Goal: Task Accomplishment & Management: Complete application form

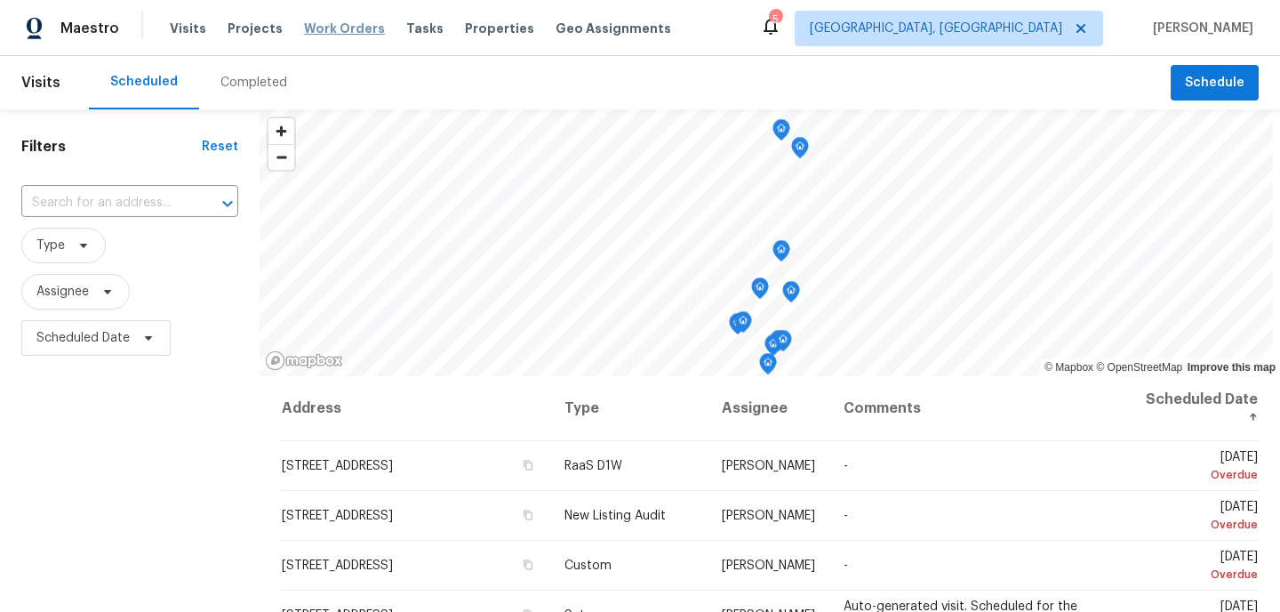
click at [334, 25] on span "Work Orders" at bounding box center [344, 29] width 81 height 18
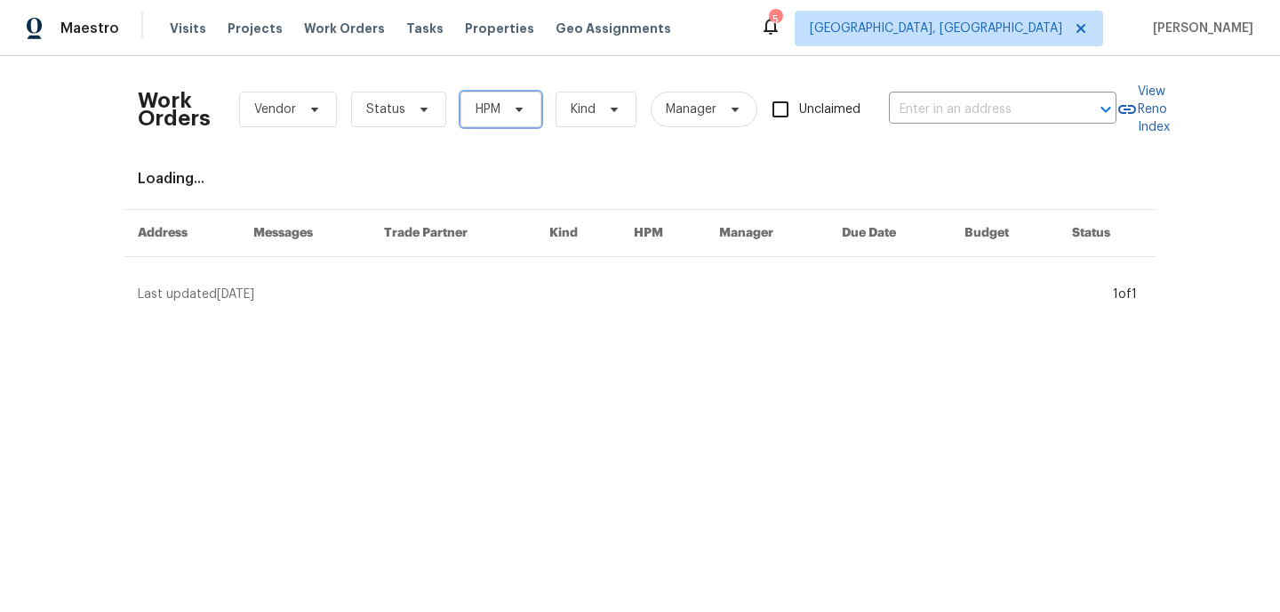
click at [525, 107] on span "HPM" at bounding box center [500, 110] width 81 height 36
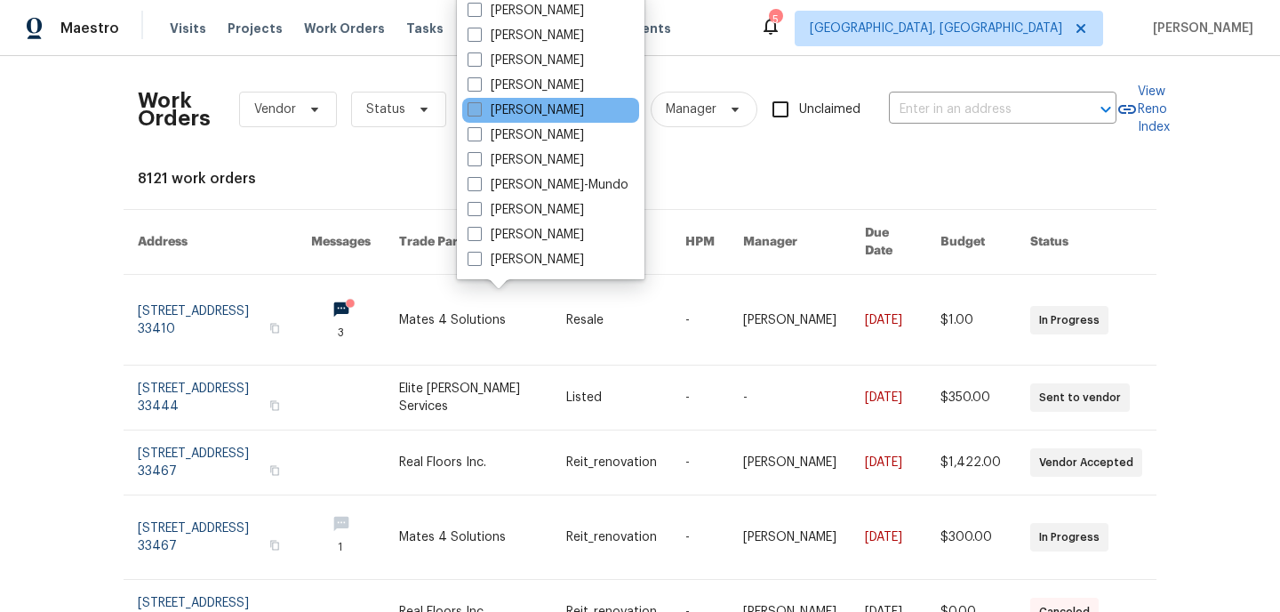
click at [472, 112] on span at bounding box center [475, 109] width 14 height 14
click at [472, 112] on input "[PERSON_NAME]" at bounding box center [474, 107] width 12 height 12
checkbox input "true"
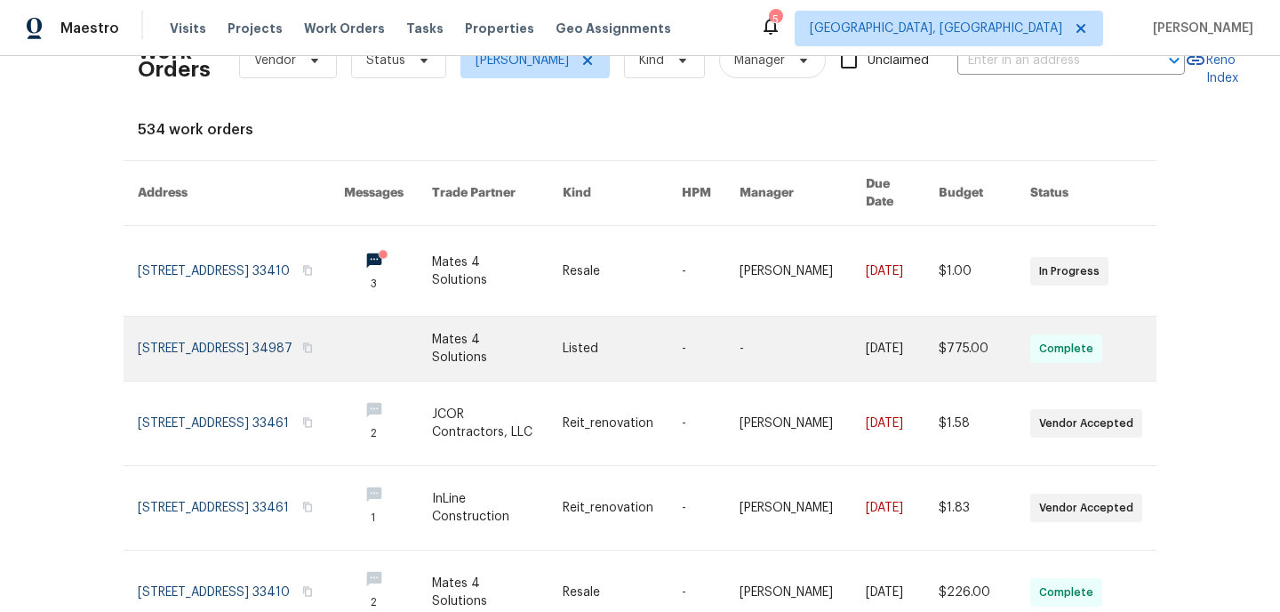
scroll to position [50, 0]
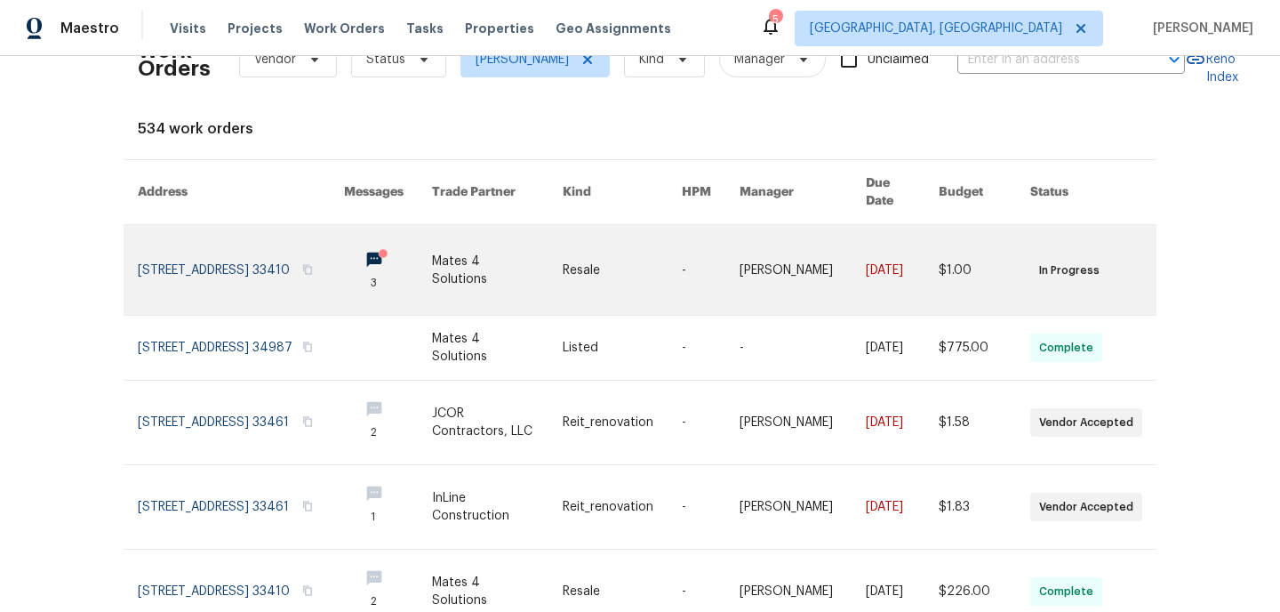
click at [512, 278] on link at bounding box center [498, 270] width 132 height 90
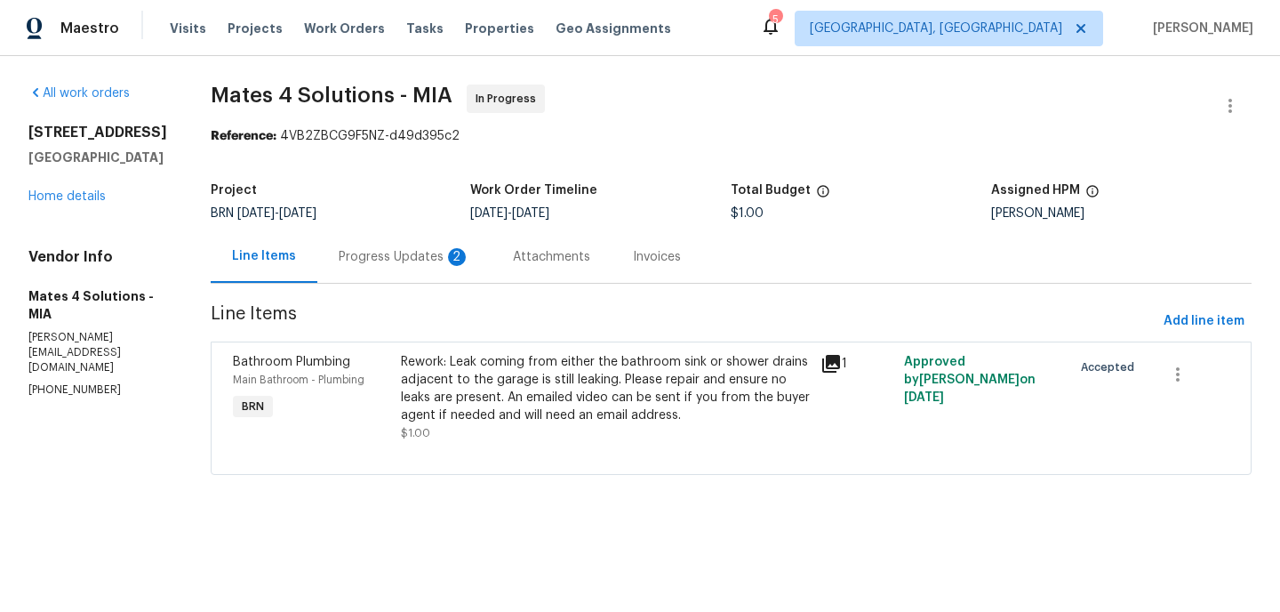
click at [408, 261] on div "Progress Updates 2" at bounding box center [405, 257] width 132 height 18
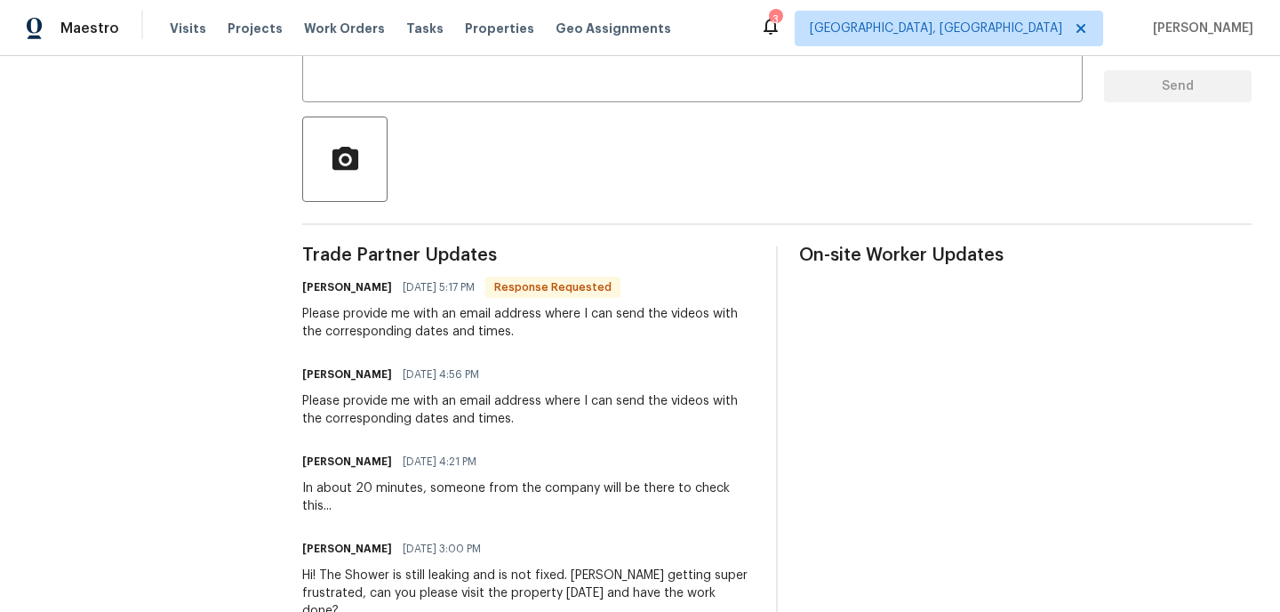
scroll to position [397, 0]
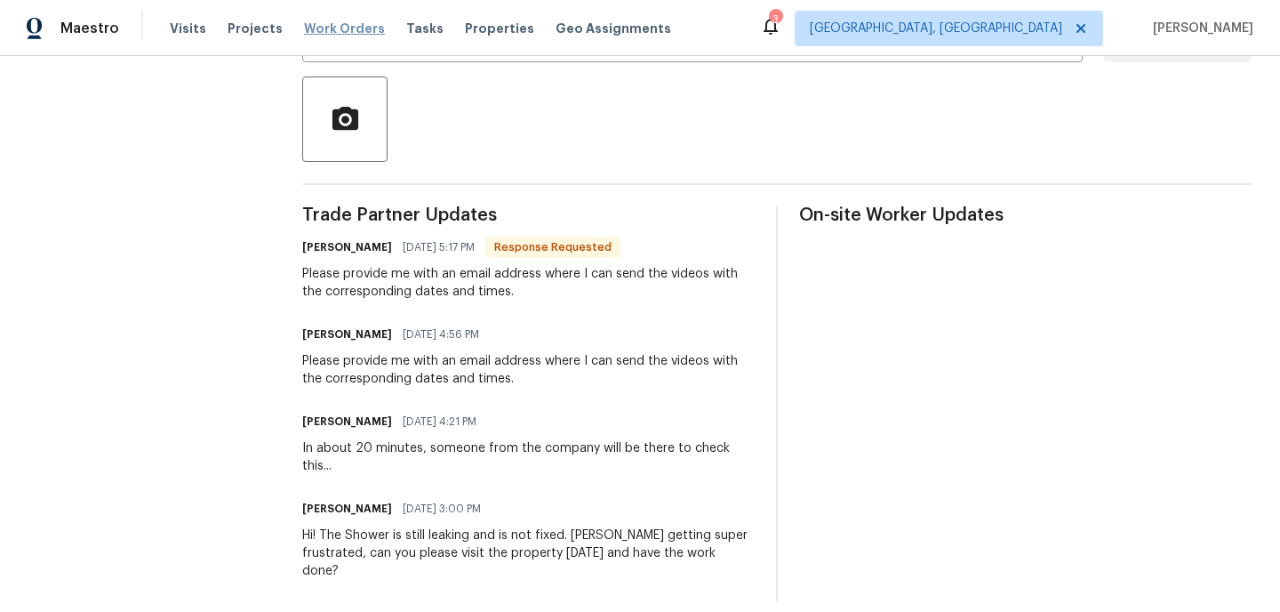
click at [334, 31] on span "Work Orders" at bounding box center [344, 29] width 81 height 18
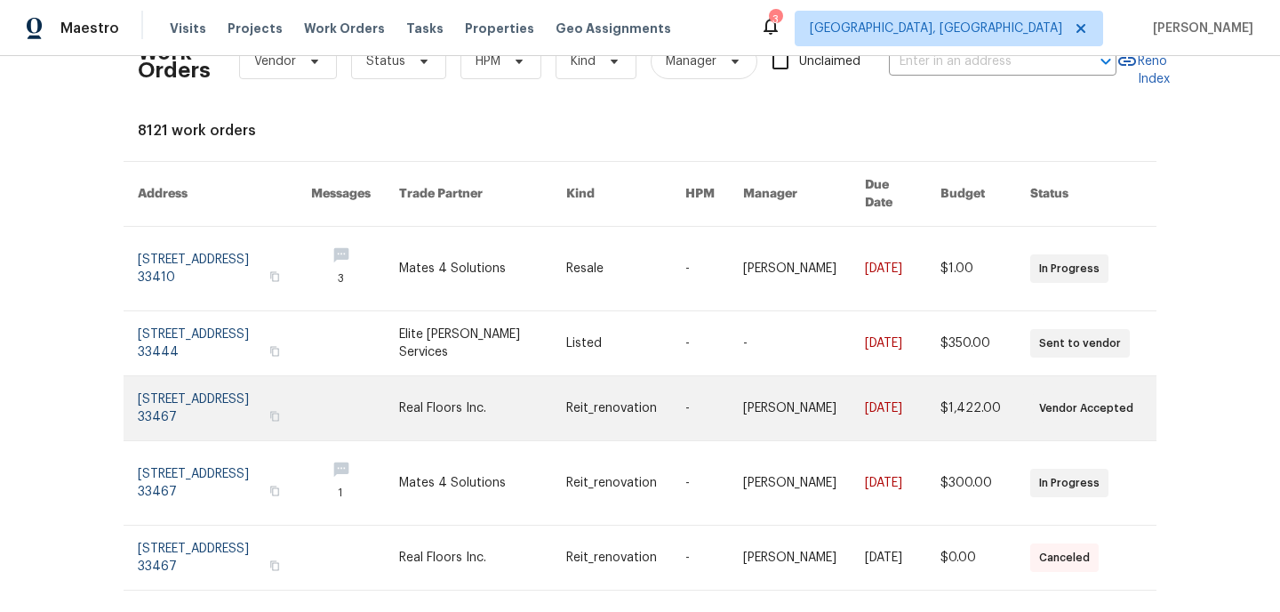
scroll to position [50, 0]
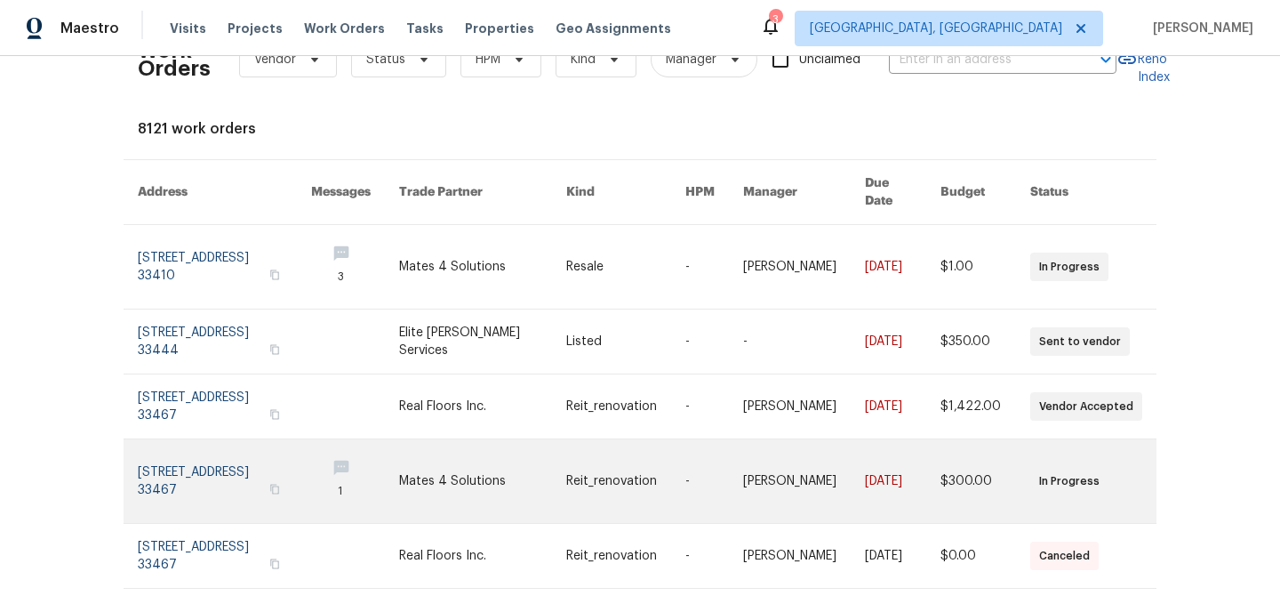
click at [274, 458] on link at bounding box center [224, 481] width 173 height 84
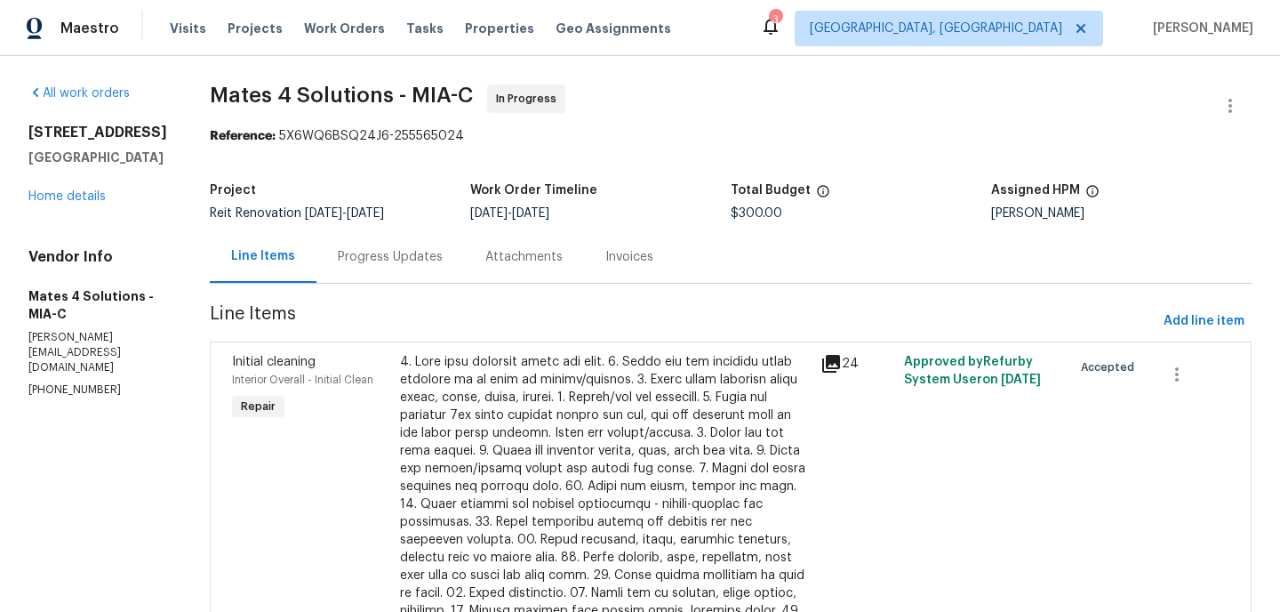
click at [428, 253] on div "Progress Updates" at bounding box center [390, 257] width 105 height 18
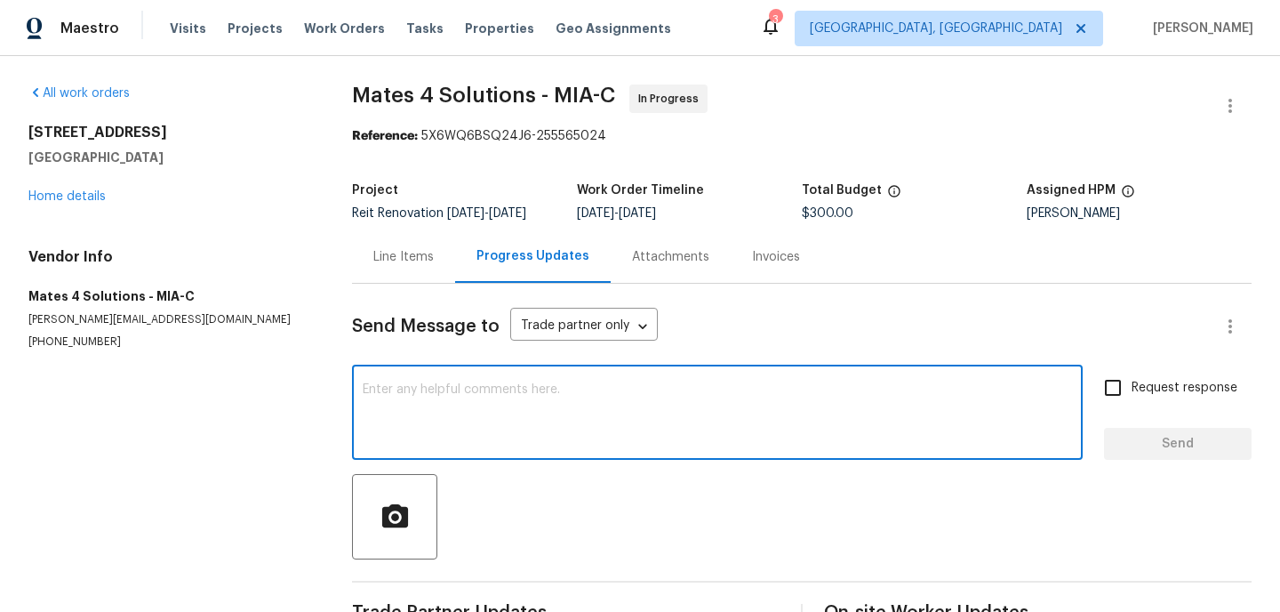
click at [478, 412] on textarea at bounding box center [717, 414] width 709 height 62
type textarea "please confirm cleaning schedule"
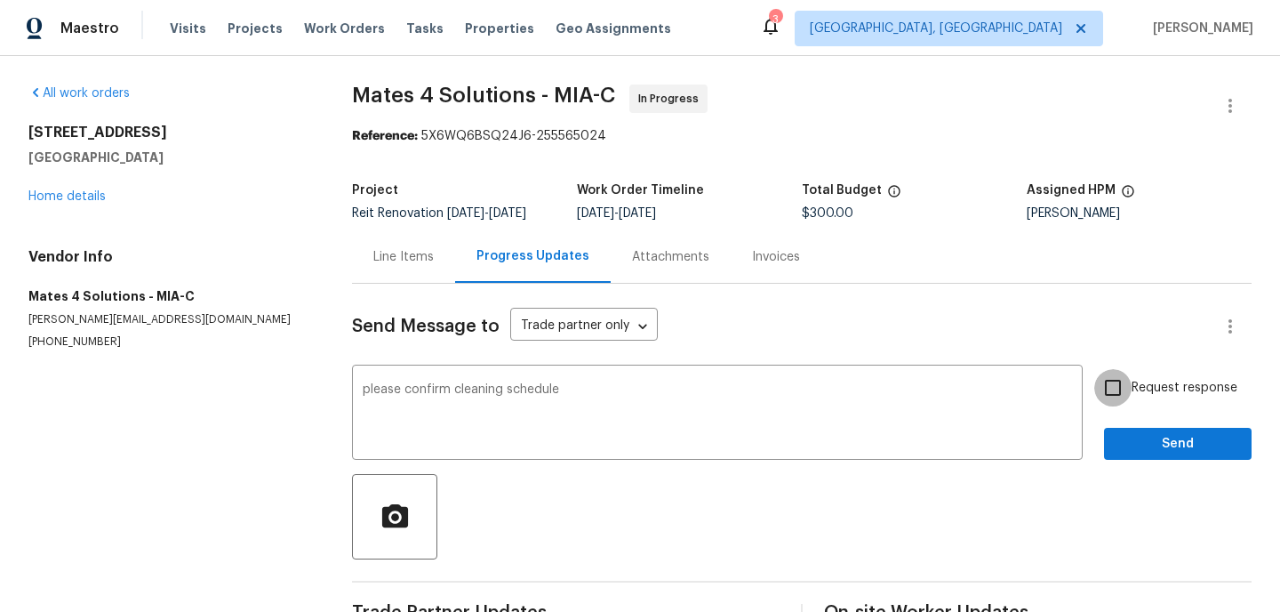
click at [1119, 400] on input "Request response" at bounding box center [1112, 387] width 37 height 37
checkbox input "true"
click at [1142, 460] on button "Send" at bounding box center [1178, 444] width 148 height 33
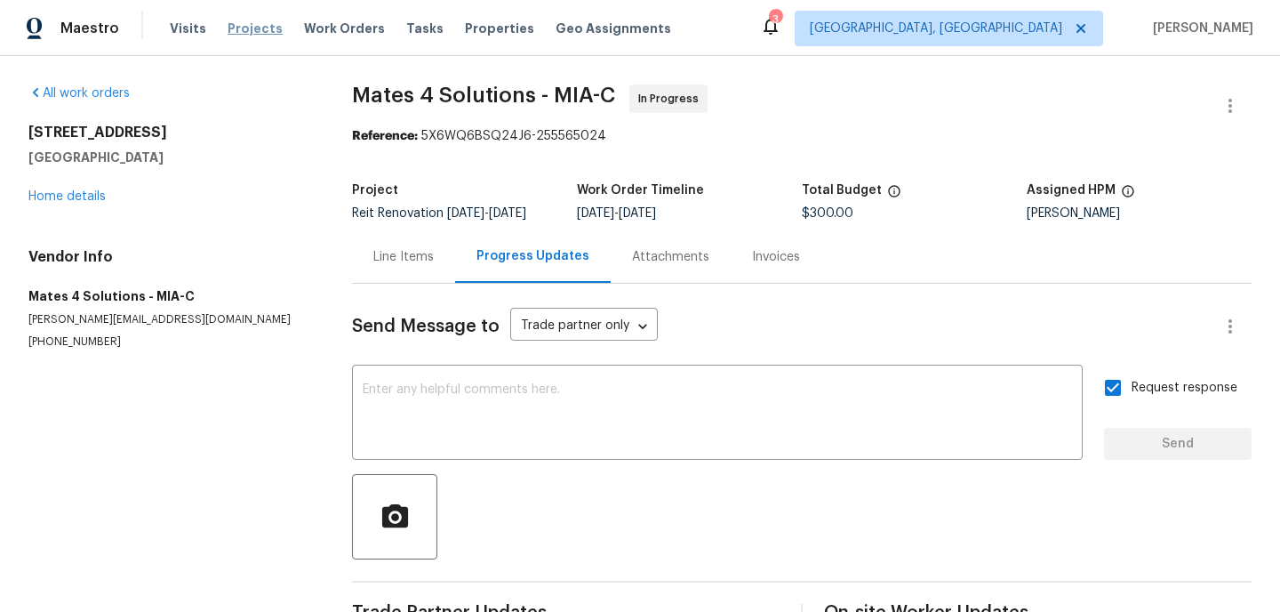
click at [239, 26] on span "Projects" at bounding box center [255, 29] width 55 height 18
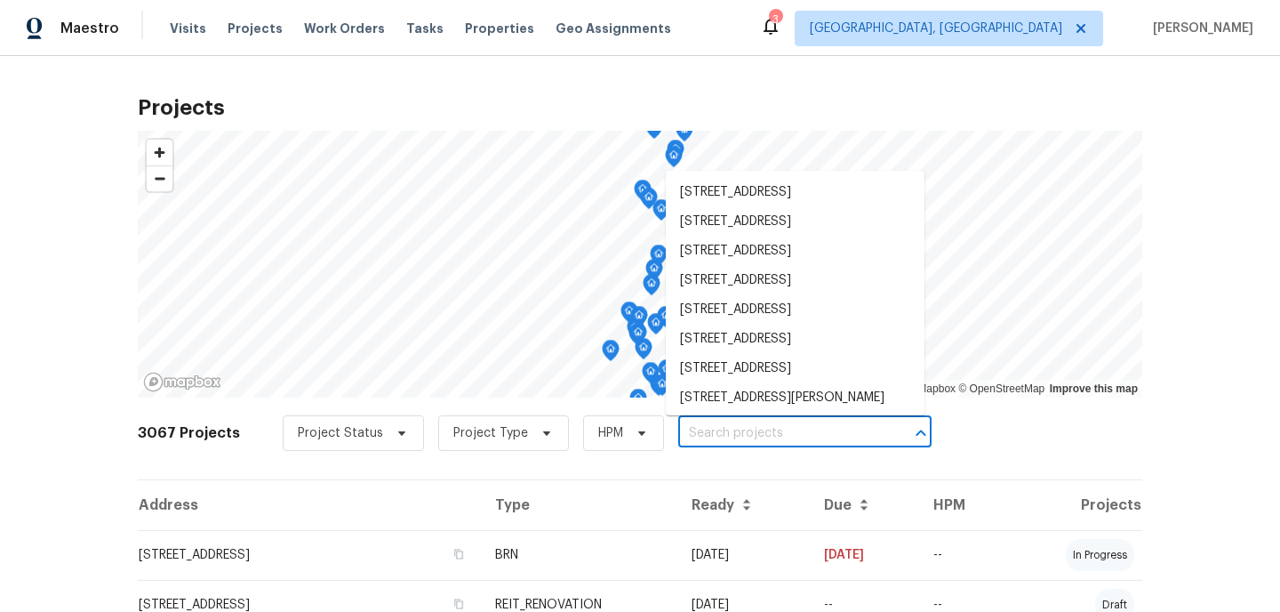
click at [708, 436] on input "text" at bounding box center [780, 434] width 204 height 28
type input "15431"
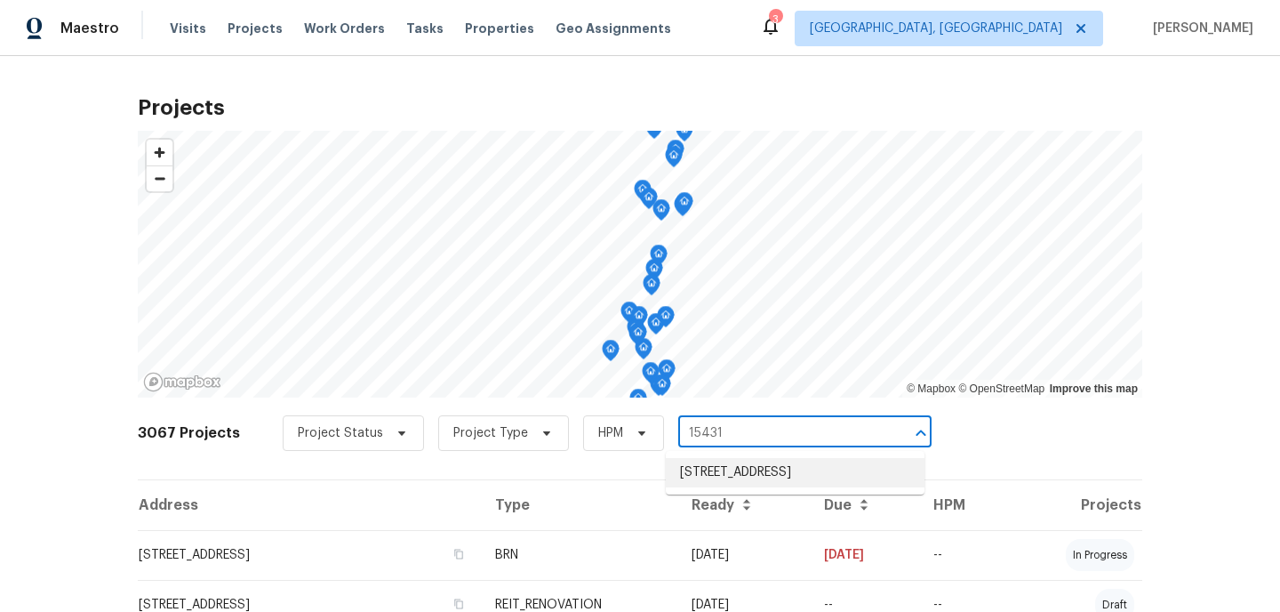
click at [714, 476] on li "[STREET_ADDRESS]" at bounding box center [795, 472] width 259 height 29
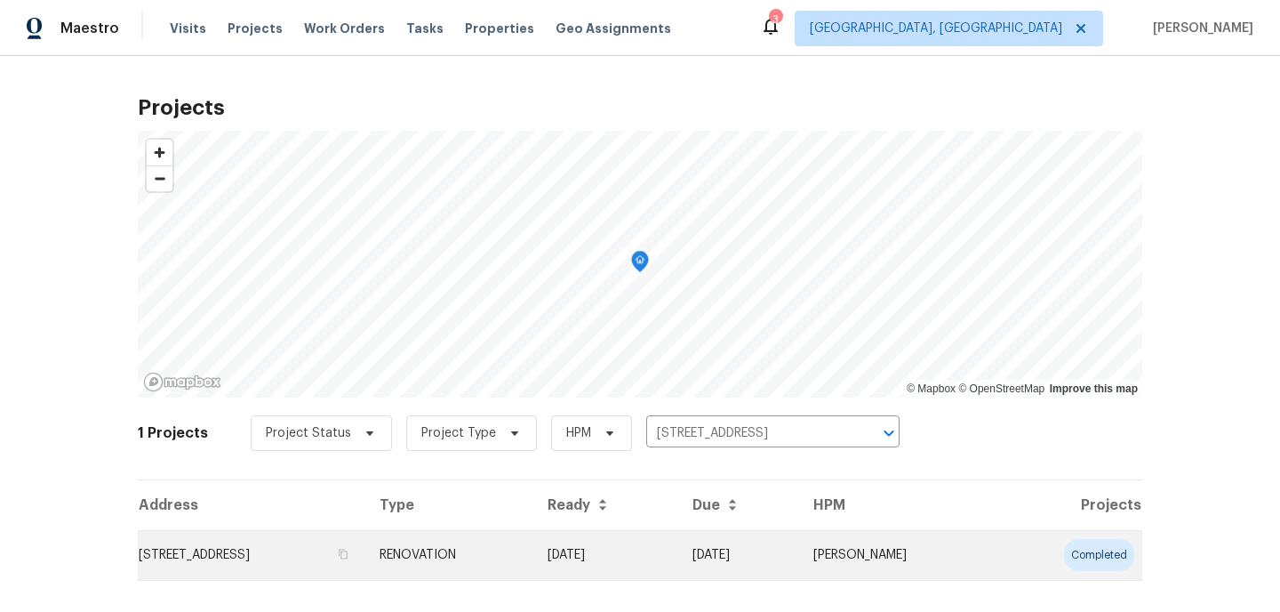
click at [533, 560] on td "RENOVATION" at bounding box center [449, 555] width 168 height 50
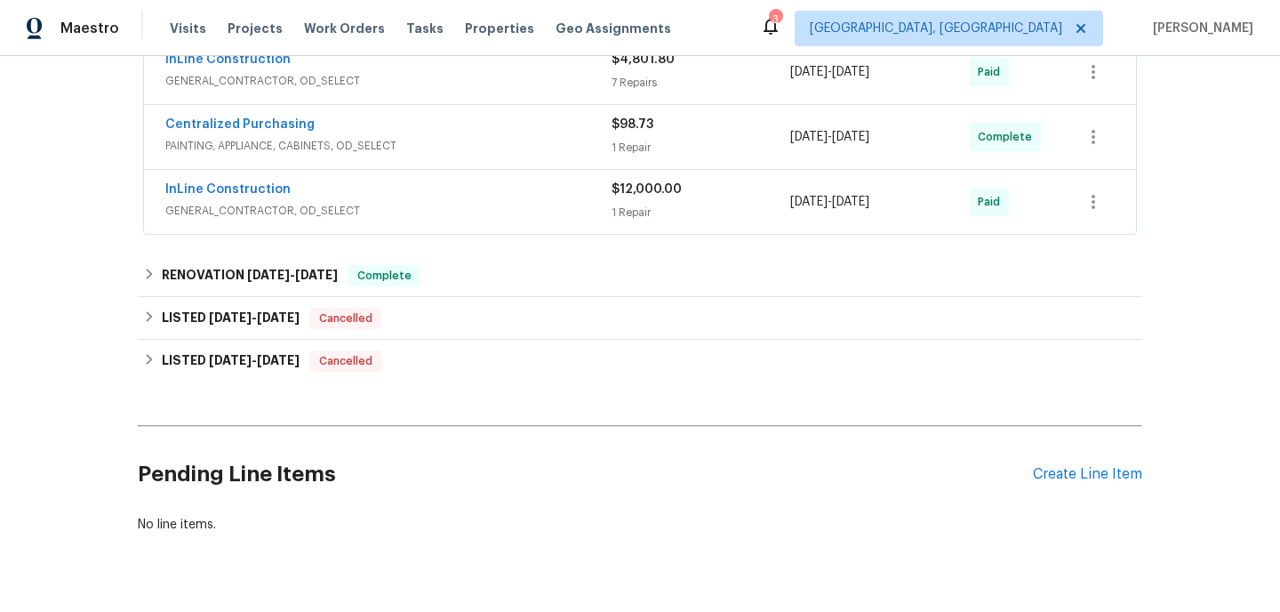
scroll to position [1049, 0]
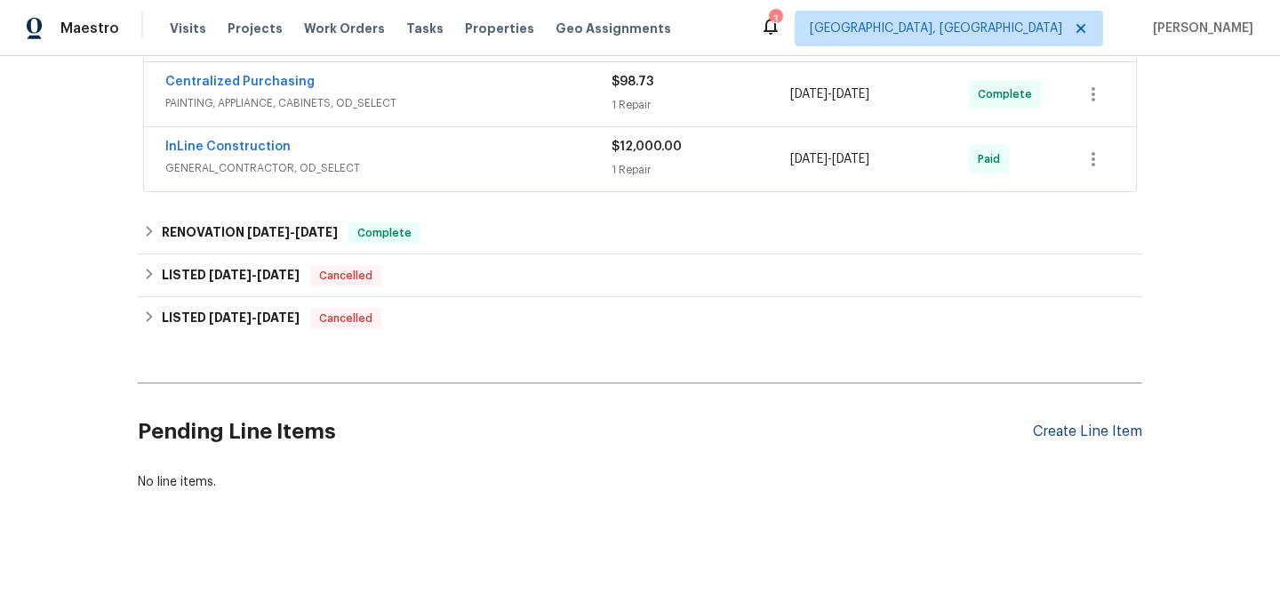
click at [1070, 431] on div "Create Line Item" at bounding box center [1087, 431] width 109 height 17
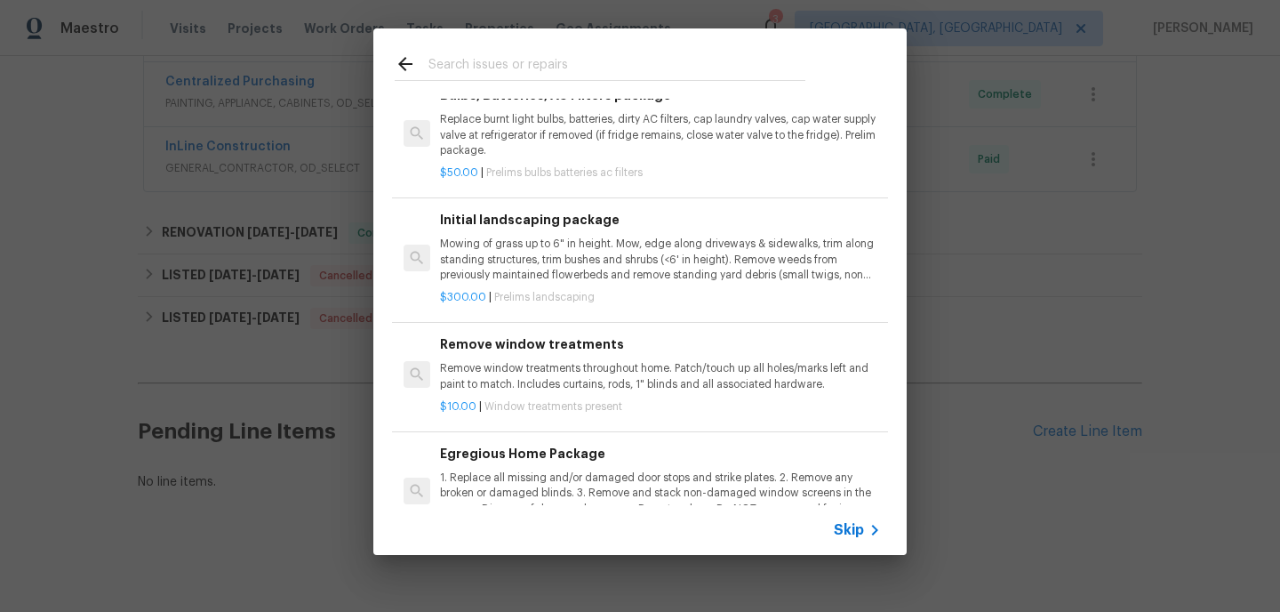
scroll to position [0, 0]
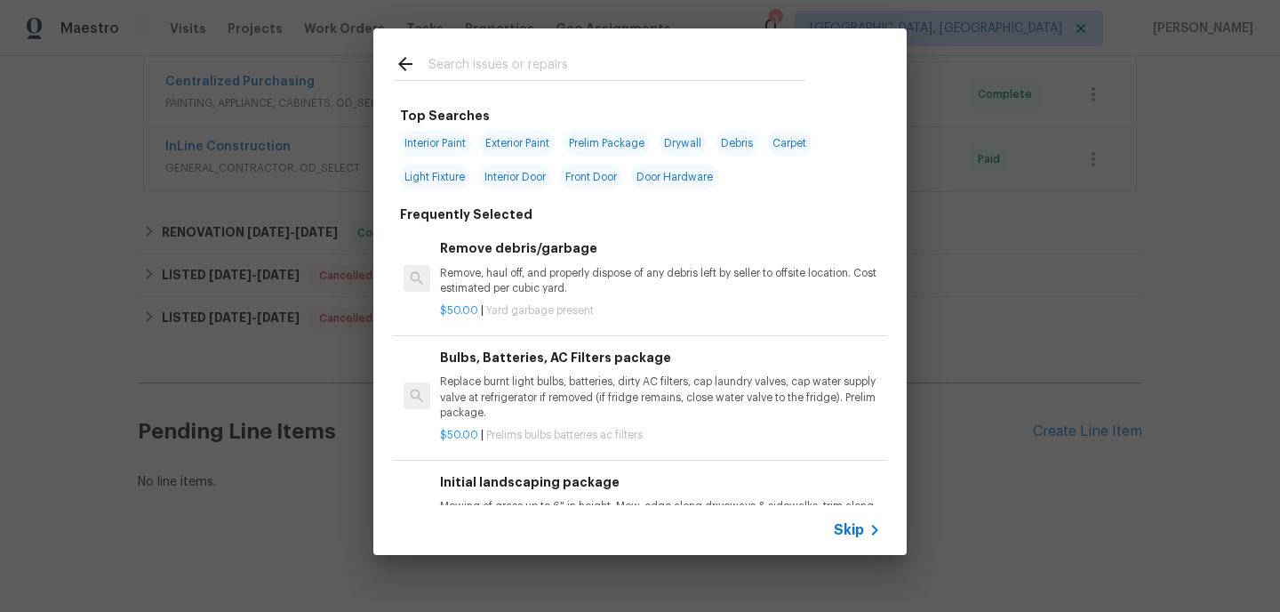
click at [846, 525] on span "Skip" at bounding box center [849, 530] width 30 height 18
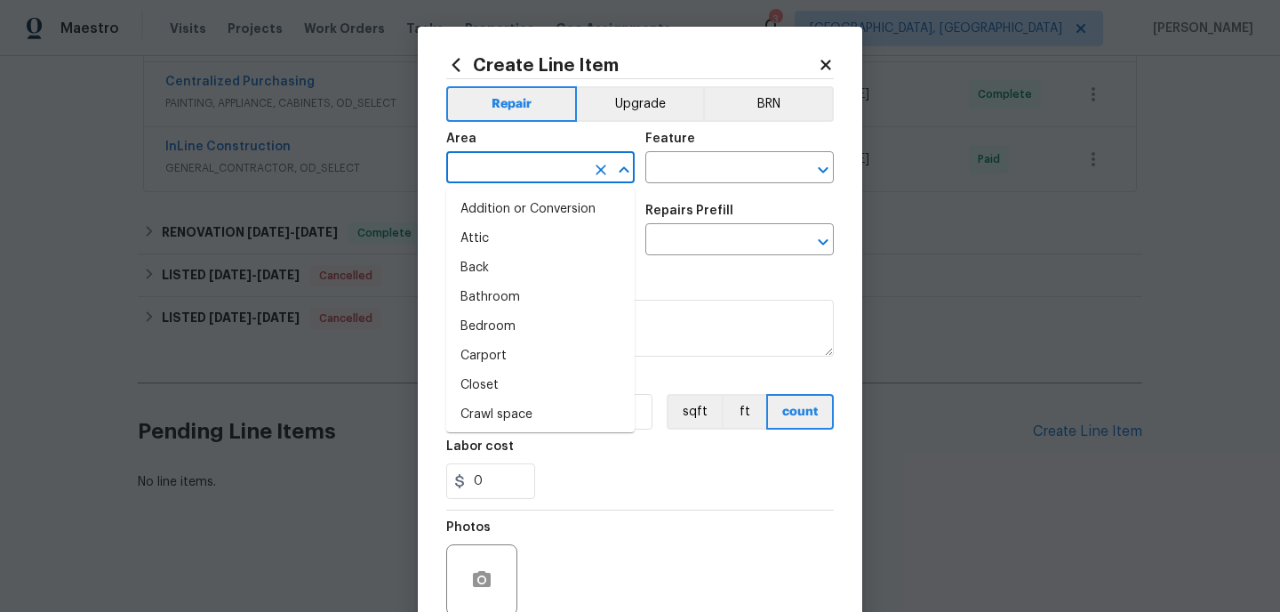
click at [481, 174] on input "text" at bounding box center [515, 170] width 139 height 28
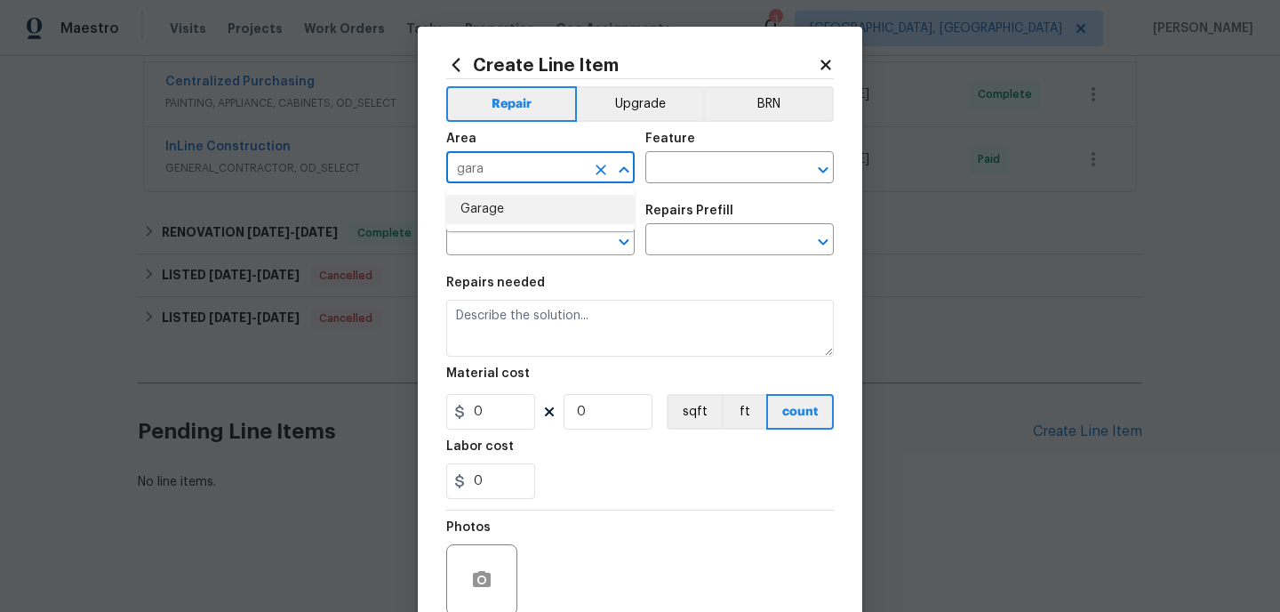
click at [474, 216] on li "Garage" at bounding box center [540, 209] width 188 height 29
type input "Garage"
click at [709, 169] on input "text" at bounding box center [714, 170] width 139 height 28
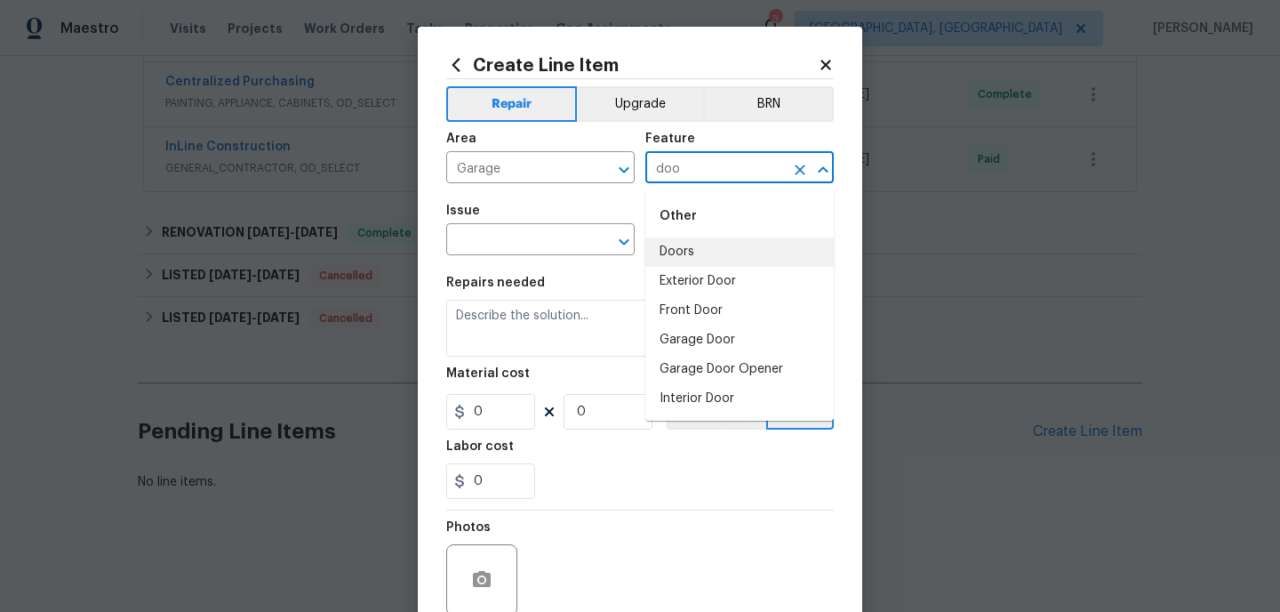
click at [685, 249] on li "Doors" at bounding box center [739, 251] width 188 height 29
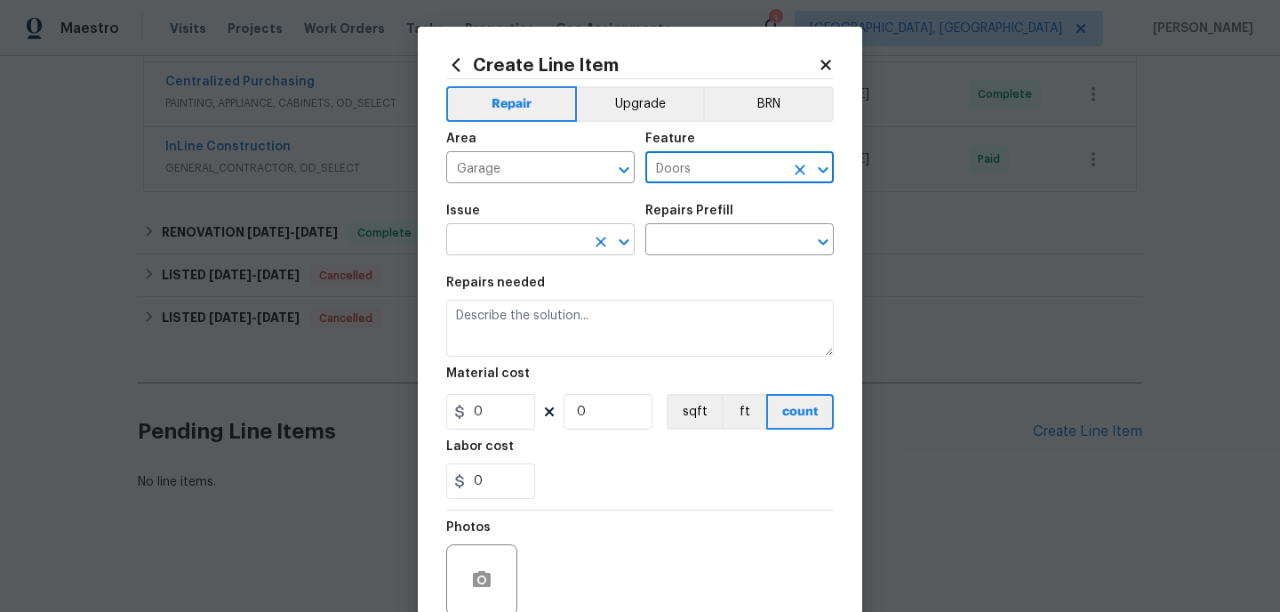
type input "Doors"
click at [482, 249] on input "text" at bounding box center [515, 242] width 139 height 28
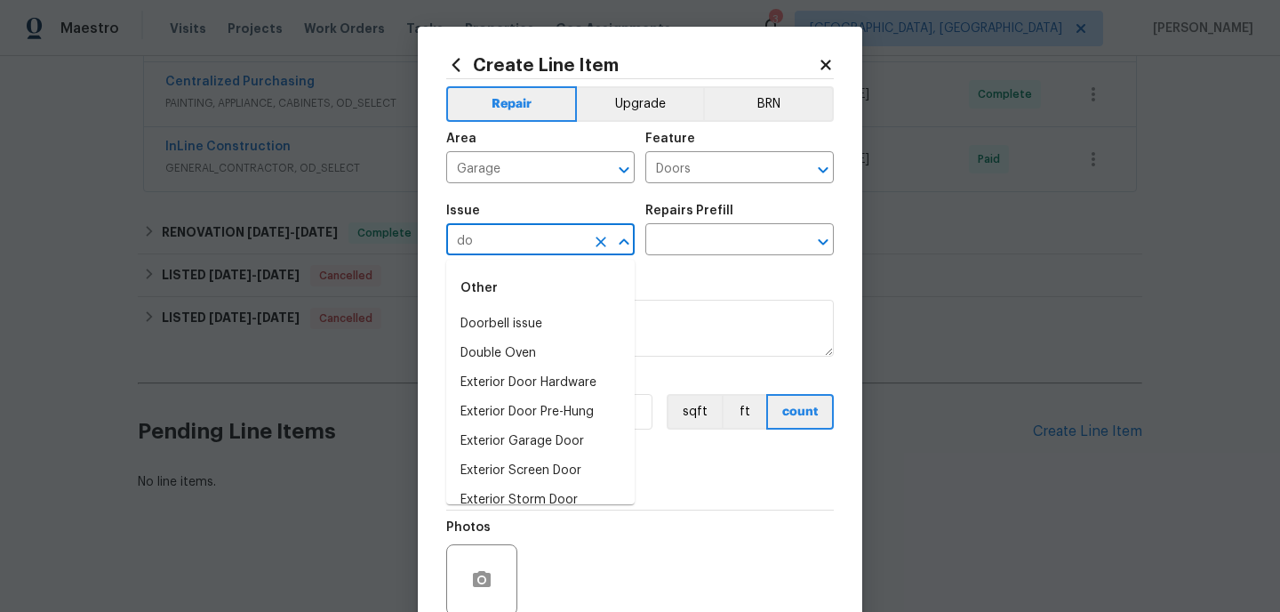
type input "d"
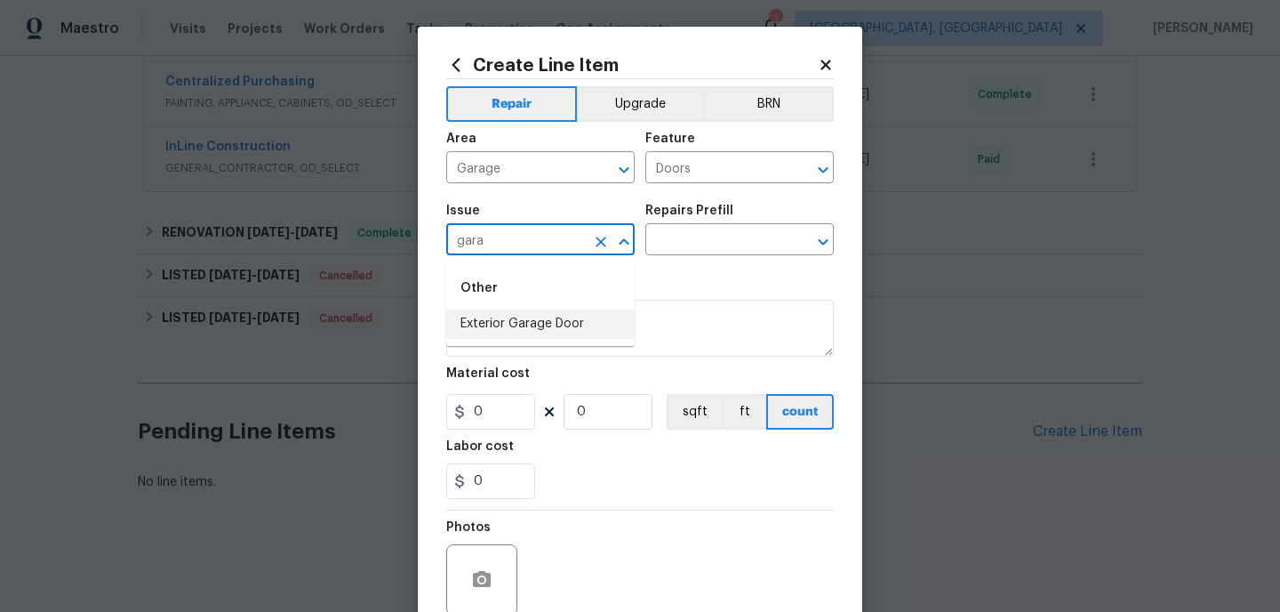
click at [541, 324] on li "Exterior Garage Door" at bounding box center [540, 323] width 188 height 29
type input "Exterior Garage Door"
click at [688, 244] on input "text" at bounding box center [714, 242] width 139 height 28
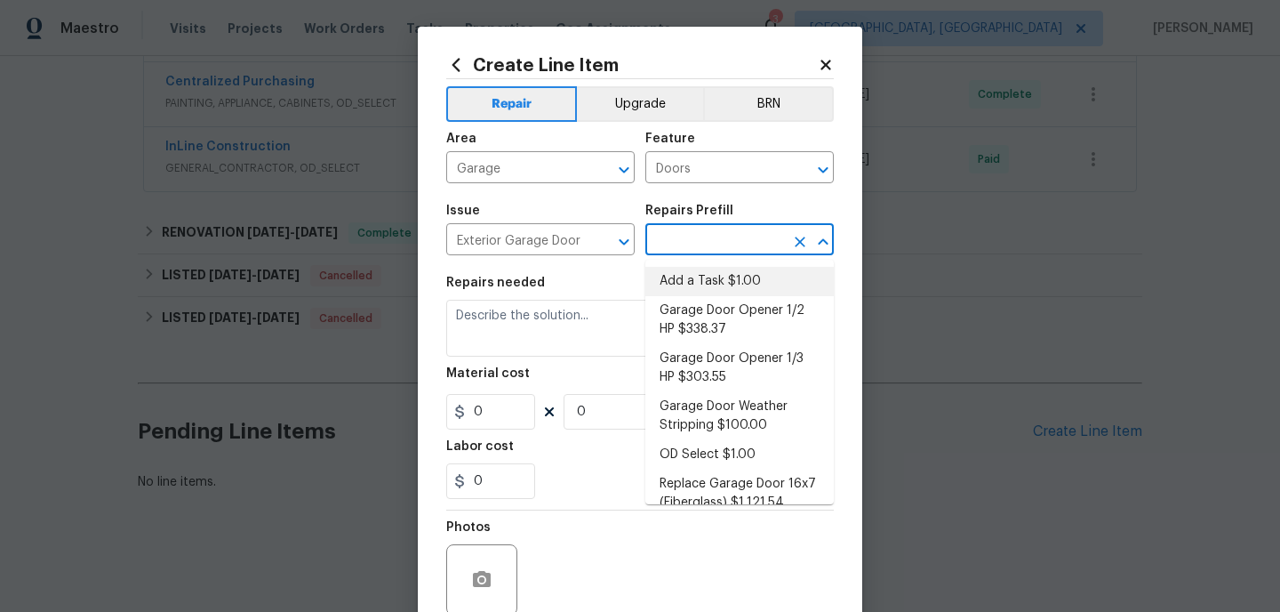
click at [690, 273] on li "Add a Task $1.00" at bounding box center [739, 281] width 188 height 29
type input "Interior Door"
type input "Add a Task $1.00"
type textarea "HPM to detail"
type input "1"
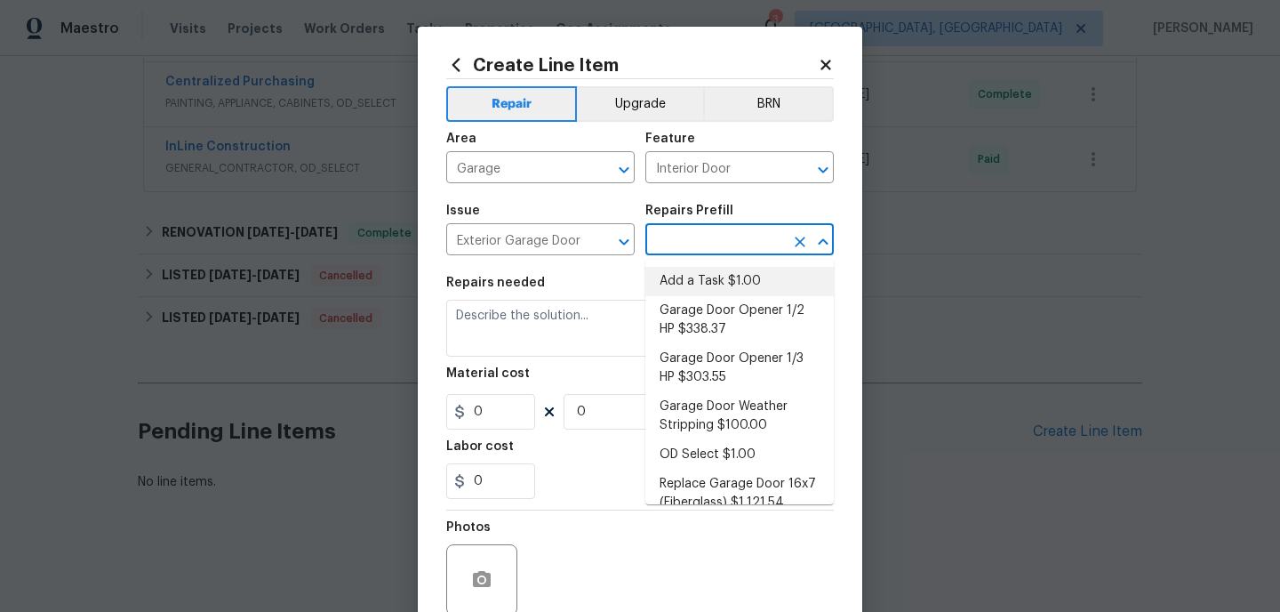
type input "1"
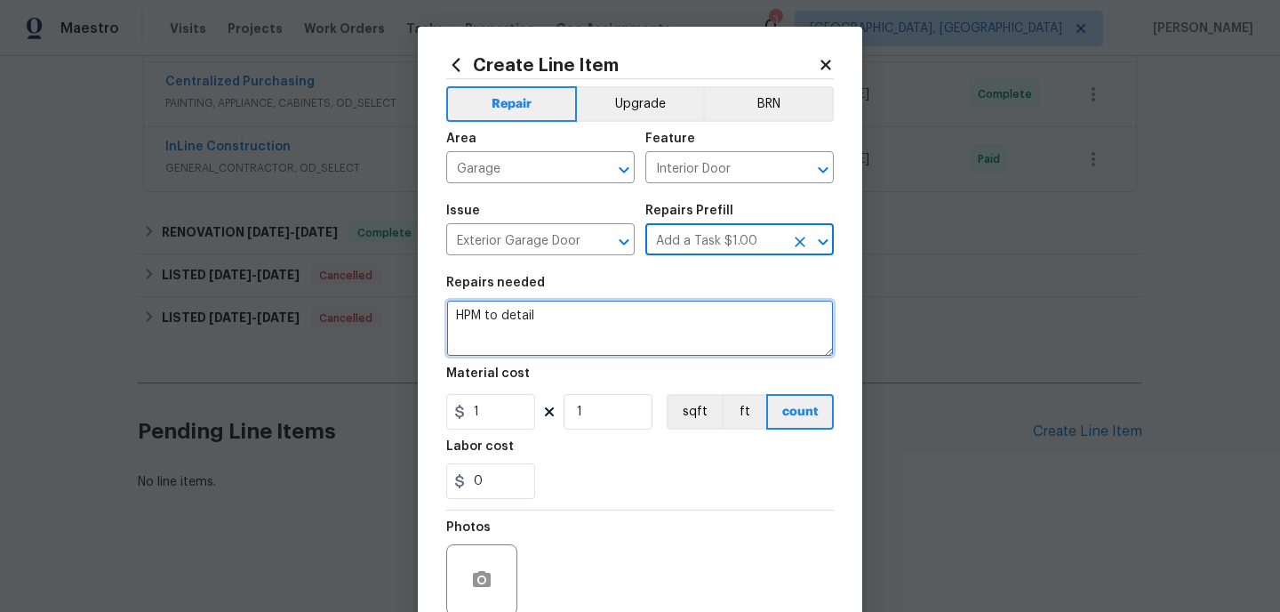
click at [595, 330] on textarea "HPM to detail" at bounding box center [640, 328] width 388 height 57
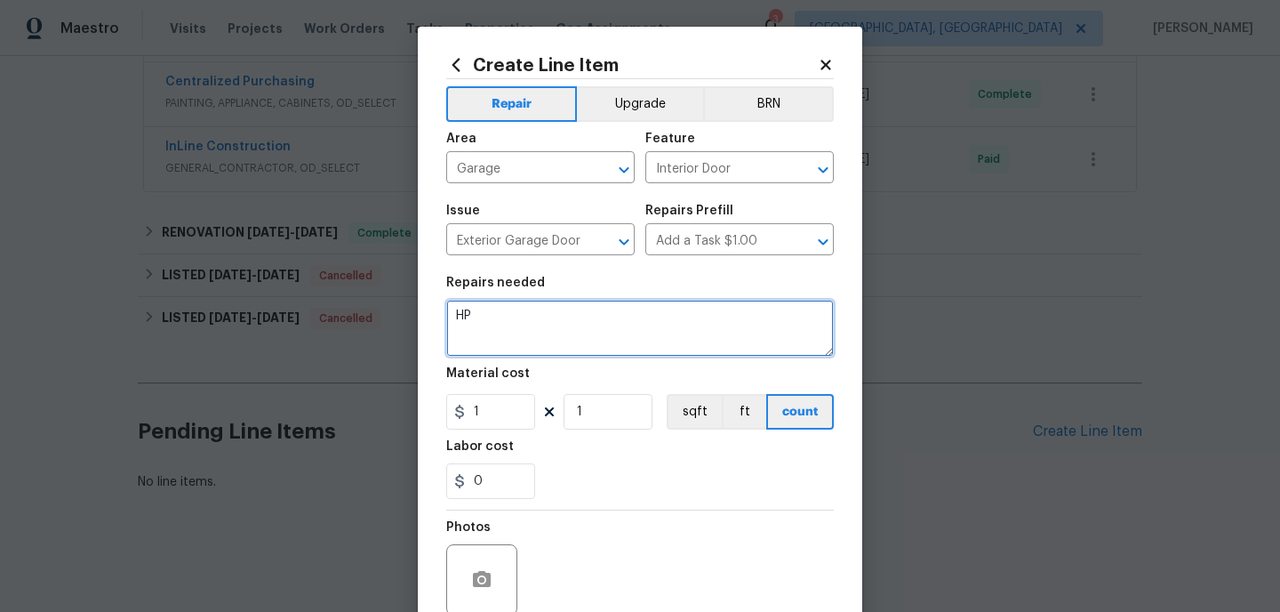
type textarea "H"
type textarea "repairs to garage door and opener"
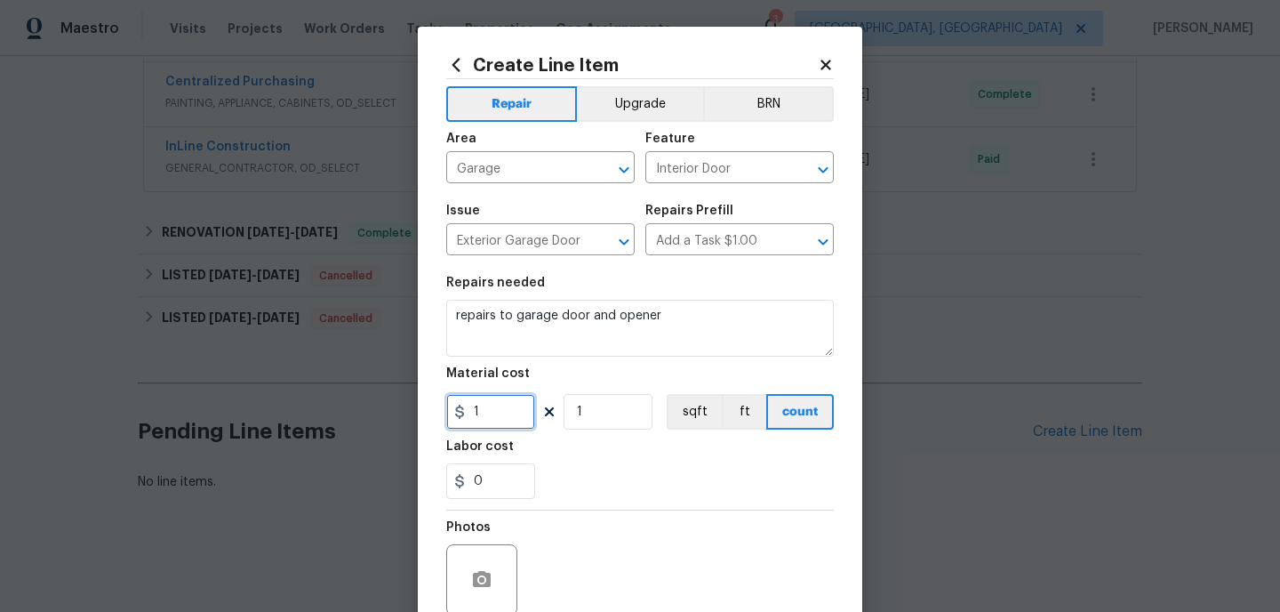
click at [518, 404] on input "1" at bounding box center [490, 412] width 89 height 36
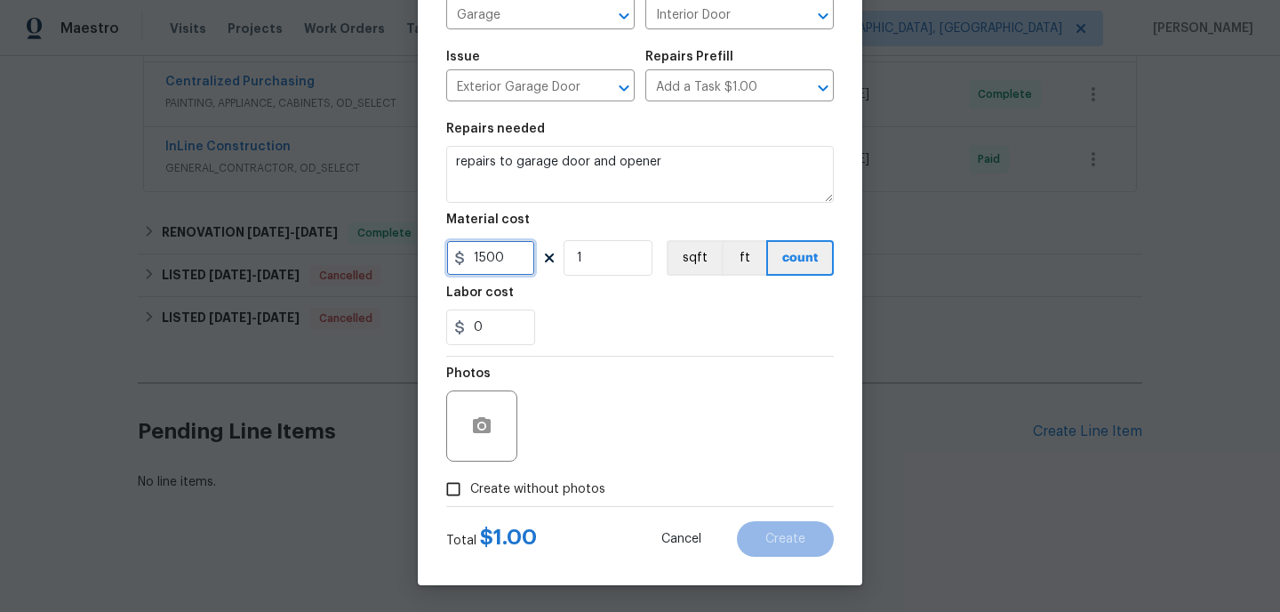
type input "1500"
click at [458, 485] on input "Create without photos" at bounding box center [453, 489] width 34 height 34
checkbox input "true"
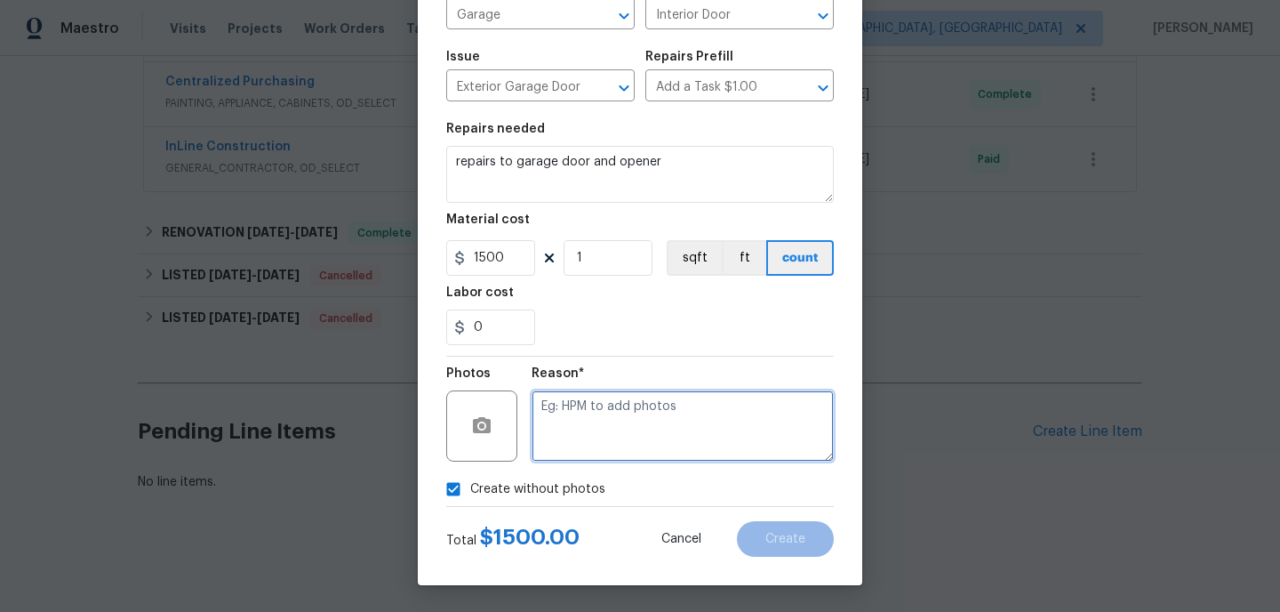
click at [615, 423] on textarea at bounding box center [683, 425] width 302 height 71
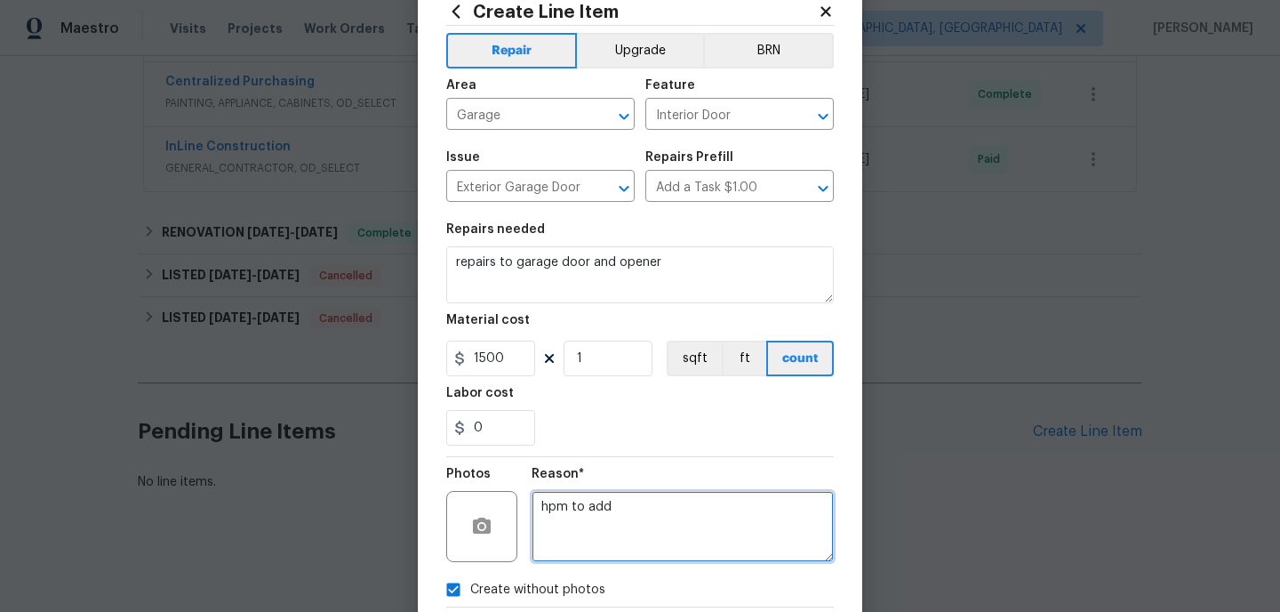
scroll to position [38, 0]
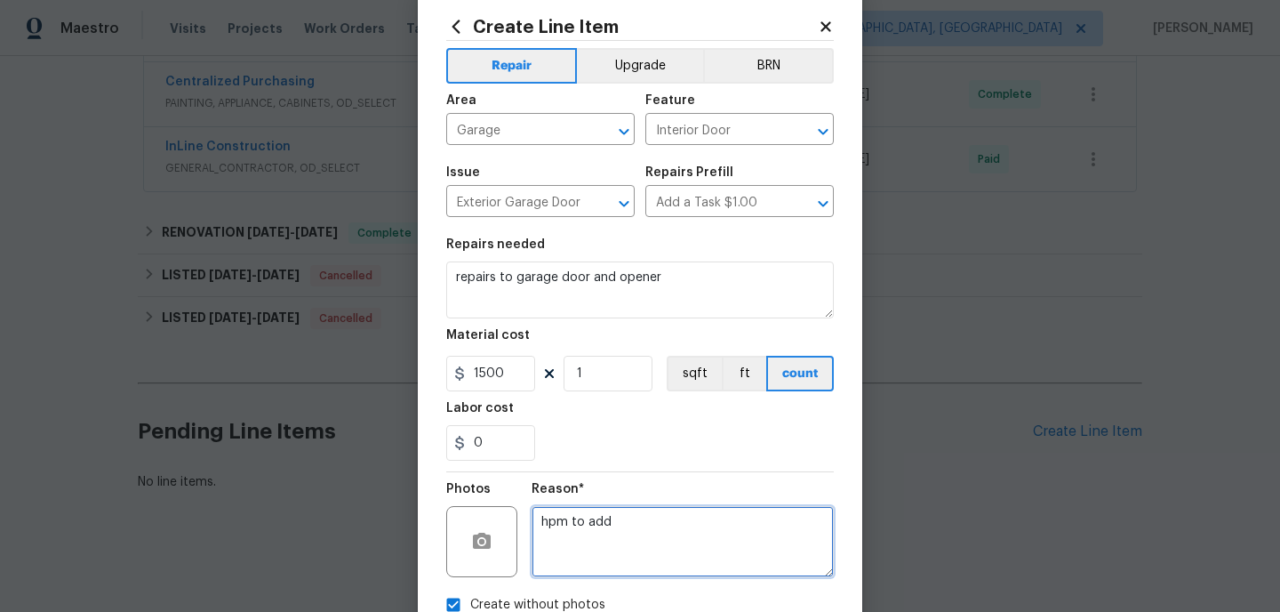
type textarea "hpm to add"
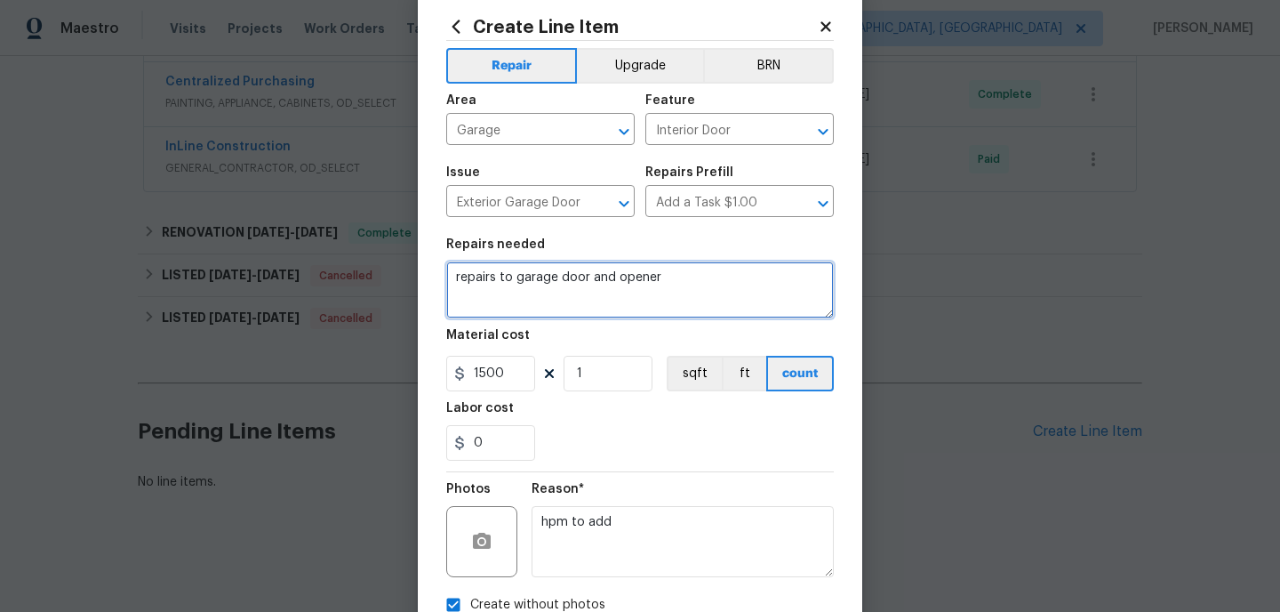
click at [670, 292] on textarea "repairs to garage door and opener" at bounding box center [640, 289] width 388 height 57
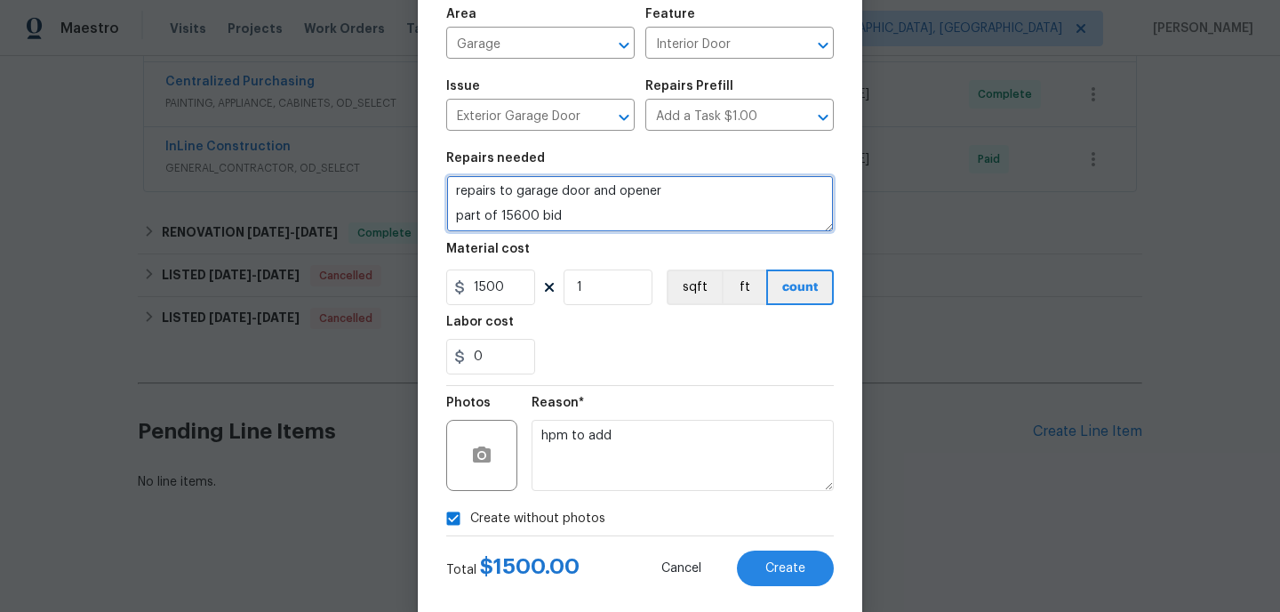
scroll to position [155, 0]
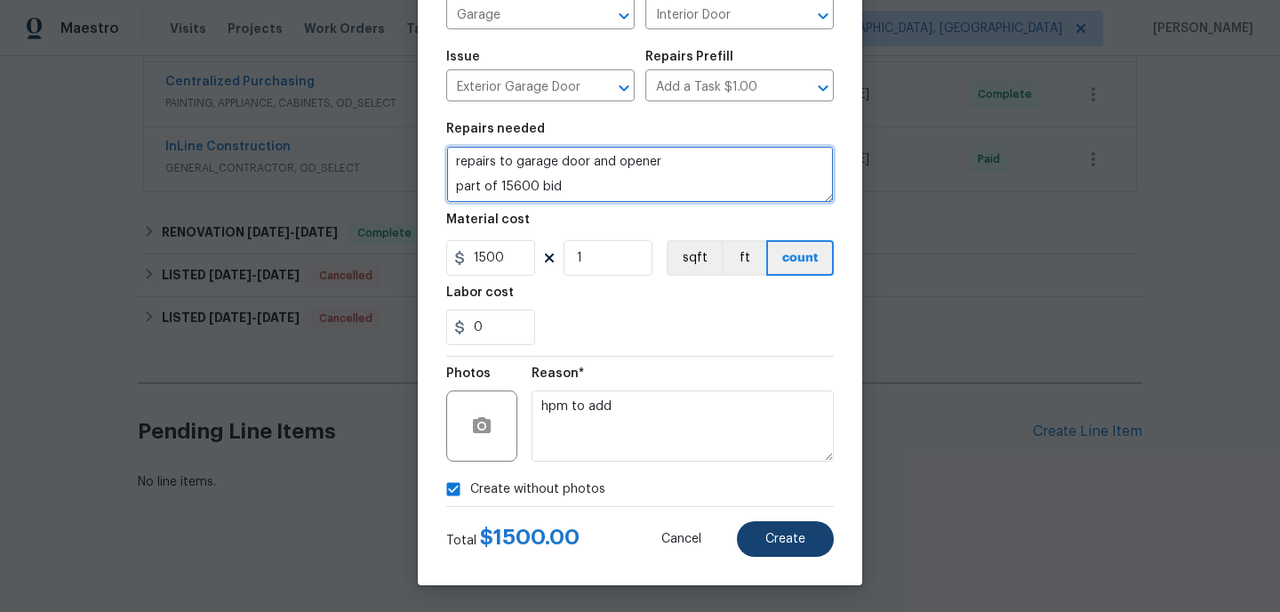
type textarea "repairs to garage door and opener part of 15600 bid"
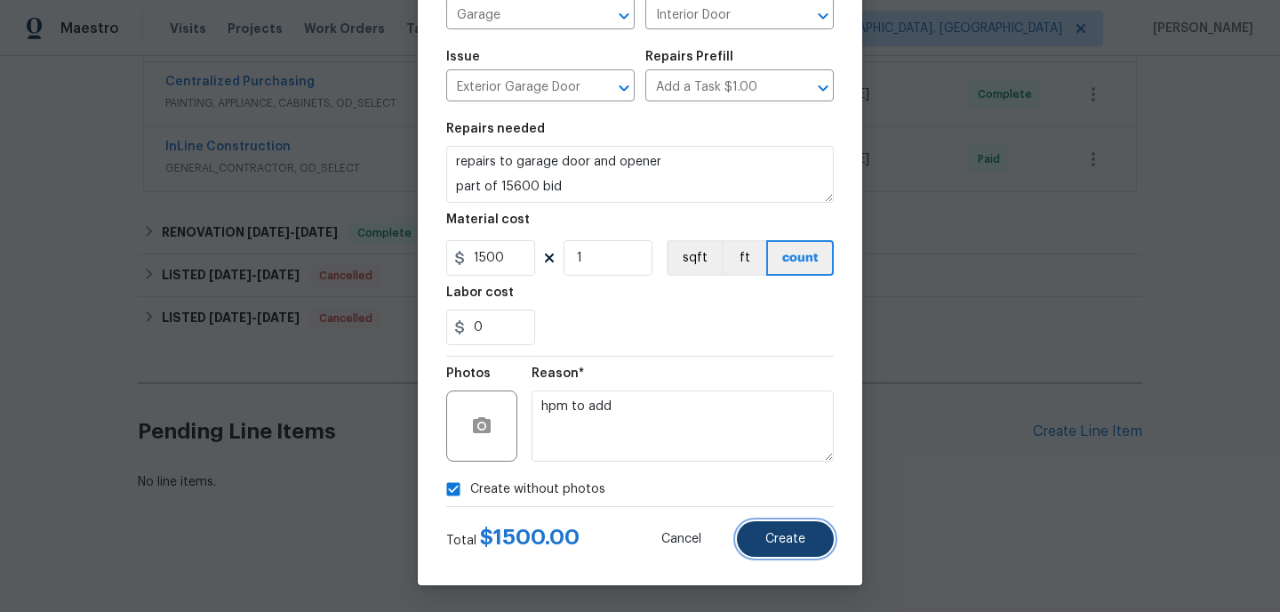
click at [769, 539] on span "Create" at bounding box center [785, 538] width 40 height 13
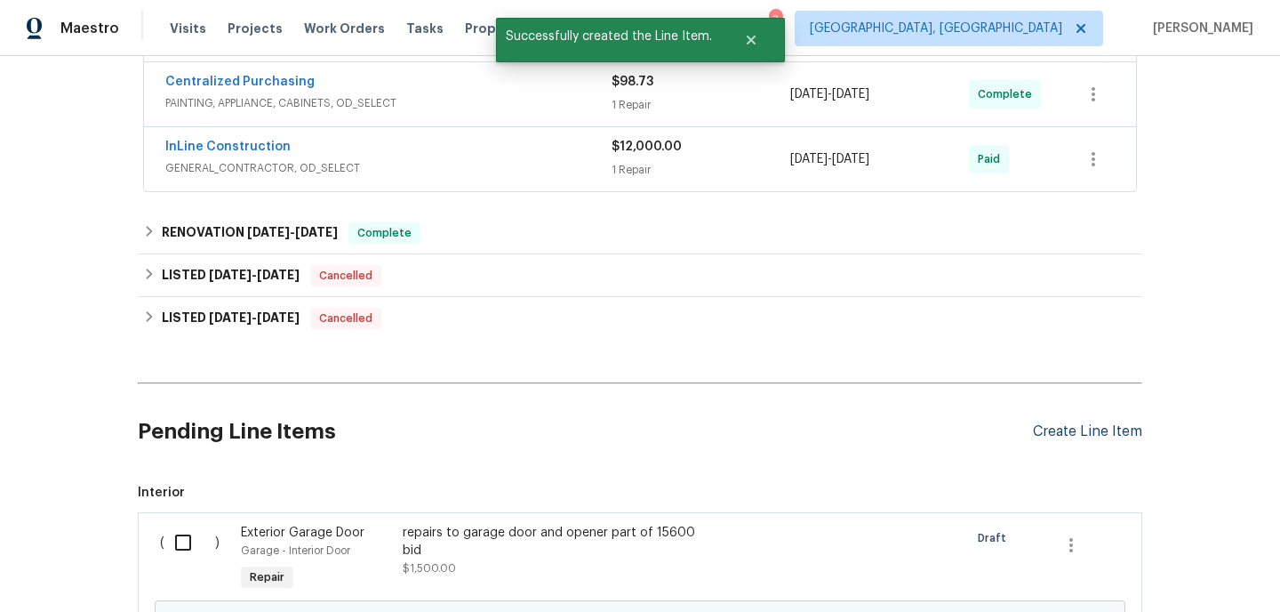
click at [1078, 432] on div "Create Line Item" at bounding box center [1087, 431] width 109 height 17
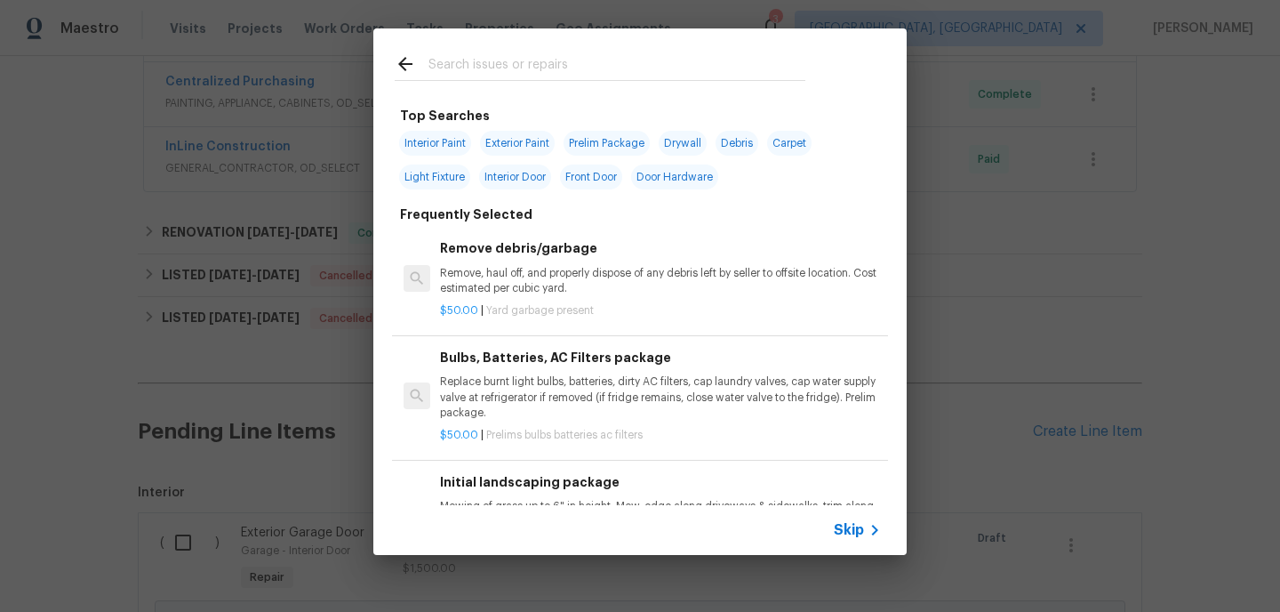
click at [855, 527] on span "Skip" at bounding box center [849, 530] width 30 height 18
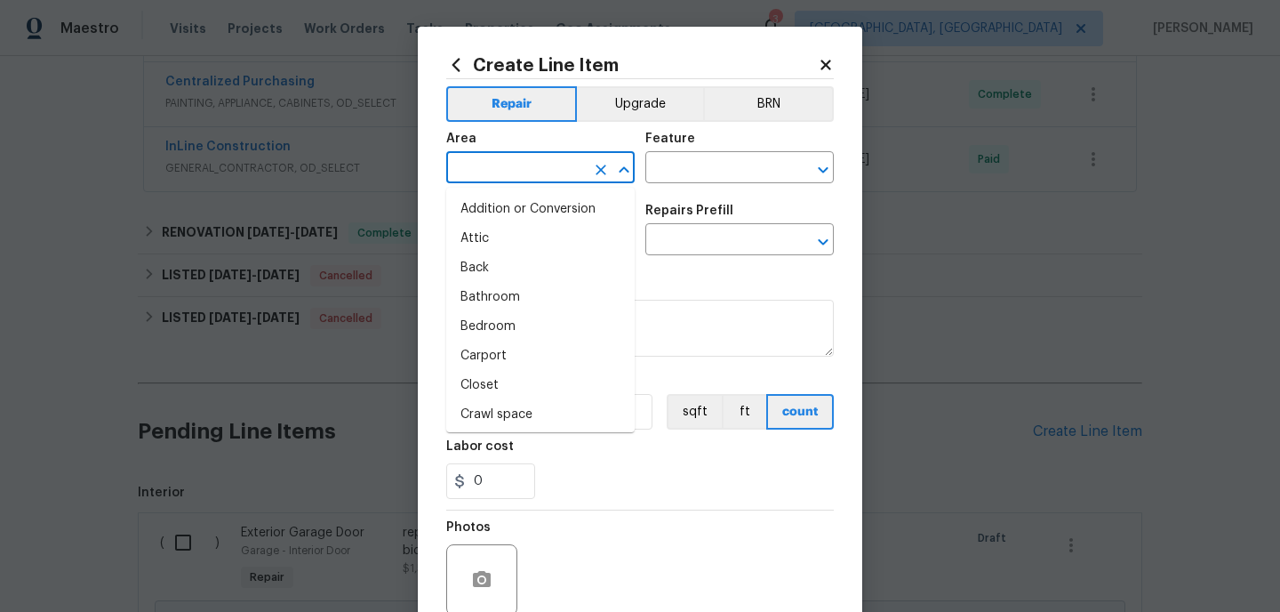
click at [504, 174] on input "text" at bounding box center [515, 170] width 139 height 28
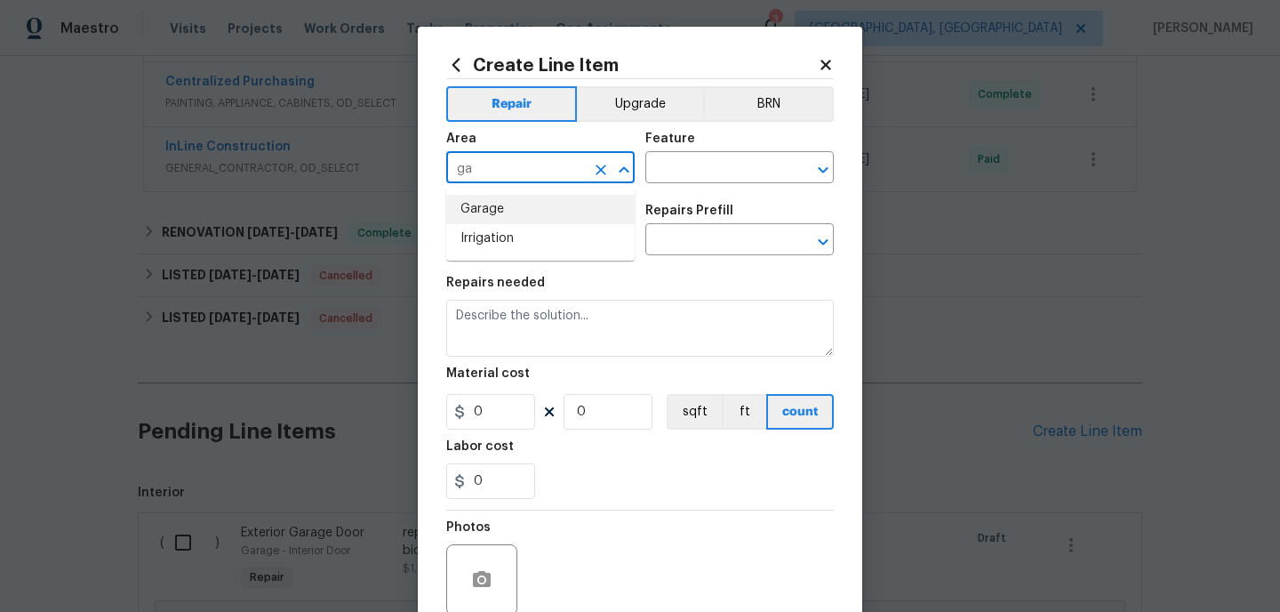
click at [471, 215] on li "Garage" at bounding box center [540, 209] width 188 height 29
type input "Garage"
click at [656, 177] on input "text" at bounding box center [714, 170] width 139 height 28
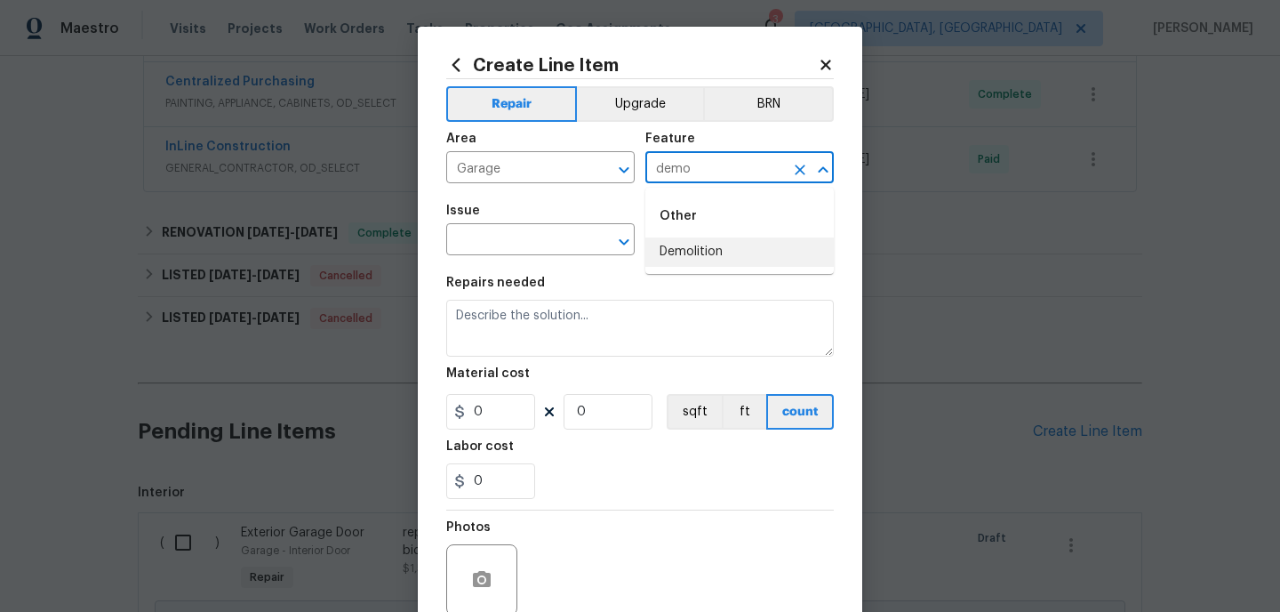
click at [677, 246] on li "Demolition" at bounding box center [739, 251] width 188 height 29
type input "Demolition"
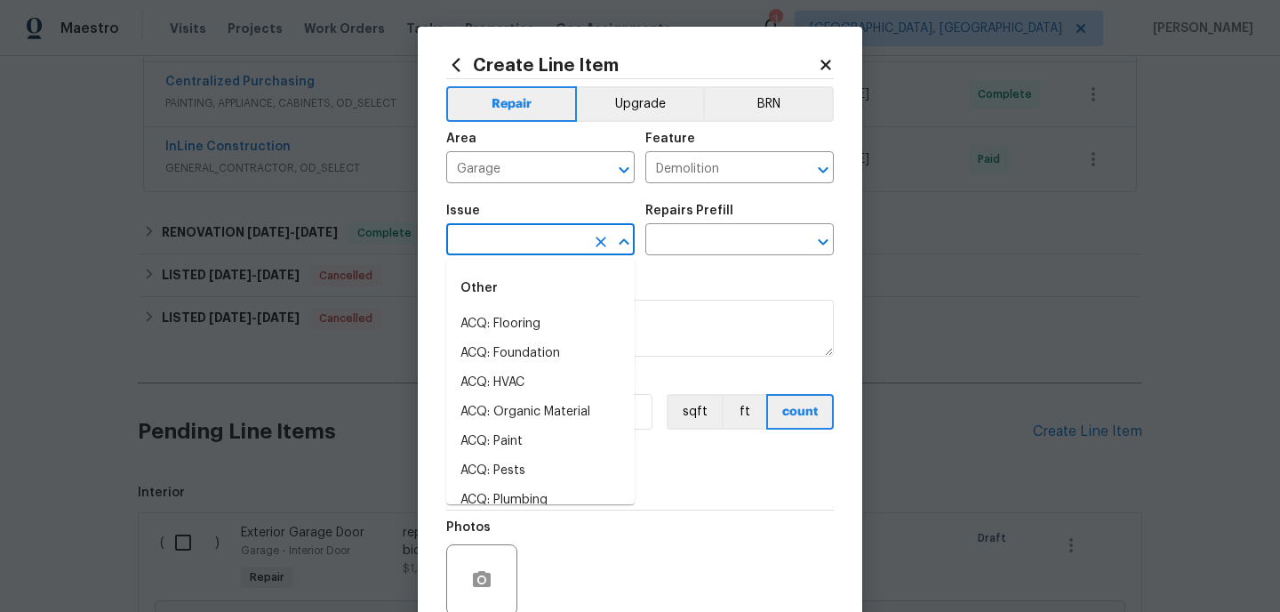
click at [530, 255] on input "text" at bounding box center [515, 242] width 139 height 28
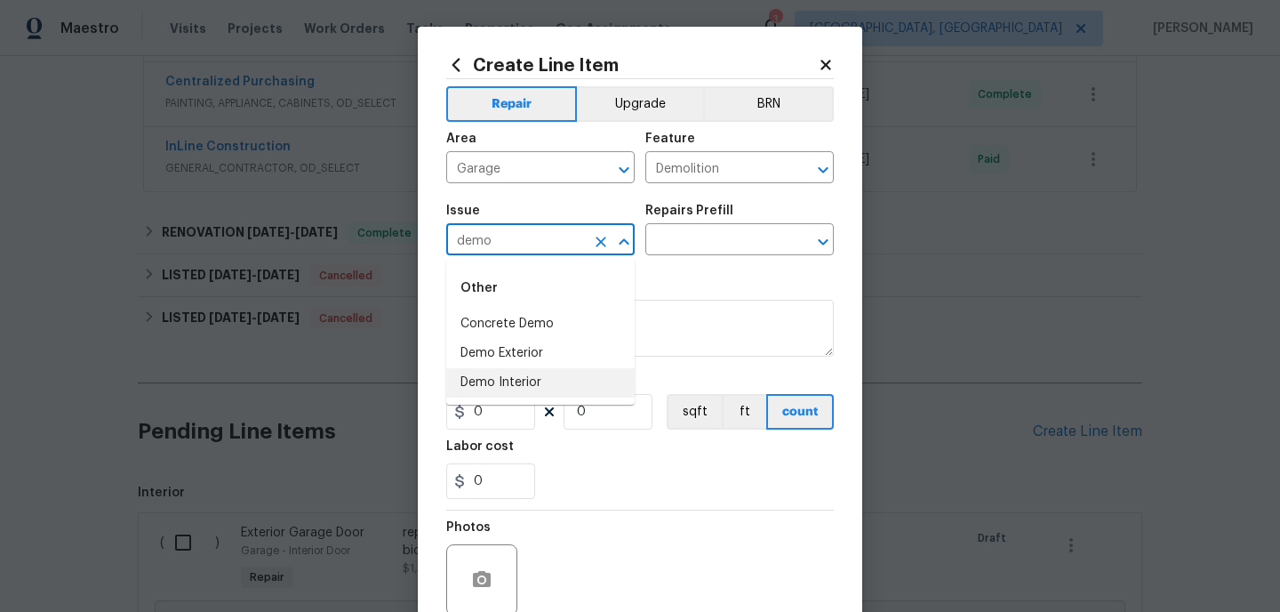
click at [516, 393] on li "Demo Interior" at bounding box center [540, 382] width 188 height 29
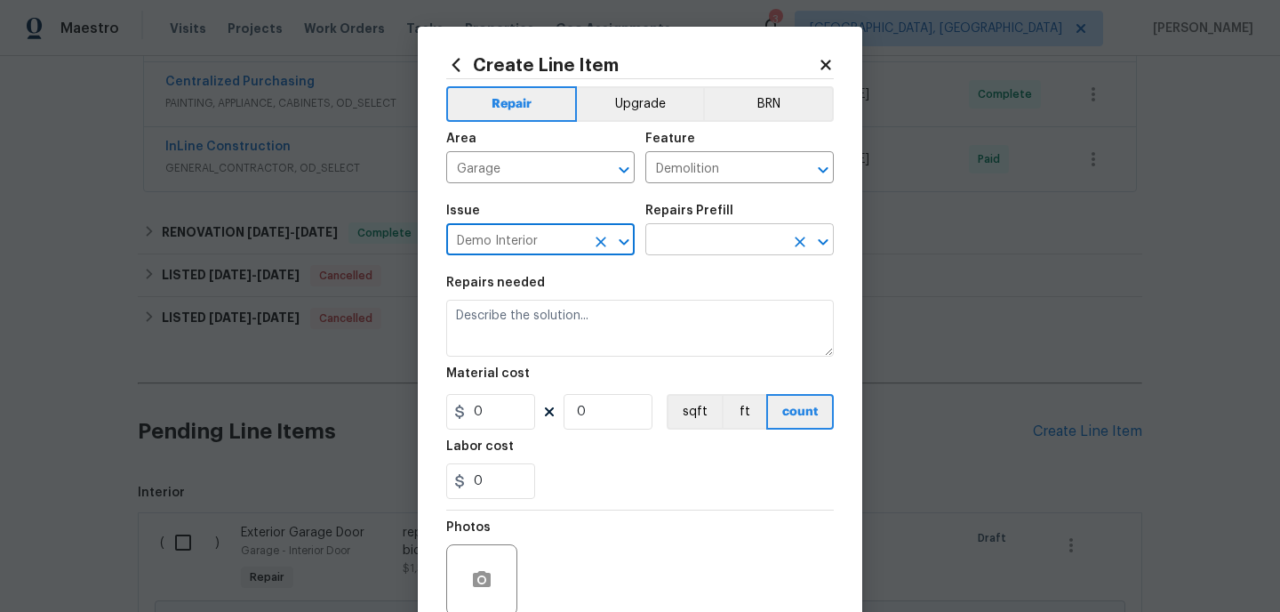
type input "Demo Interior"
click at [692, 251] on input "text" at bounding box center [714, 242] width 139 height 28
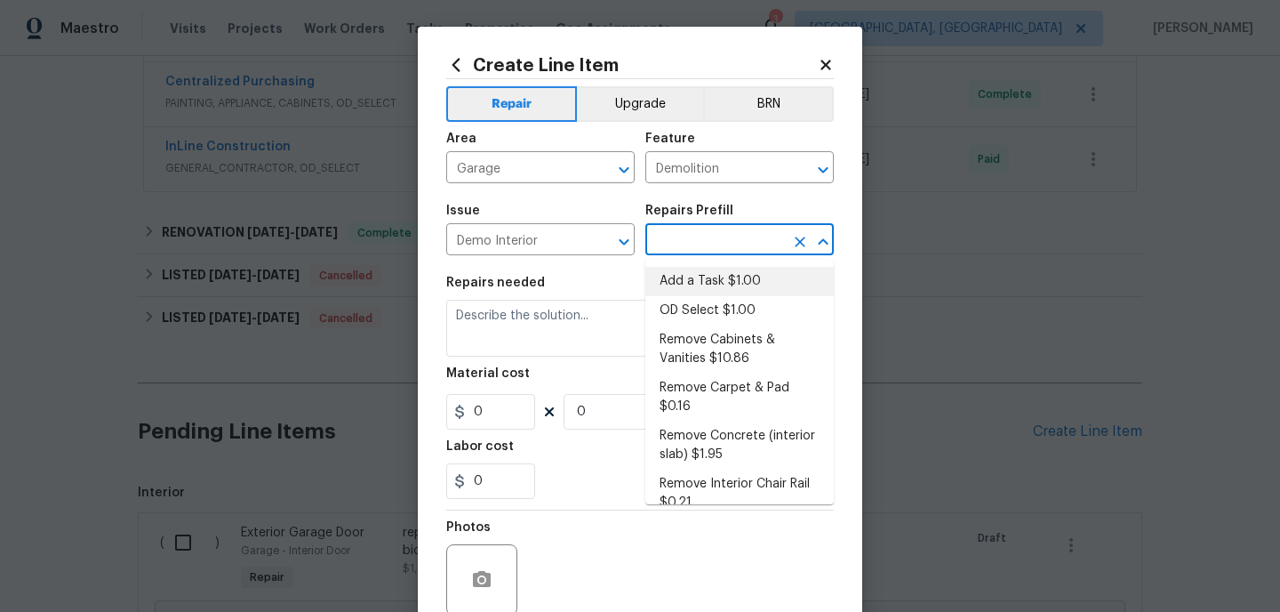
click at [685, 286] on li "Add a Task $1.00" at bounding box center [739, 281] width 188 height 29
type input "Add a Task $1.00"
type textarea "HPM to detail"
type input "1"
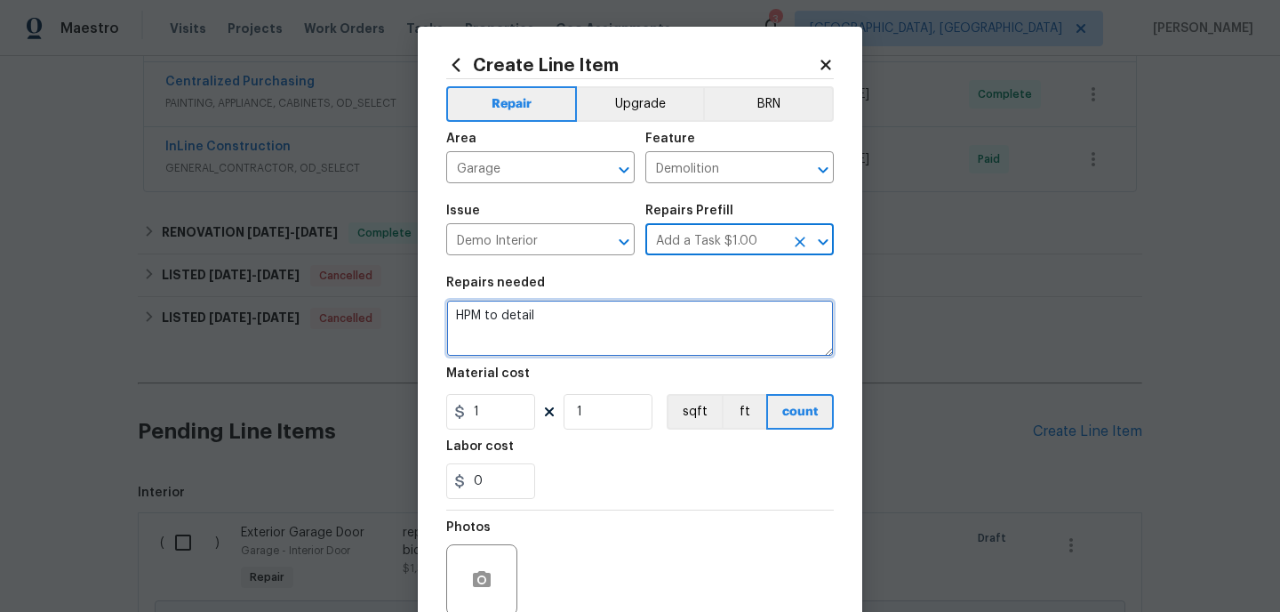
click at [584, 322] on textarea "HPM to detail" at bounding box center [640, 328] width 388 height 57
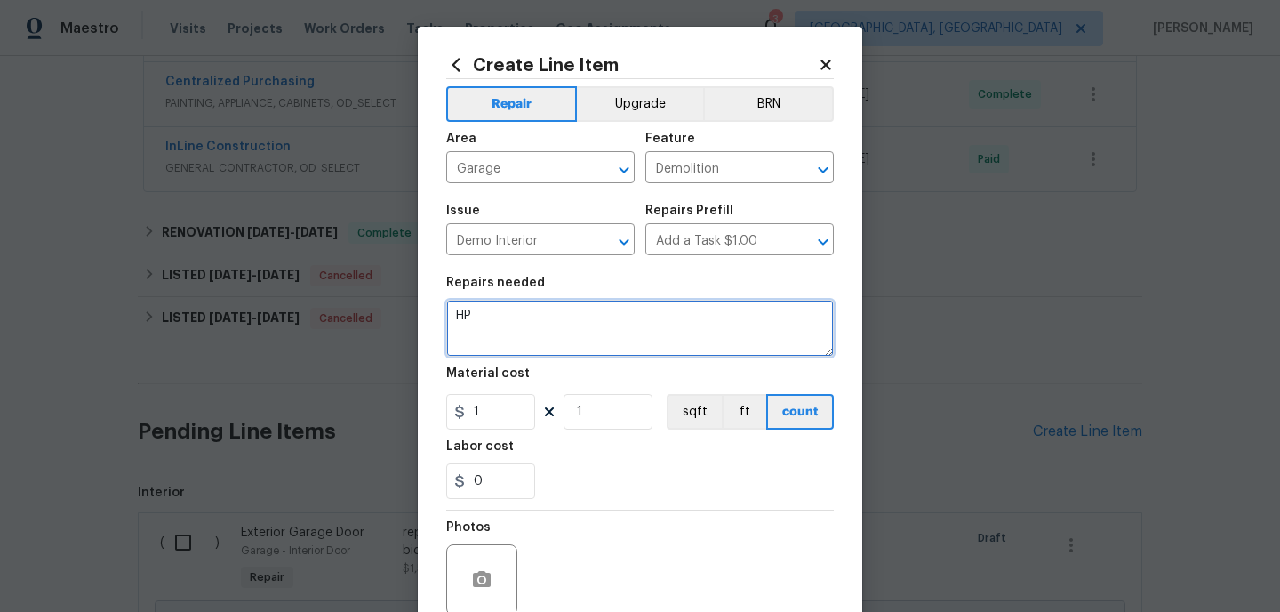
type textarea "H"
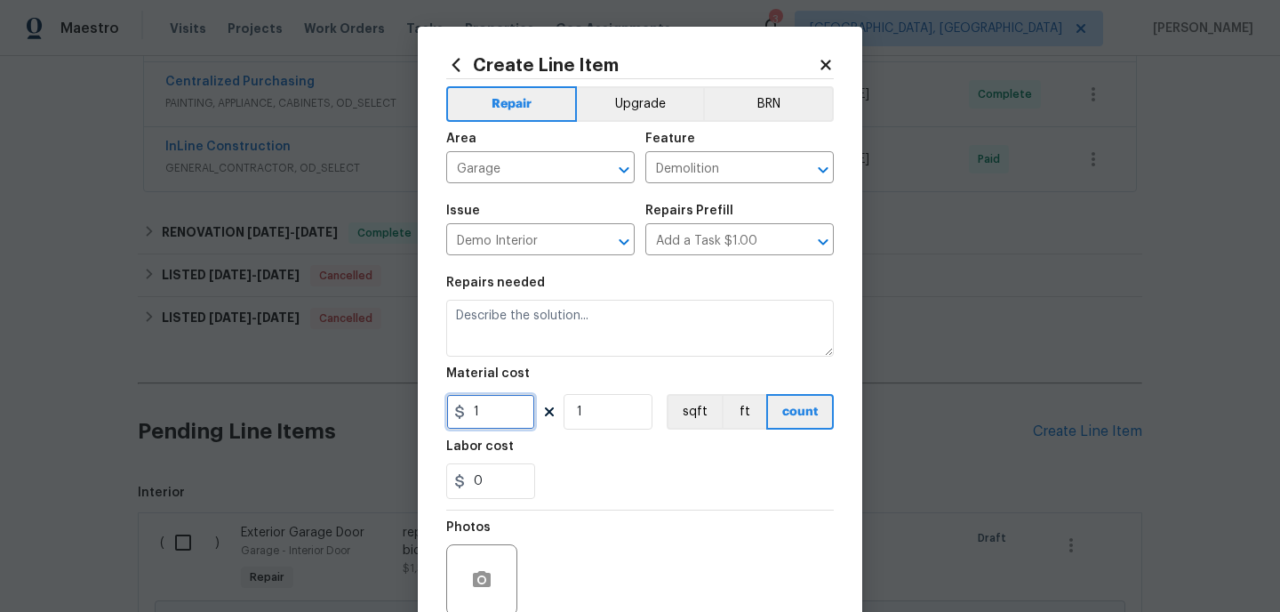
click at [509, 412] on input "1" at bounding box center [490, 412] width 89 height 36
type input "14100"
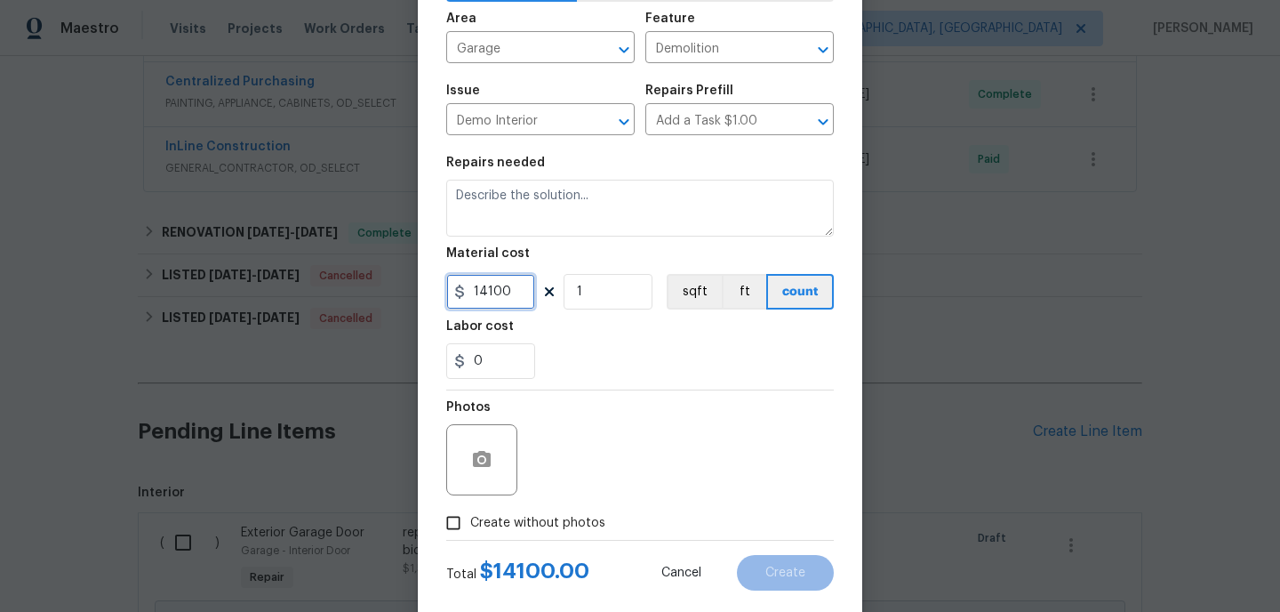
scroll to position [121, 0]
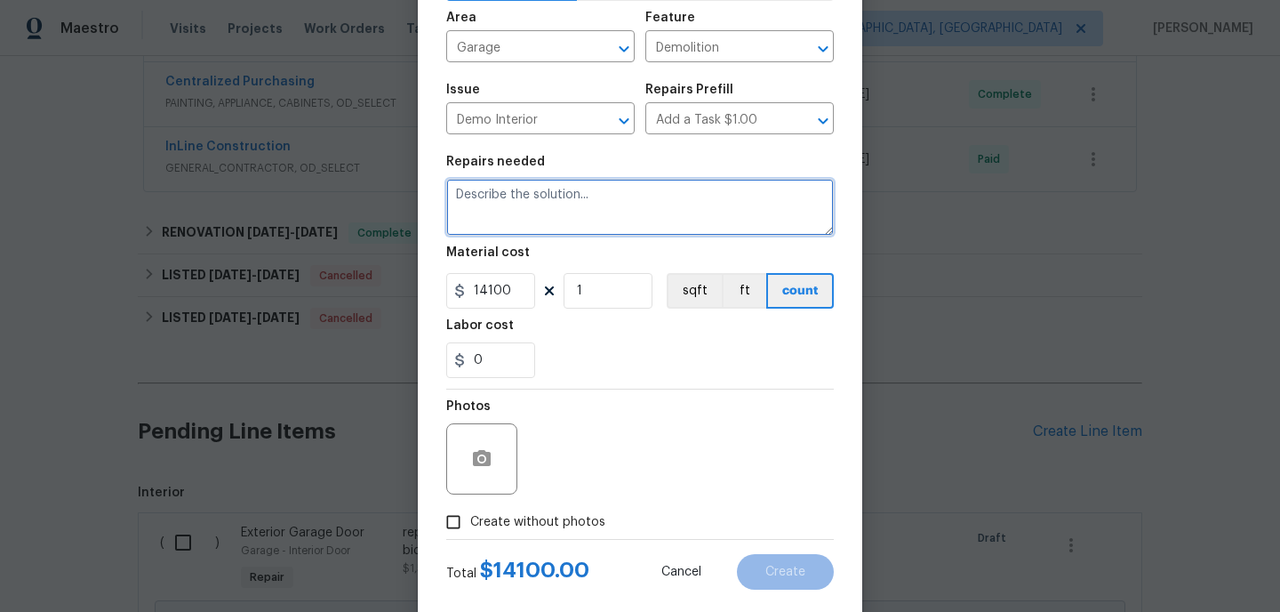
click at [588, 189] on textarea at bounding box center [640, 207] width 388 height 57
type textarea "demo of interior studio completion of all items on inspection report"
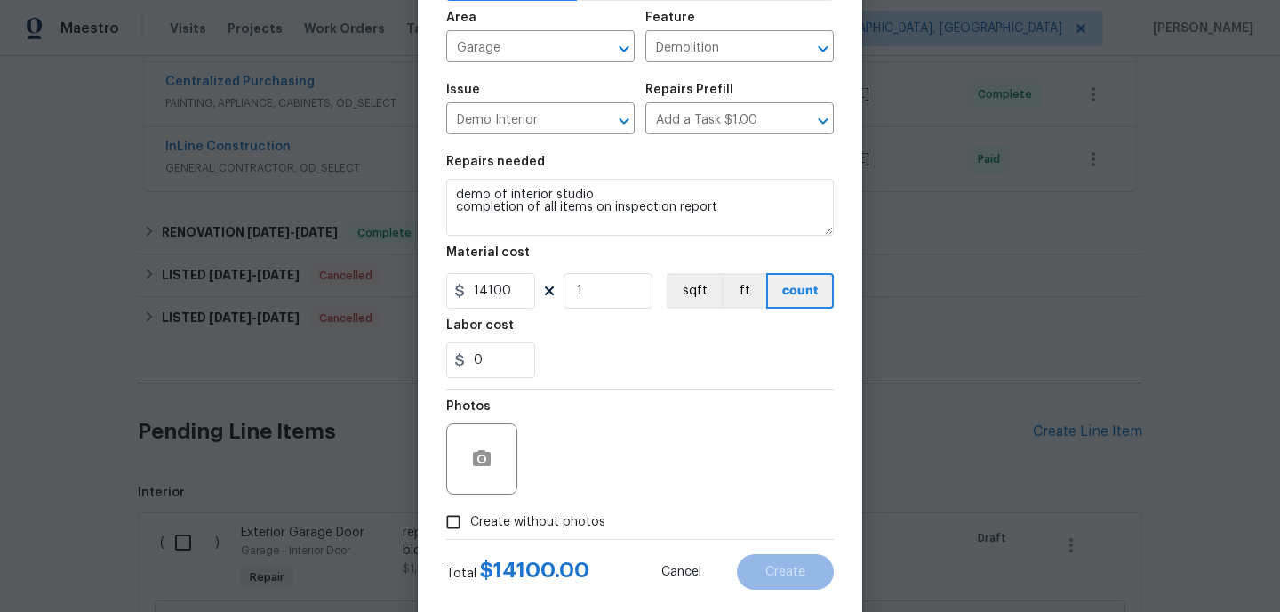
click at [452, 530] on input "Create without photos" at bounding box center [453, 522] width 34 height 34
checkbox input "true"
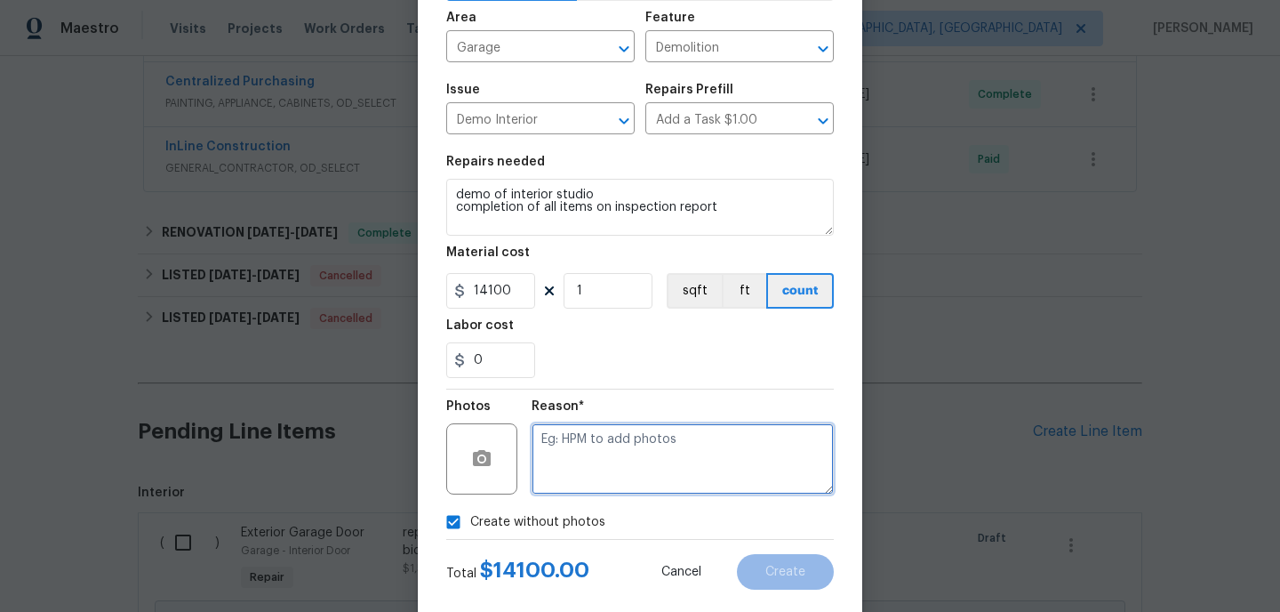
click at [716, 490] on textarea at bounding box center [683, 458] width 302 height 71
type textarea "hpm to add"
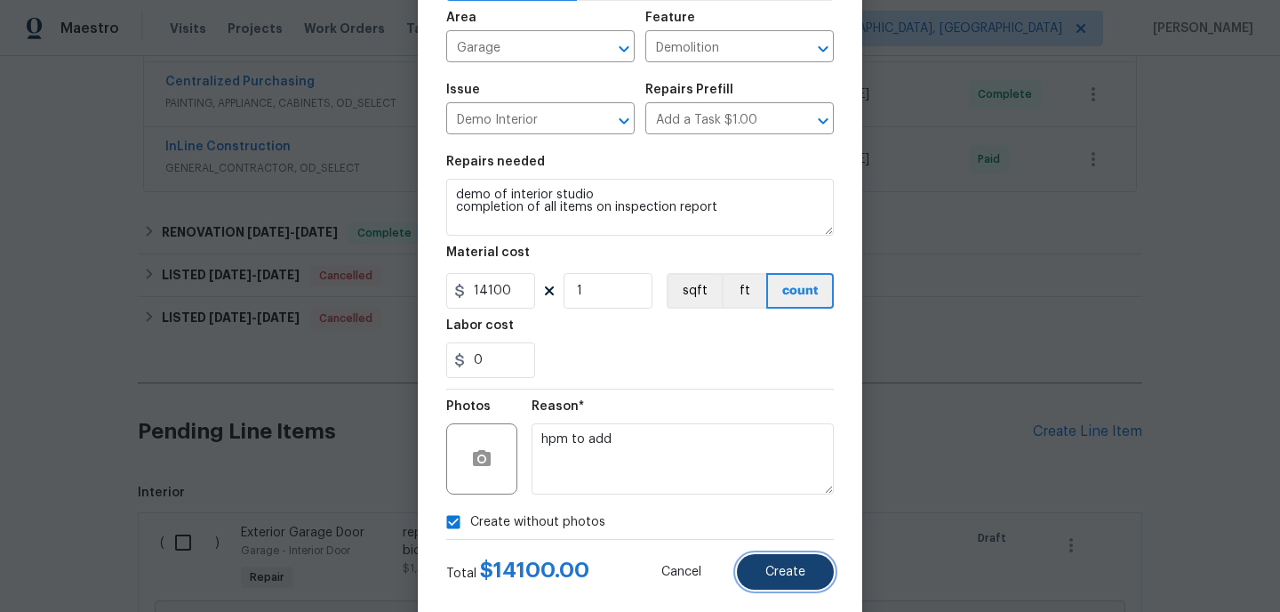
click at [780, 579] on span "Create" at bounding box center [785, 571] width 40 height 13
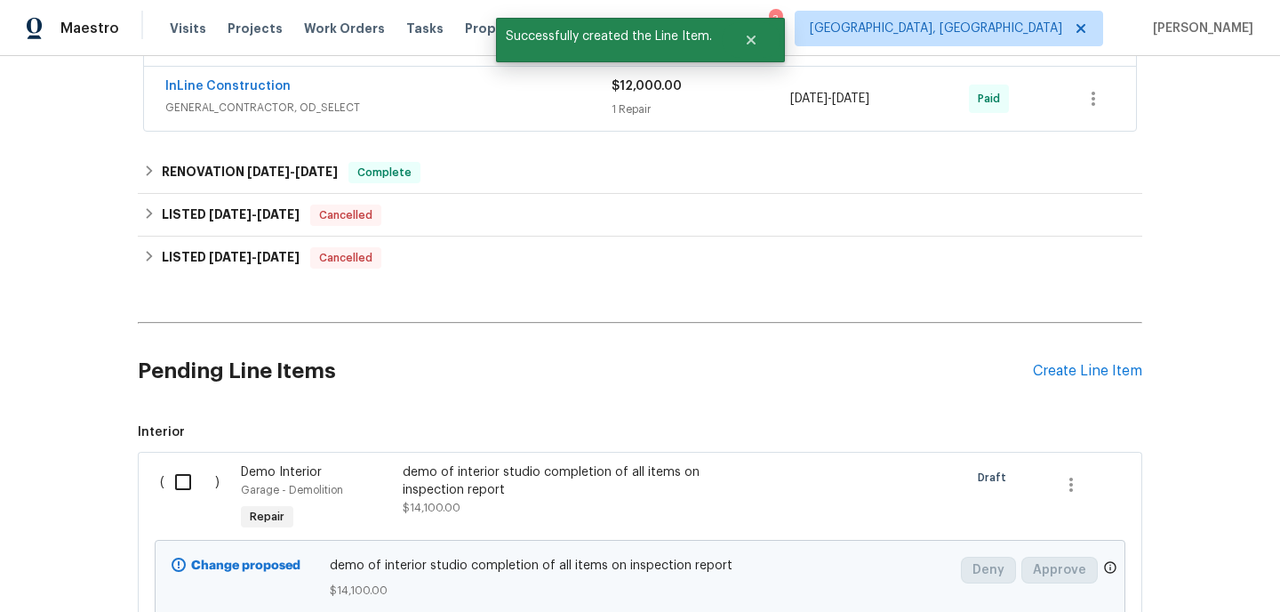
scroll to position [1121, 0]
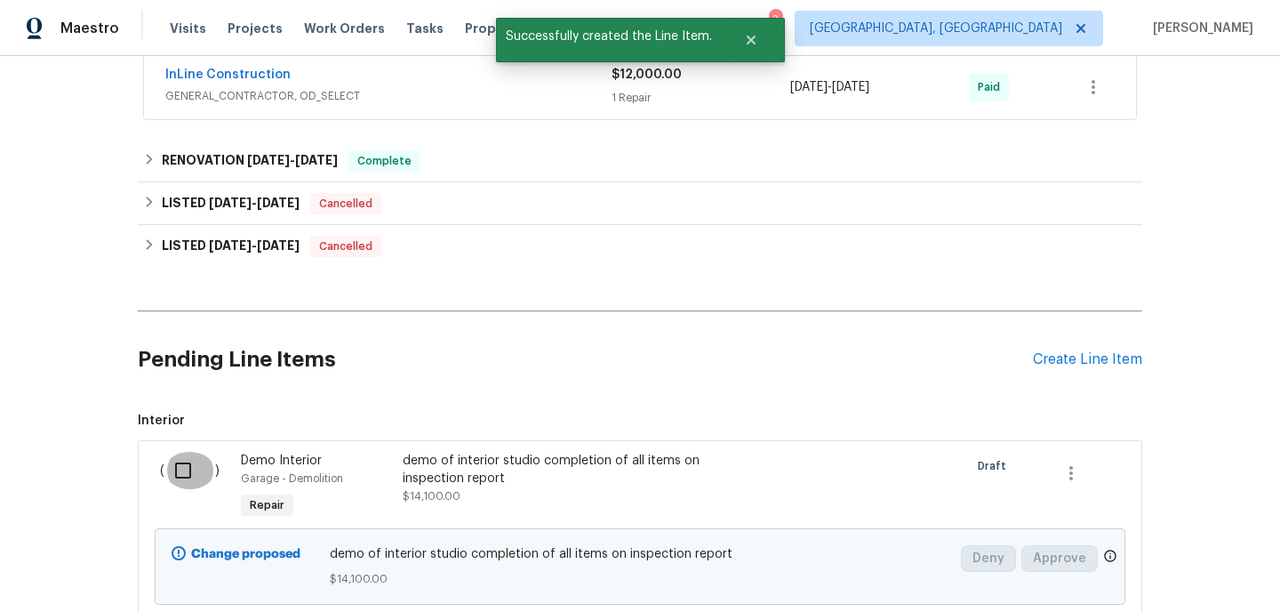
click at [181, 470] on input "checkbox" at bounding box center [189, 470] width 51 height 37
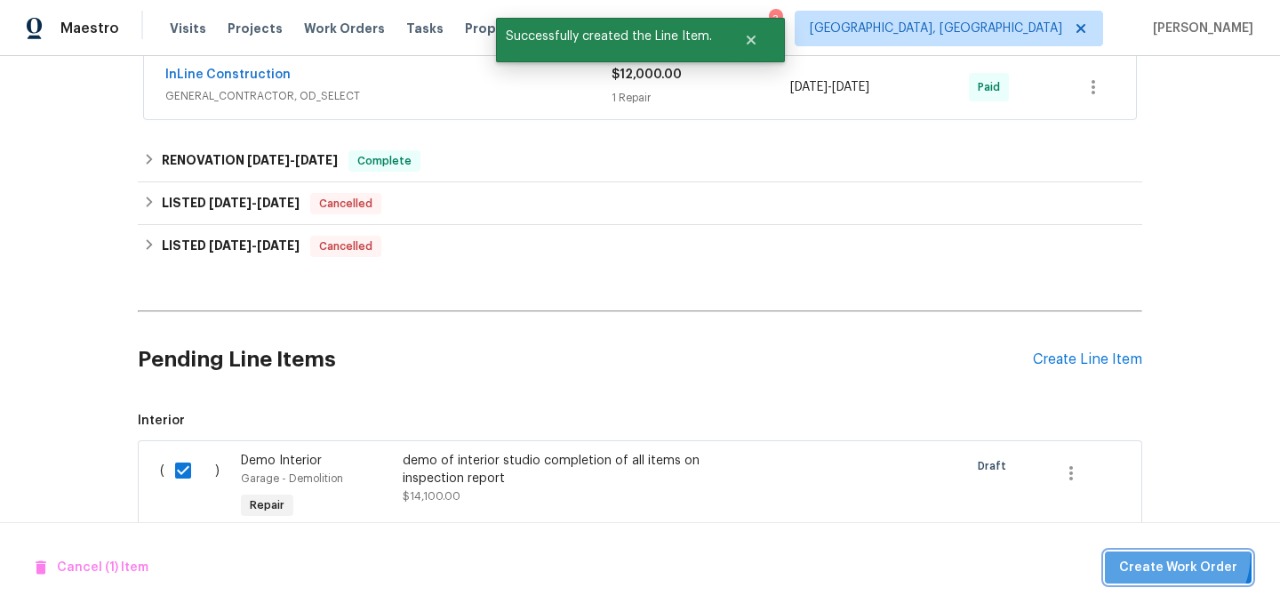
click at [1170, 553] on button "Create Work Order" at bounding box center [1178, 567] width 147 height 33
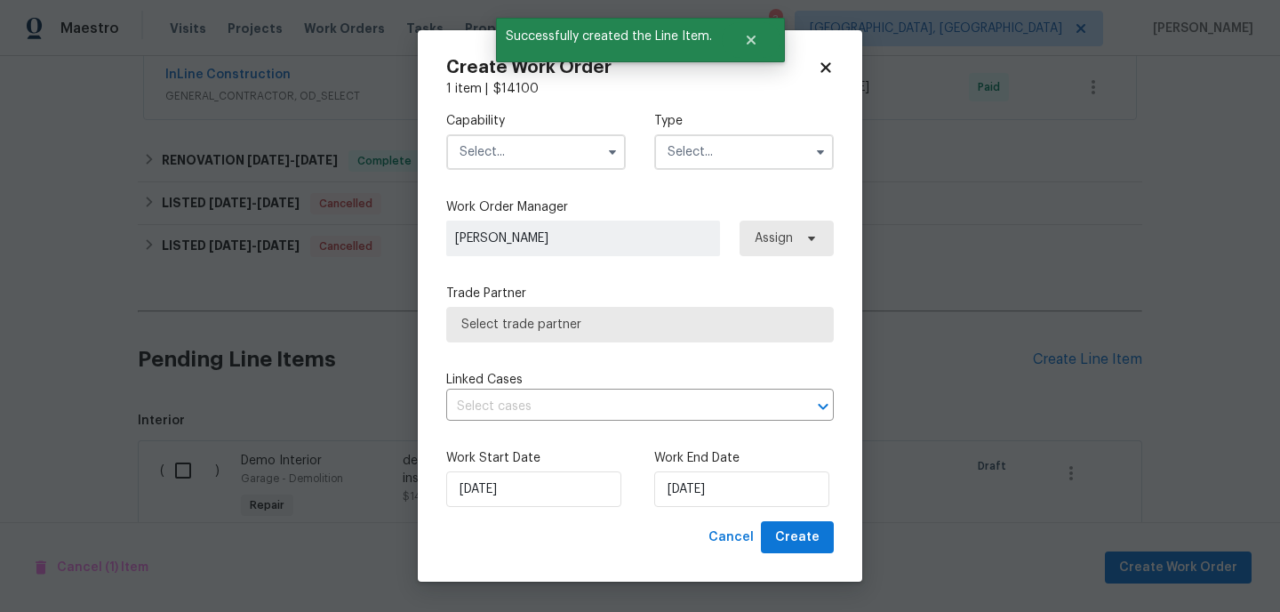
checkbox input "false"
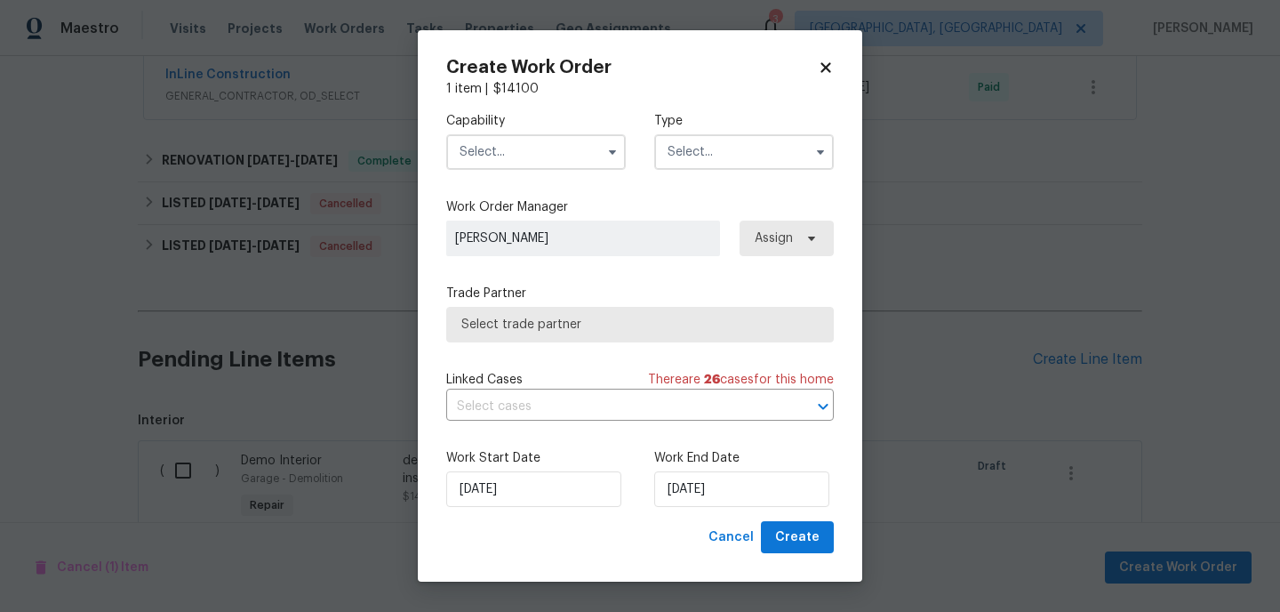
click at [541, 158] on input "text" at bounding box center [536, 152] width 180 height 36
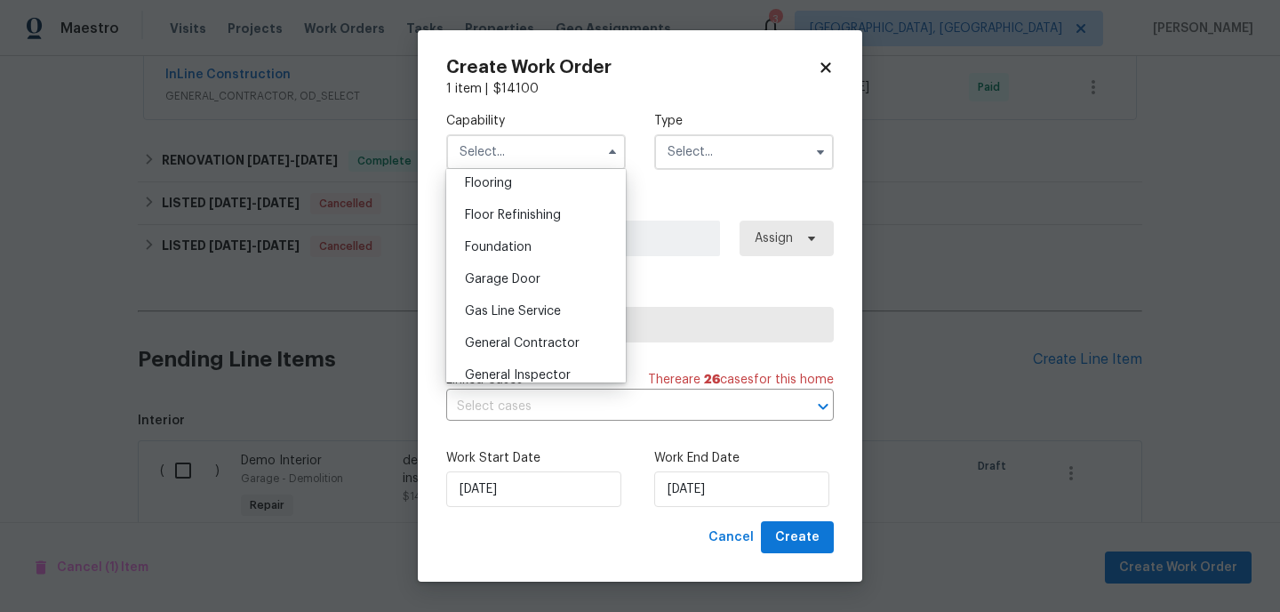
scroll to position [700, 0]
click at [522, 333] on span "General Contractor" at bounding box center [522, 339] width 115 height 12
type input "General Contractor"
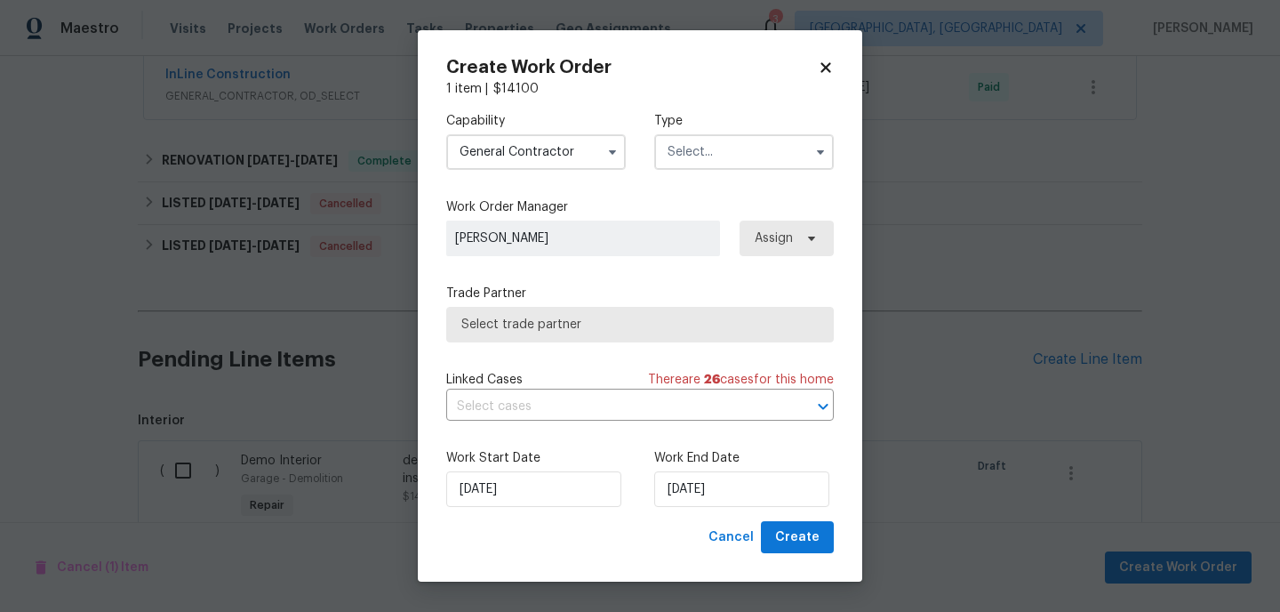
click at [731, 151] on input "text" at bounding box center [744, 152] width 180 height 36
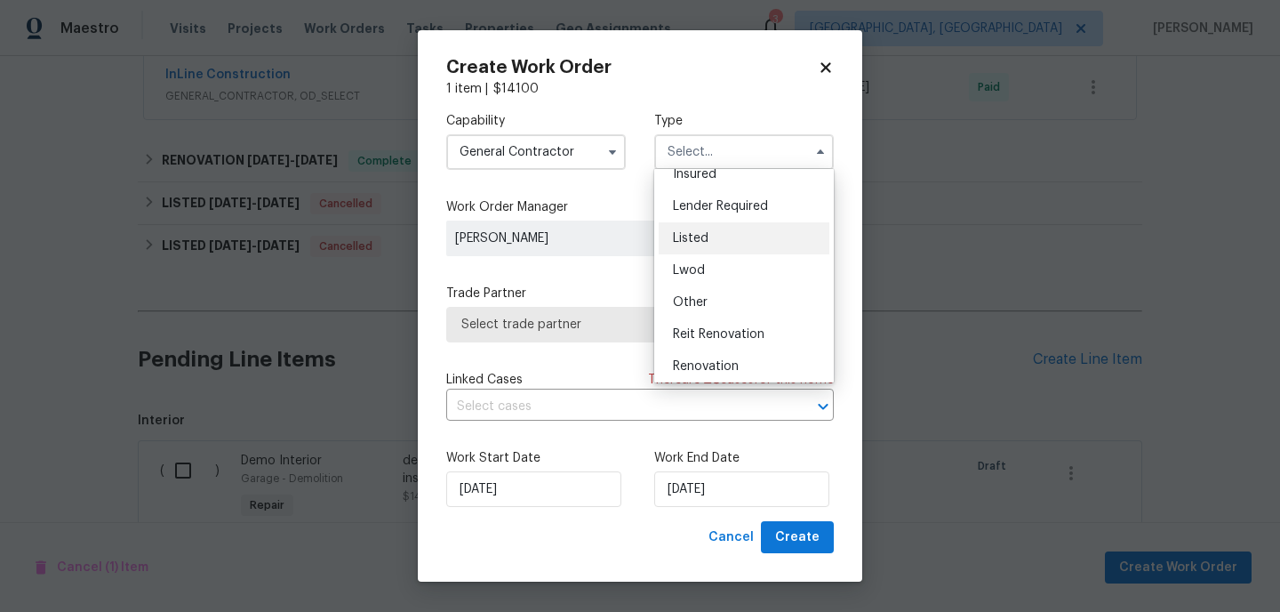
scroll to position [116, 0]
click at [740, 329] on span "Reit Renovation" at bounding box center [719, 330] width 92 height 12
type input "Reit Renovation"
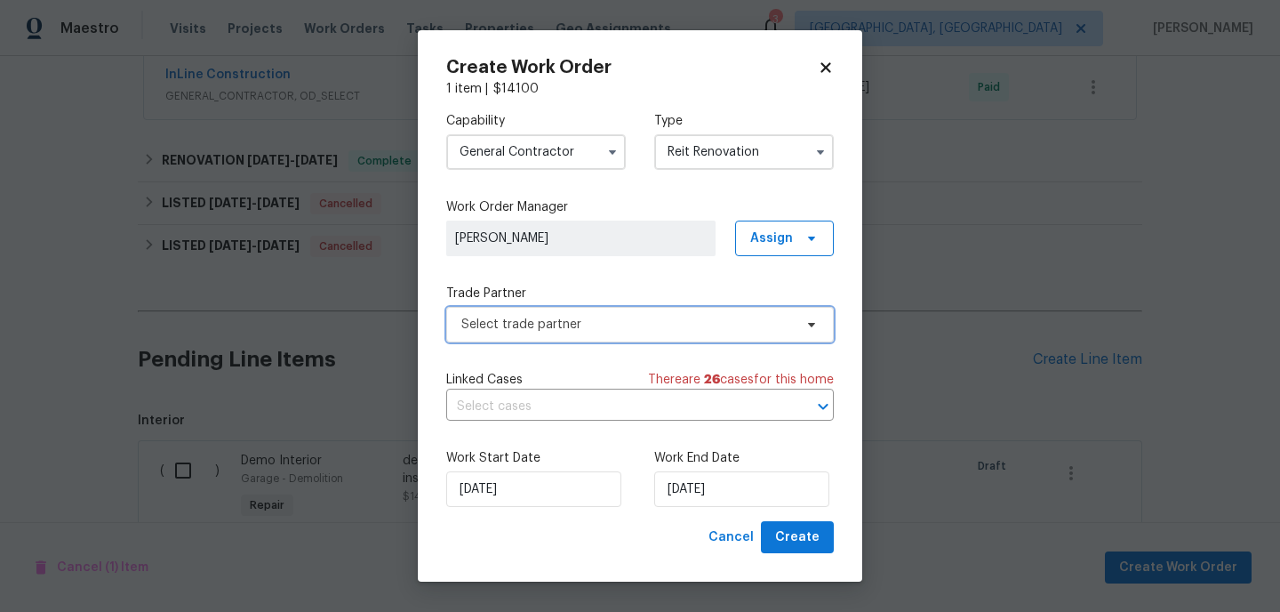
click at [741, 323] on span "Select trade partner" at bounding box center [627, 325] width 332 height 18
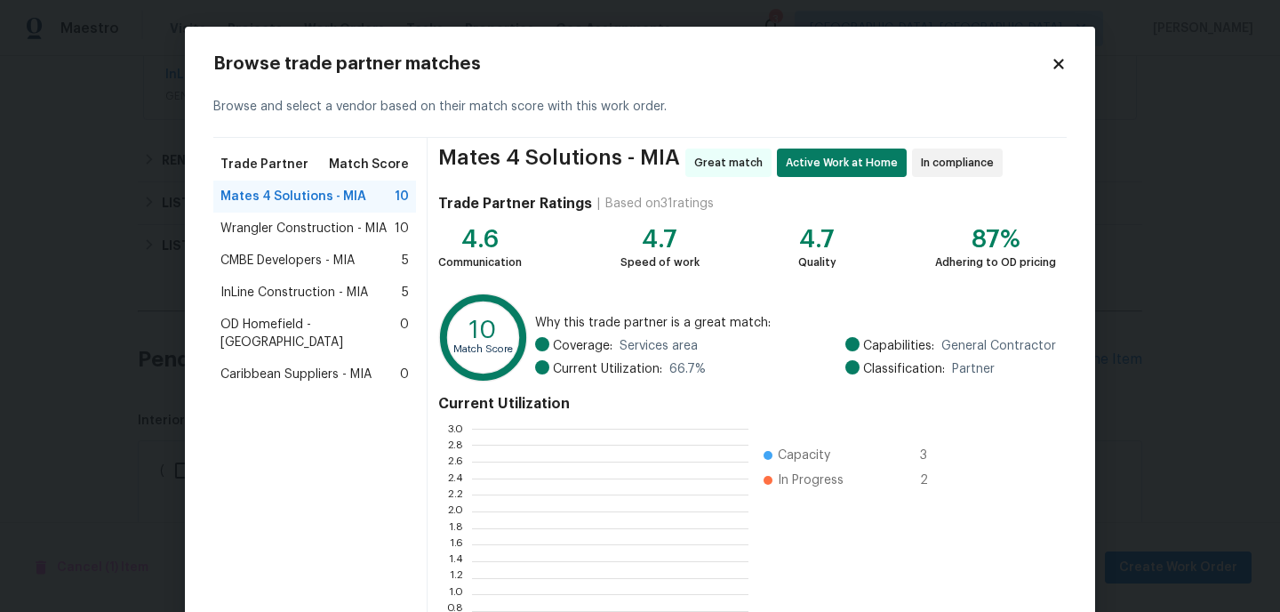
scroll to position [249, 276]
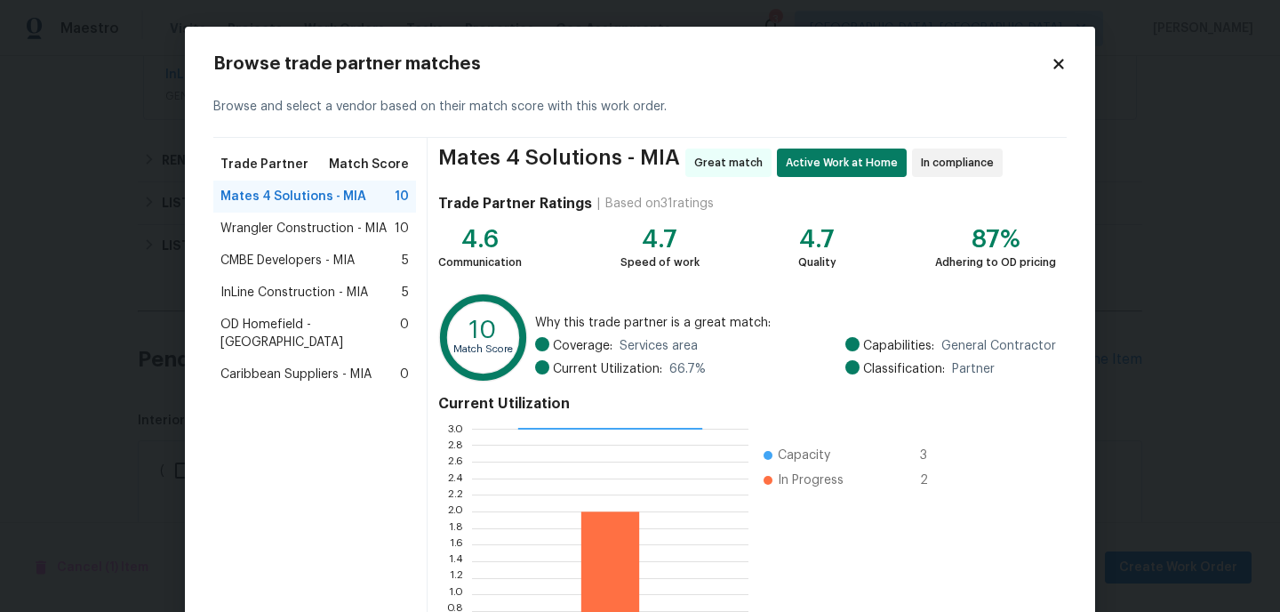
click at [332, 231] on span "Wrangler Construction - MIA" at bounding box center [303, 229] width 166 height 18
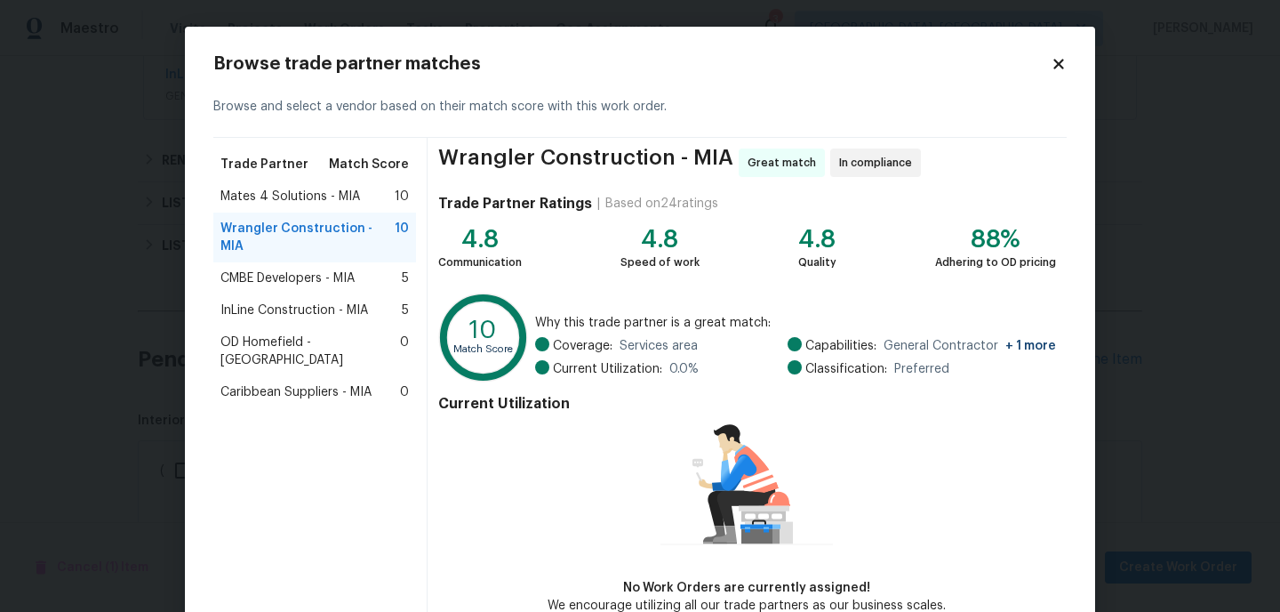
scroll to position [100, 0]
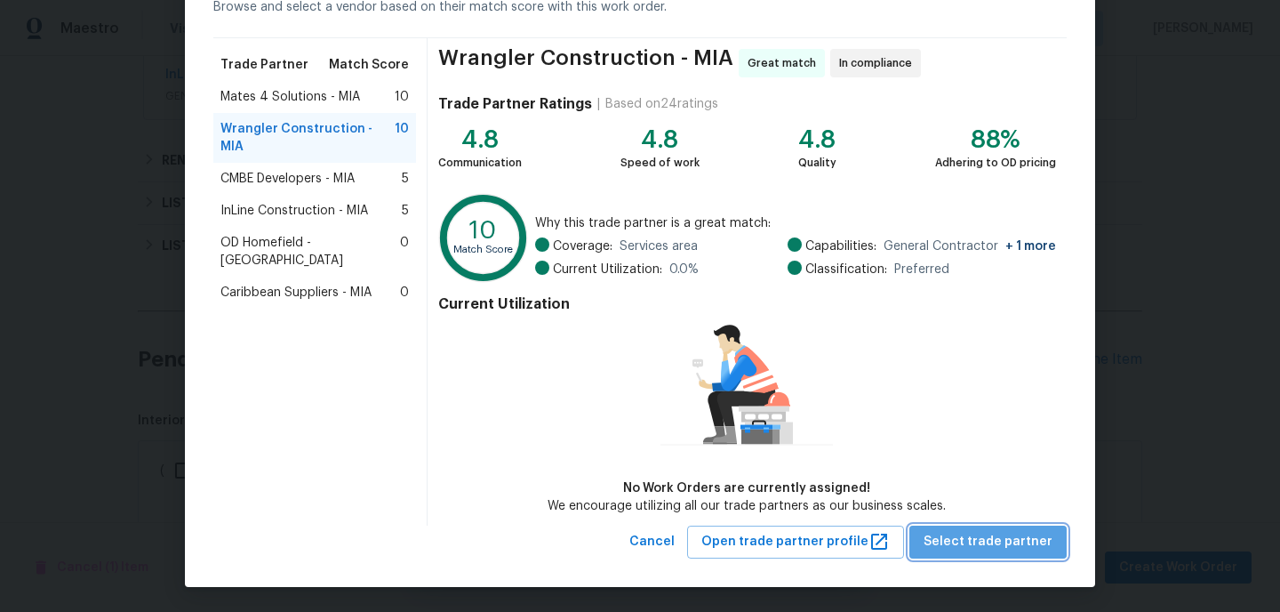
click at [1005, 541] on span "Select trade partner" at bounding box center [988, 542] width 129 height 22
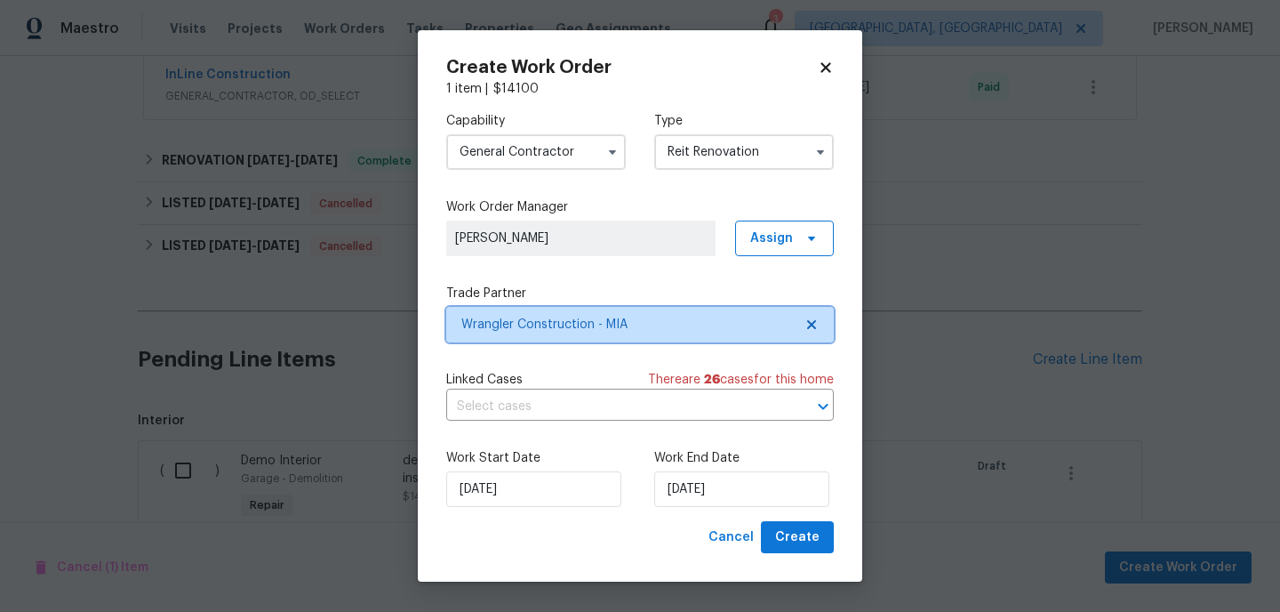
scroll to position [0, 0]
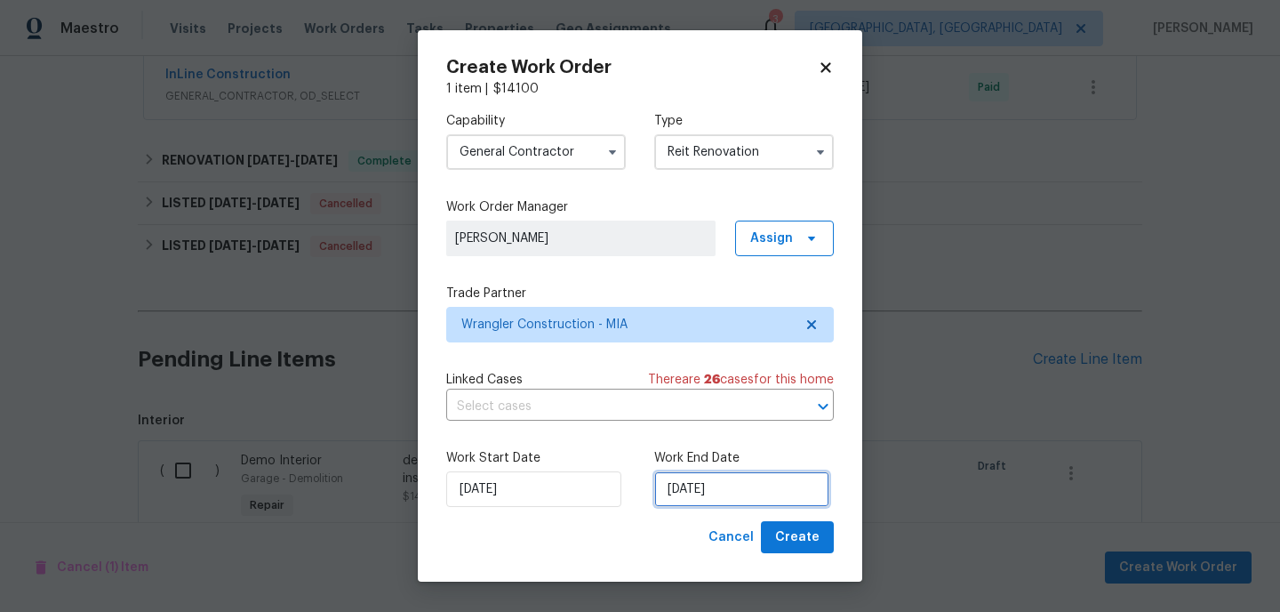
click at [763, 490] on input "[DATE]" at bounding box center [741, 489] width 175 height 36
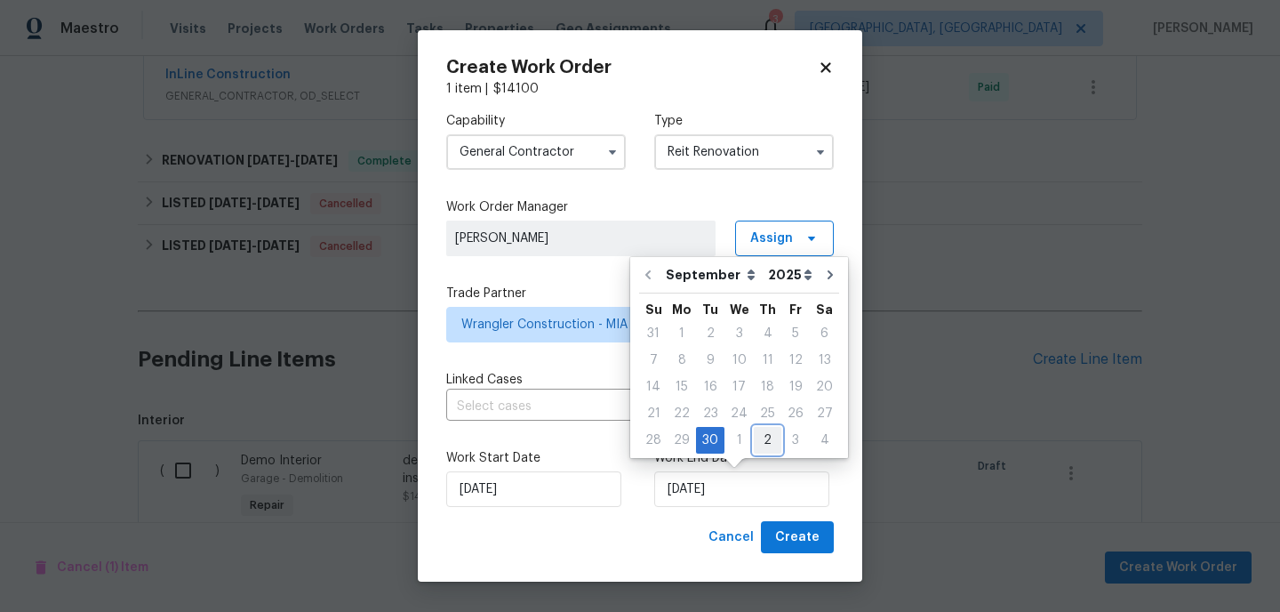
click at [756, 444] on div "2" at bounding box center [768, 440] width 28 height 25
type input "[DATE]"
select select "9"
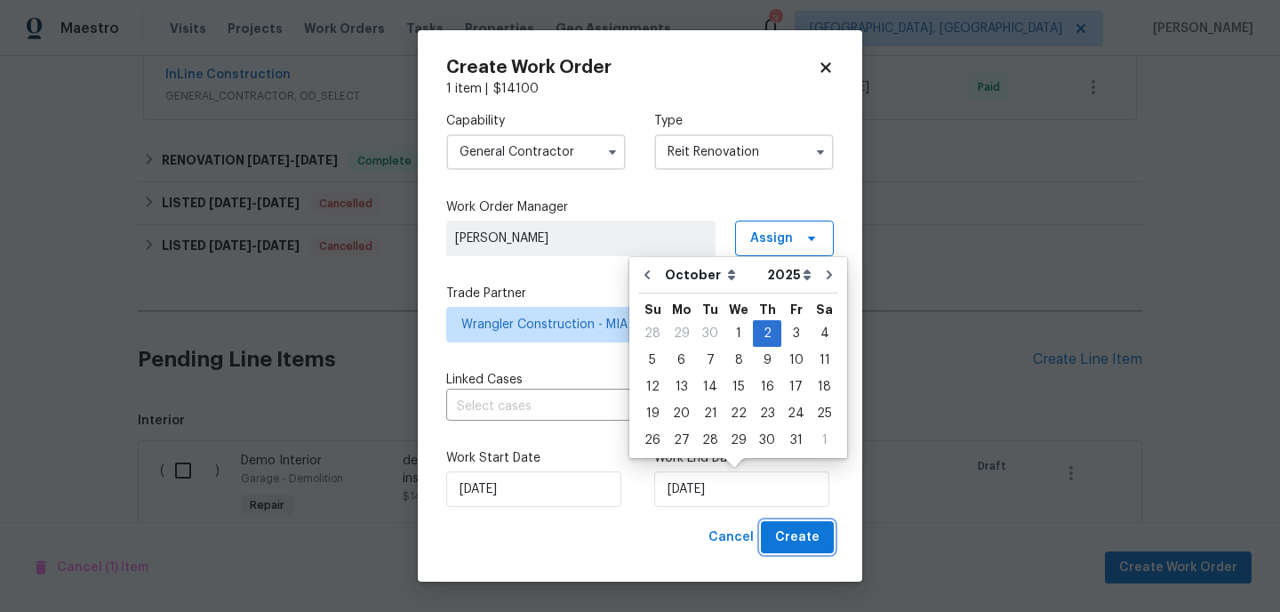
click at [792, 538] on span "Create" at bounding box center [797, 537] width 44 height 22
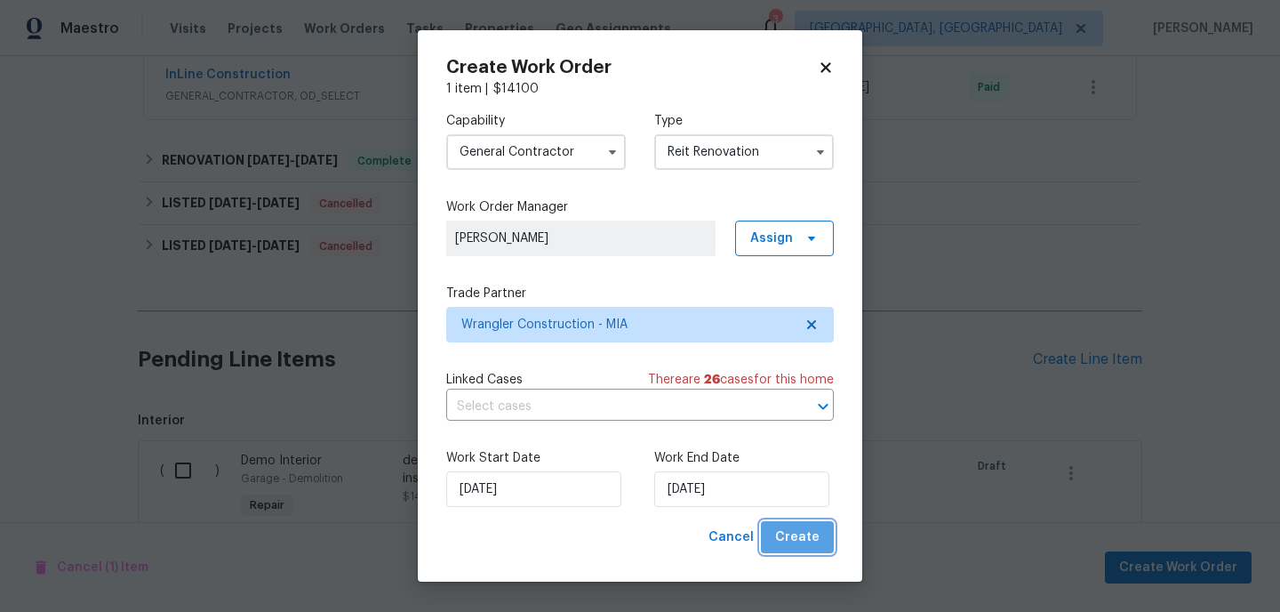
click at [807, 535] on span "Create" at bounding box center [797, 537] width 44 height 22
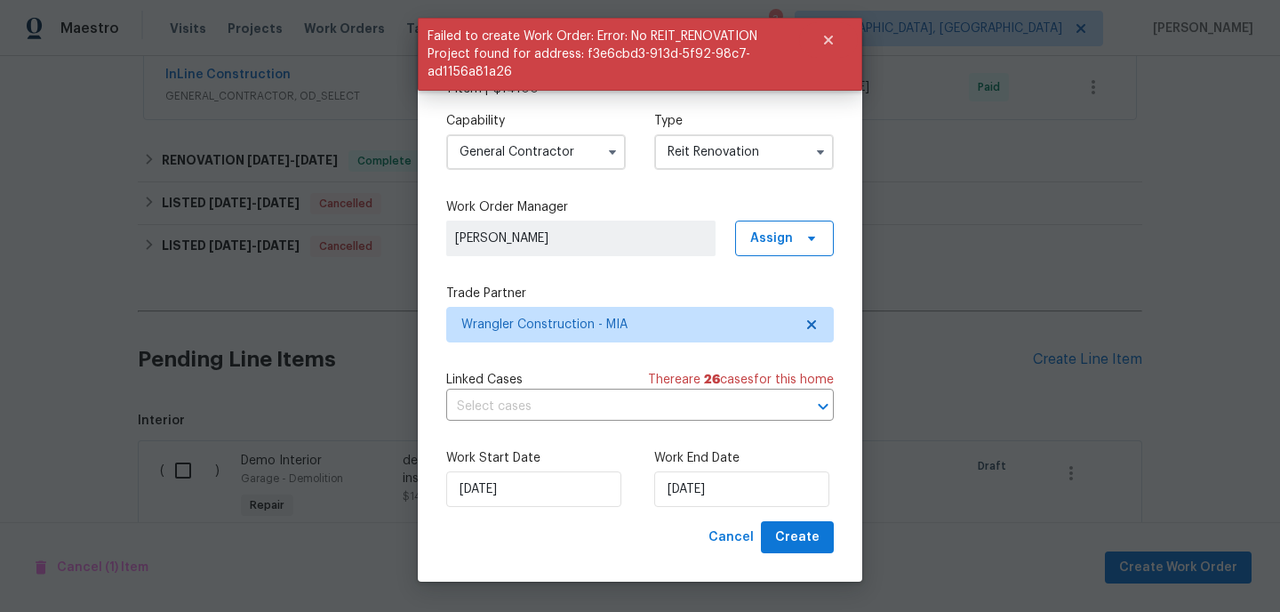
click at [754, 156] on input "Reit Renovation" at bounding box center [744, 152] width 180 height 36
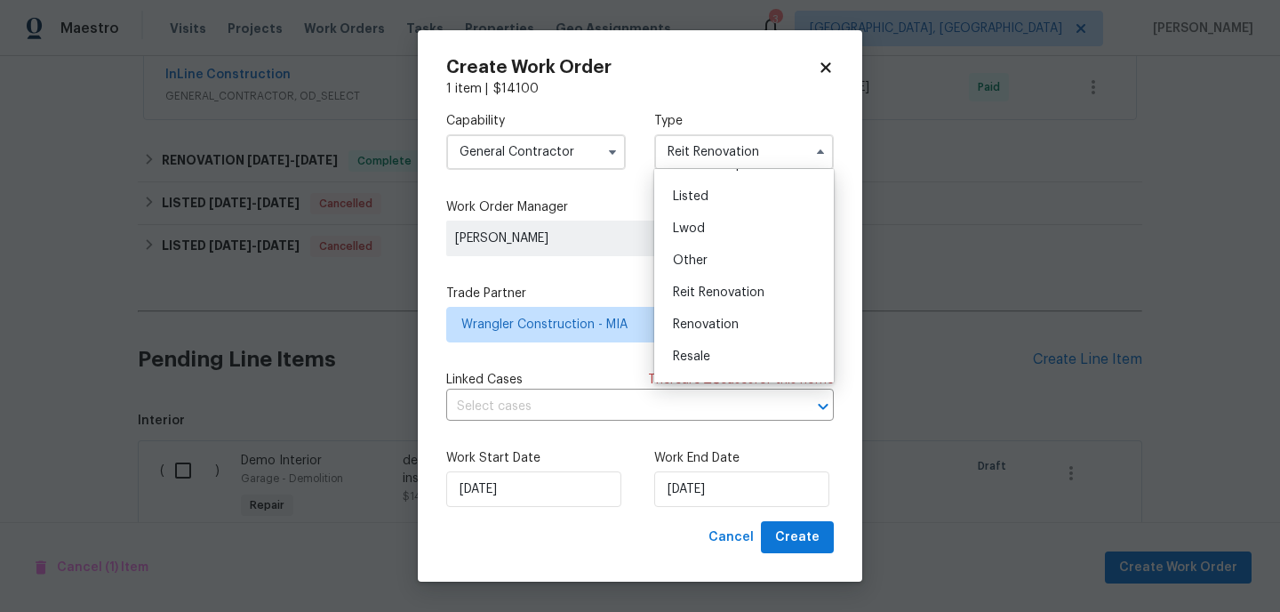
scroll to position [212, 0]
click at [732, 272] on div "Renovation" at bounding box center [744, 266] width 171 height 32
type input "Renovation"
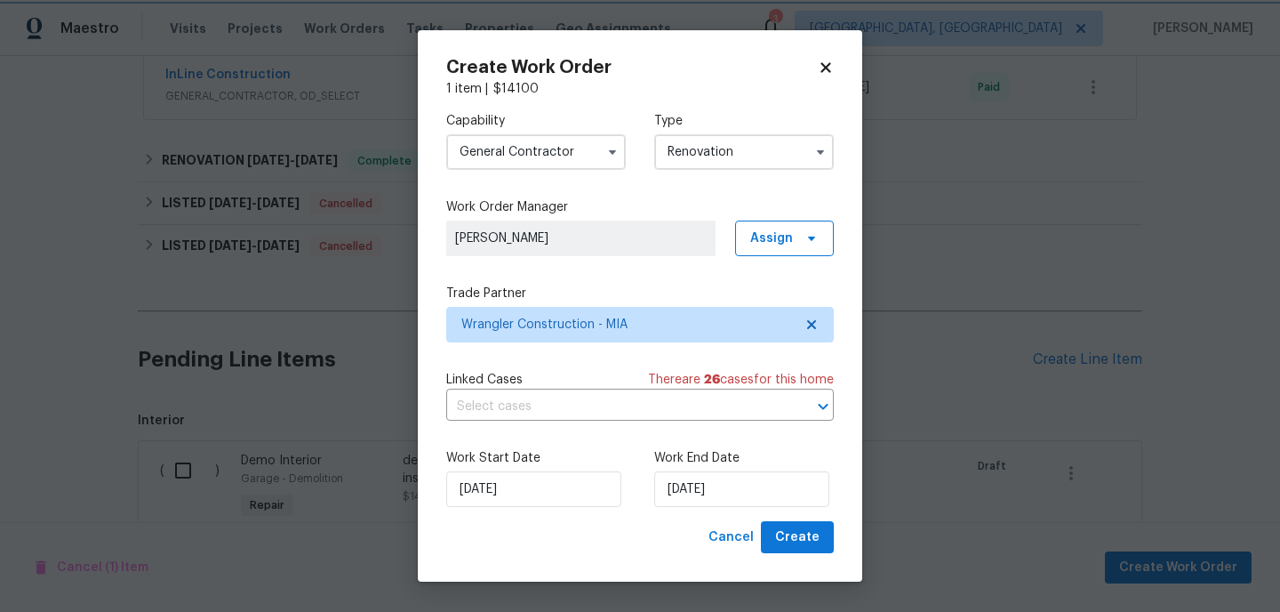
scroll to position [0, 0]
click at [797, 546] on span "Create" at bounding box center [797, 537] width 44 height 22
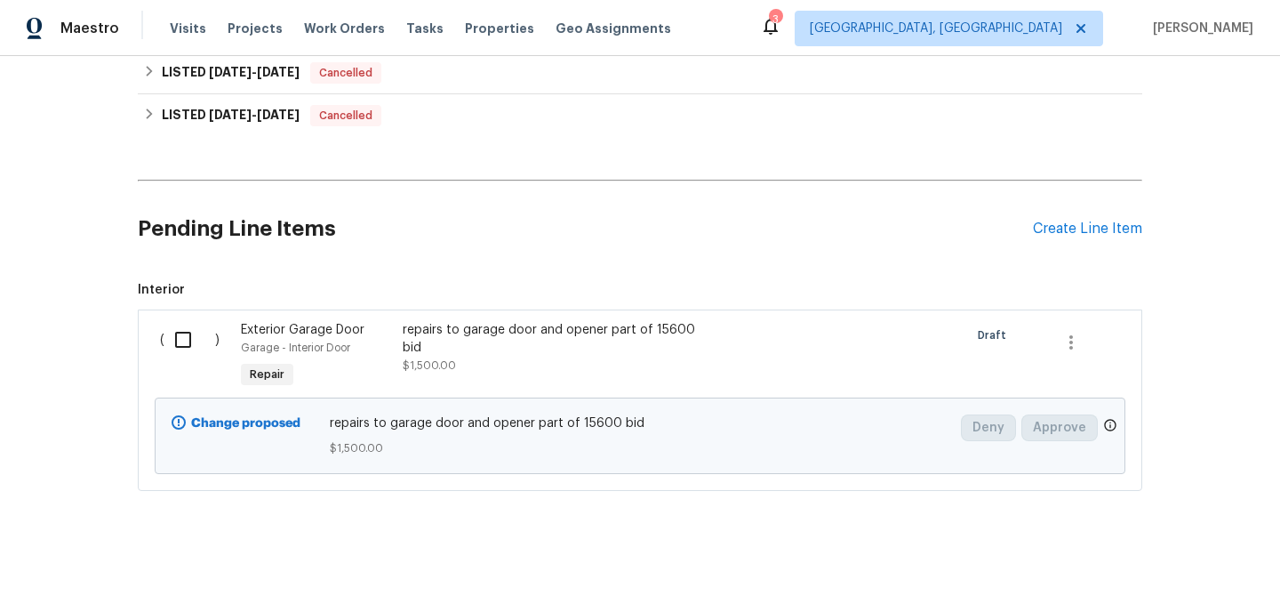
scroll to position [1290, 0]
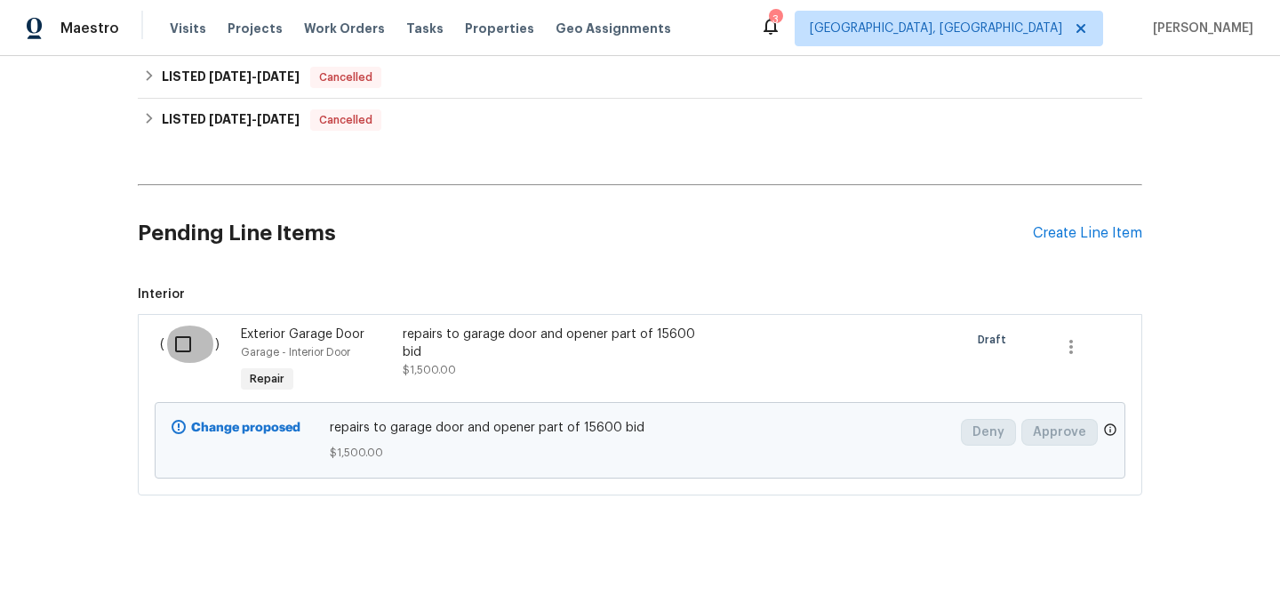
click at [184, 347] on input "checkbox" at bounding box center [189, 343] width 51 height 37
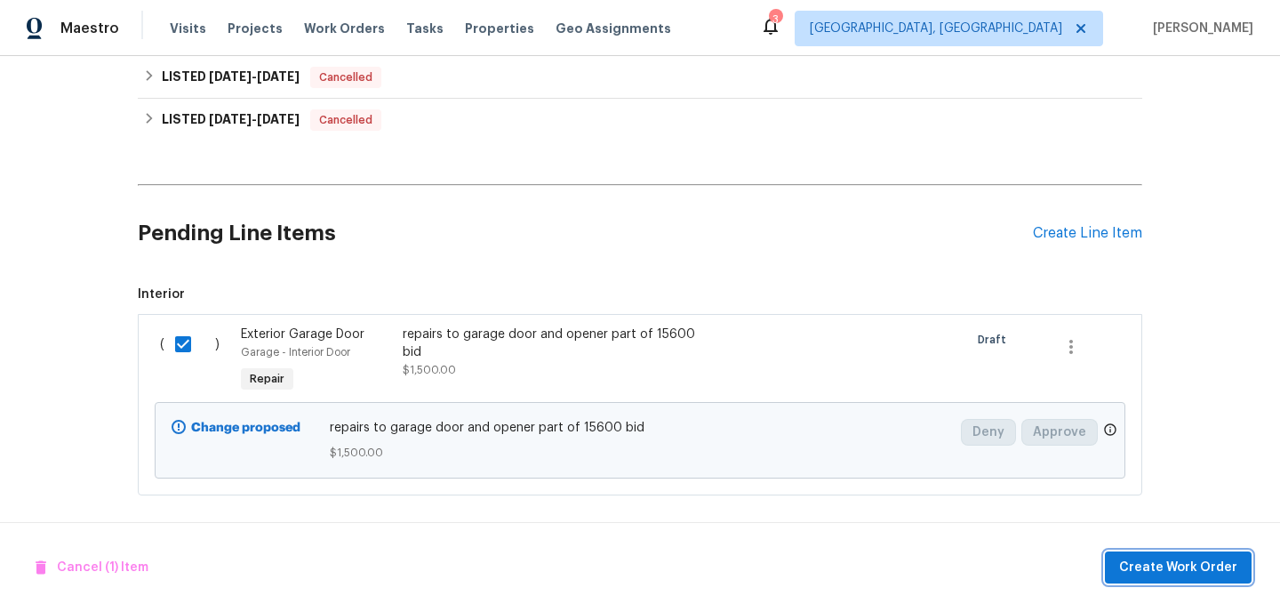
click at [1157, 566] on span "Create Work Order" at bounding box center [1178, 567] width 118 height 22
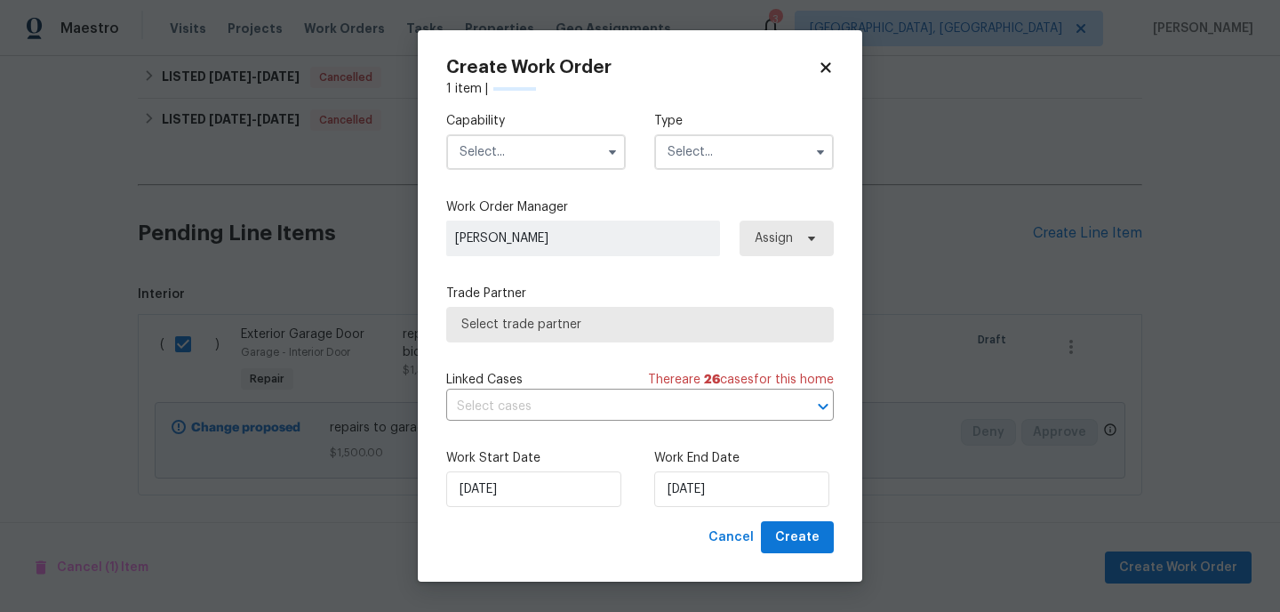
checkbox input "false"
click at [585, 150] on input "text" at bounding box center [536, 152] width 180 height 36
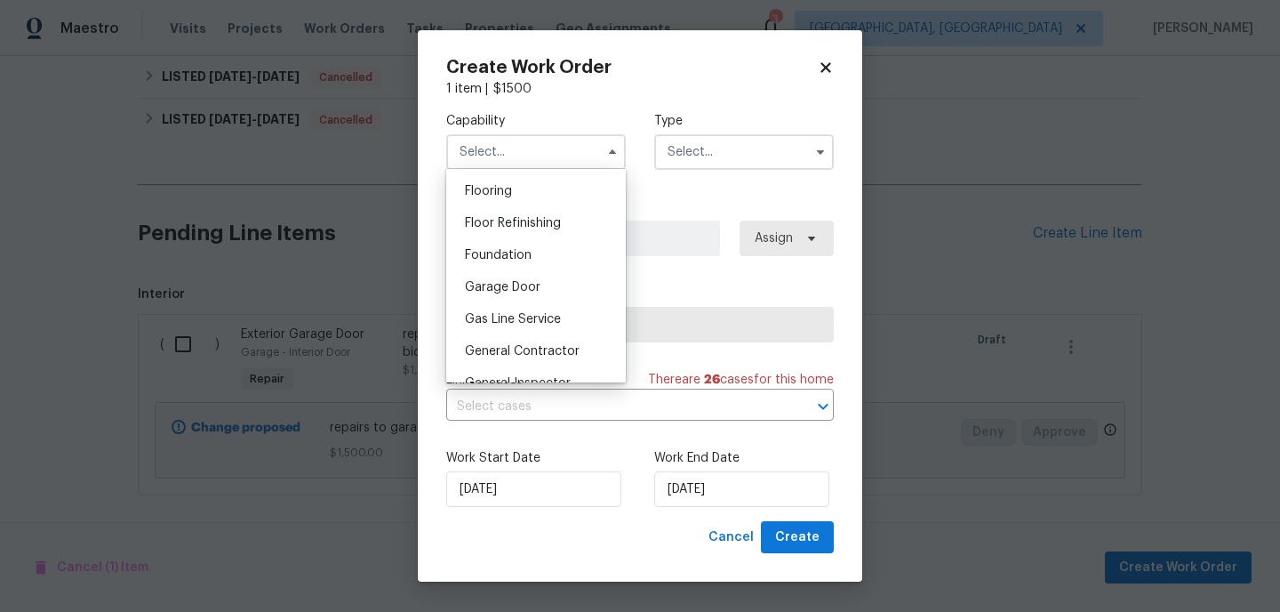
scroll to position [715, 0]
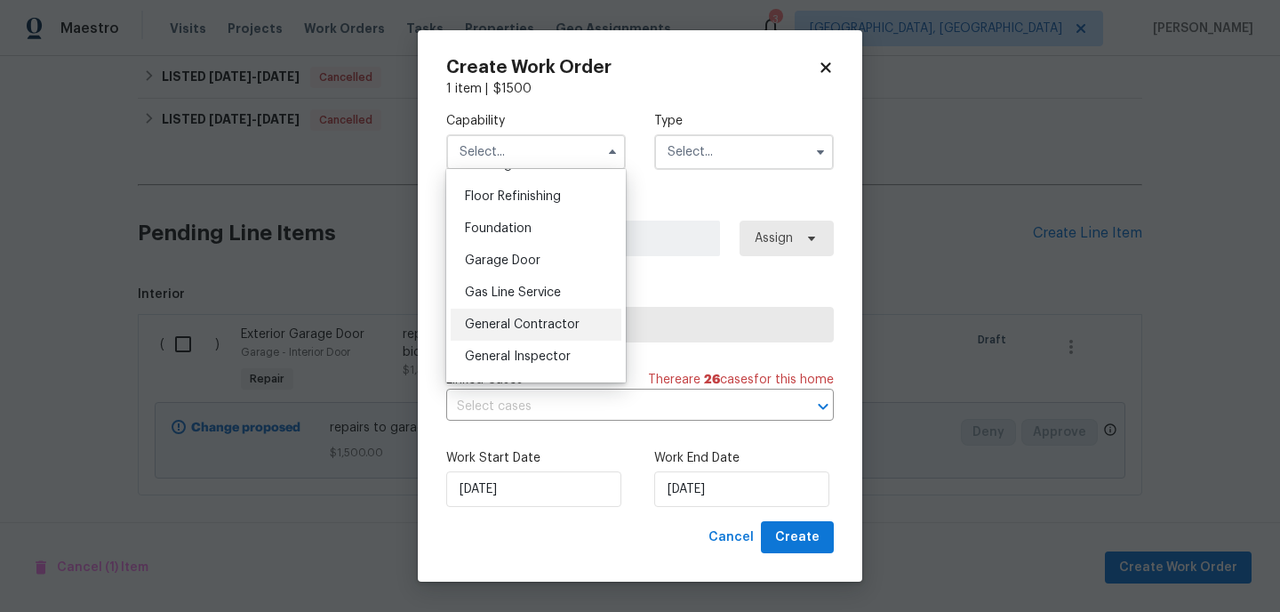
click at [530, 323] on span "General Contractor" at bounding box center [522, 324] width 115 height 12
type input "General Contractor"
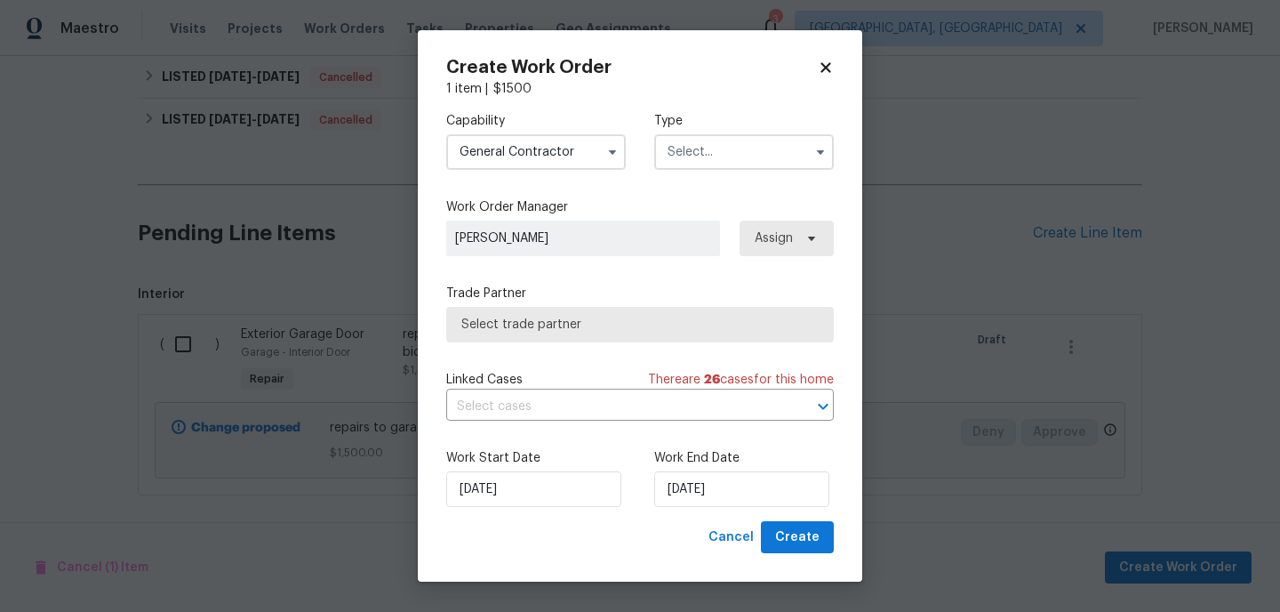
click at [698, 156] on input "text" at bounding box center [744, 152] width 180 height 36
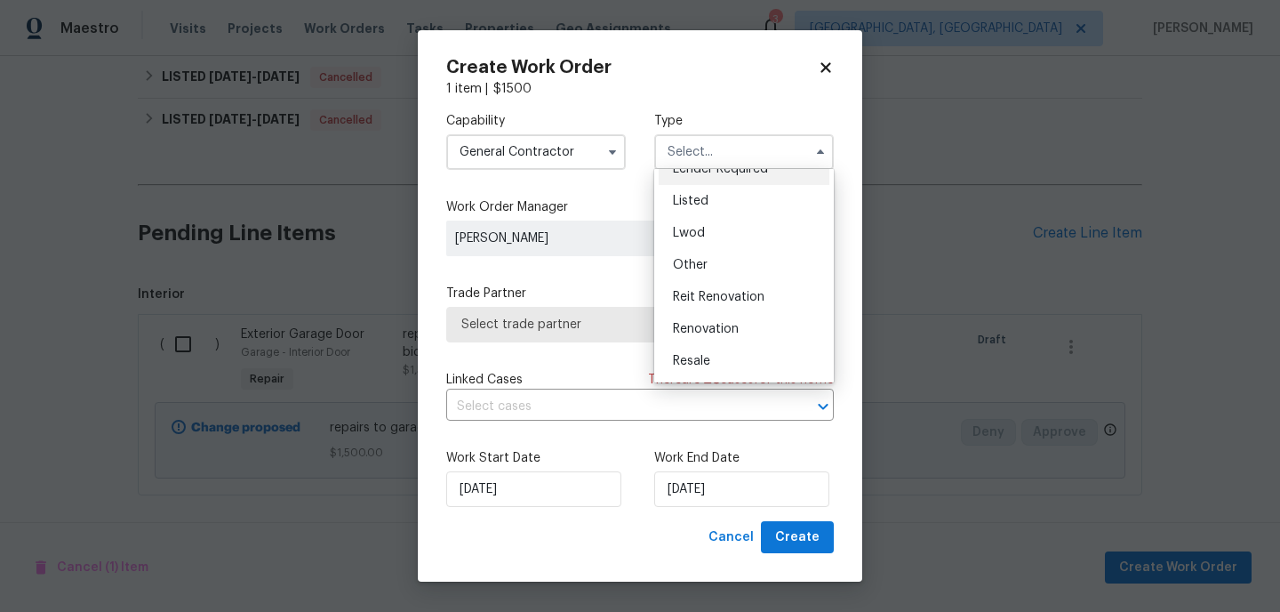
scroll to position [149, 0]
click at [713, 326] on span "Renovation" at bounding box center [706, 328] width 66 height 12
type input "Renovation"
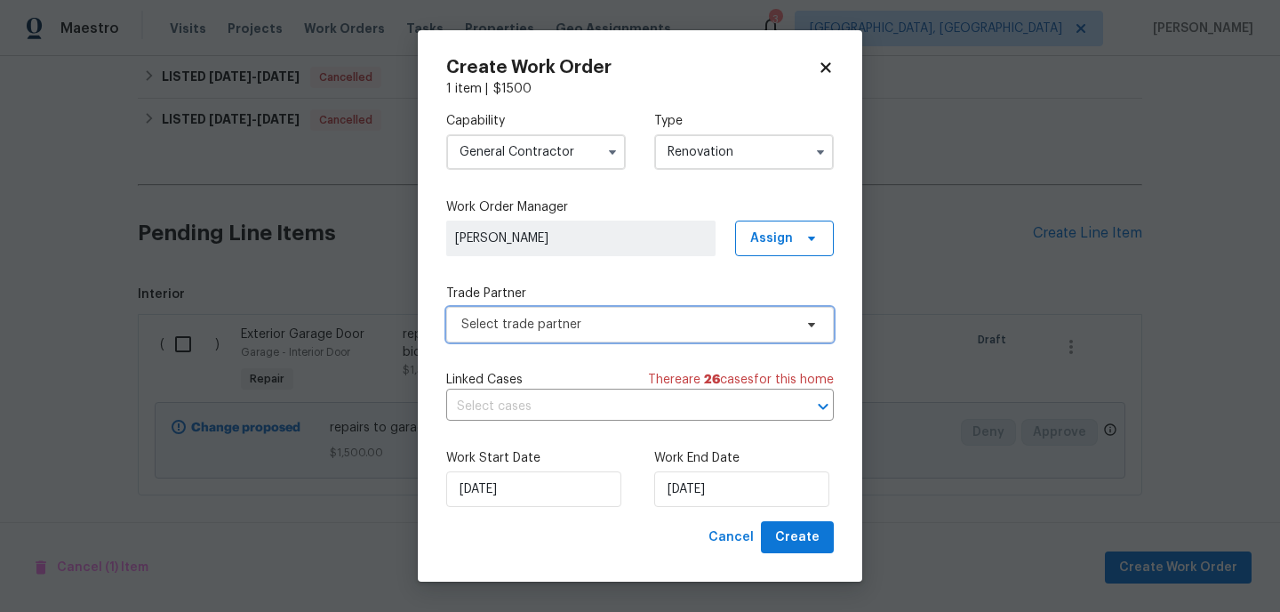
click at [694, 325] on span "Select trade partner" at bounding box center [627, 325] width 332 height 18
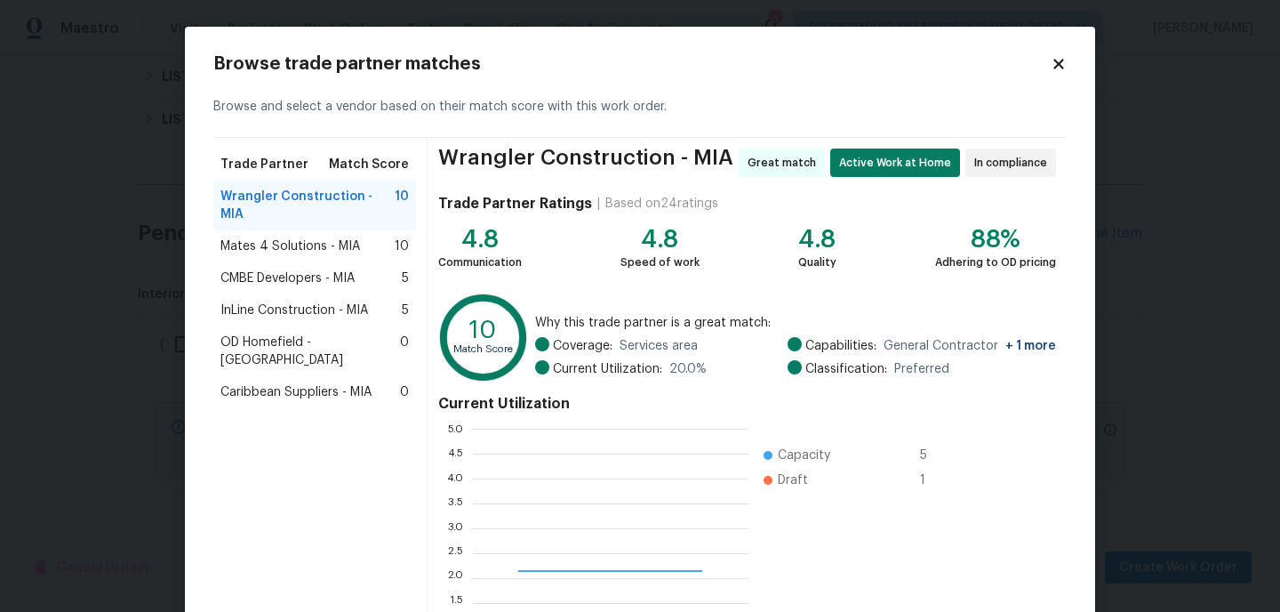
scroll to position [249, 276]
click at [314, 205] on div "Wrangler Construction - MIA 10" at bounding box center [314, 205] width 203 height 50
click at [306, 237] on span "Mates 4 Solutions - MIA" at bounding box center [290, 246] width 140 height 18
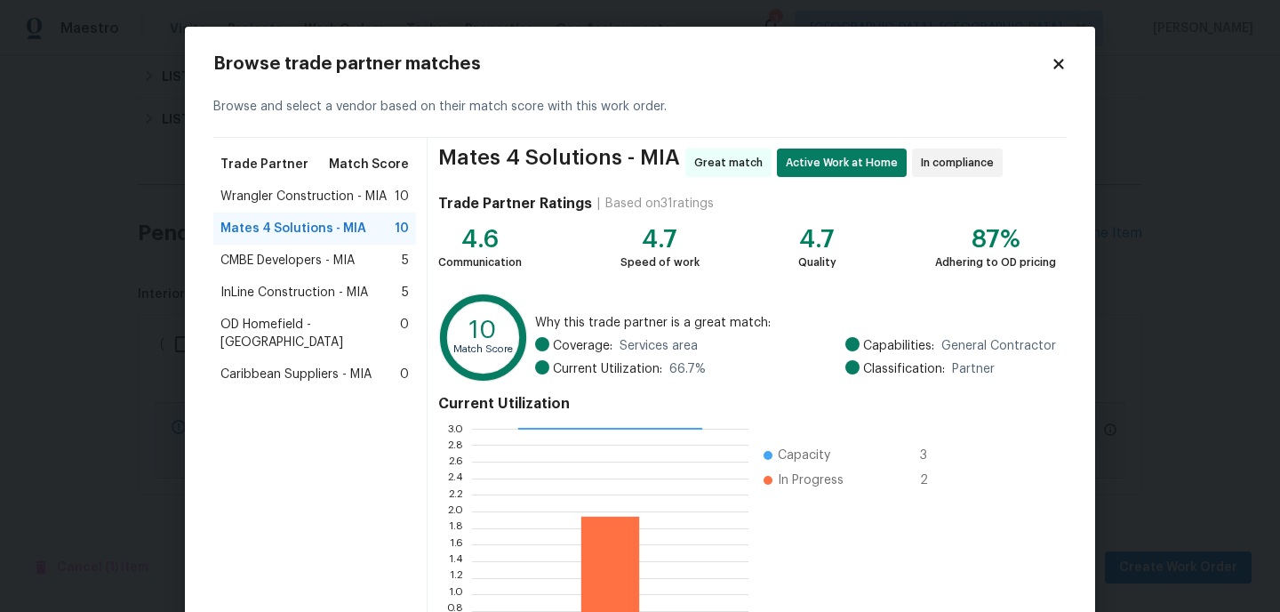
scroll to position [172, 0]
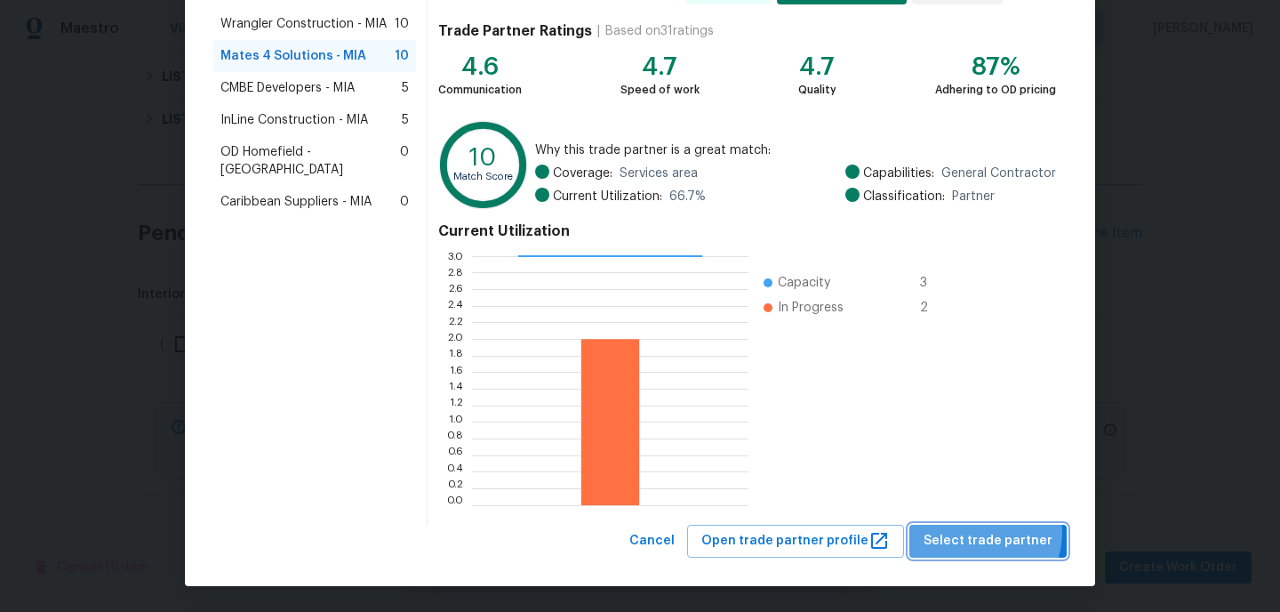
click at [991, 532] on span "Select trade partner" at bounding box center [988, 541] width 129 height 22
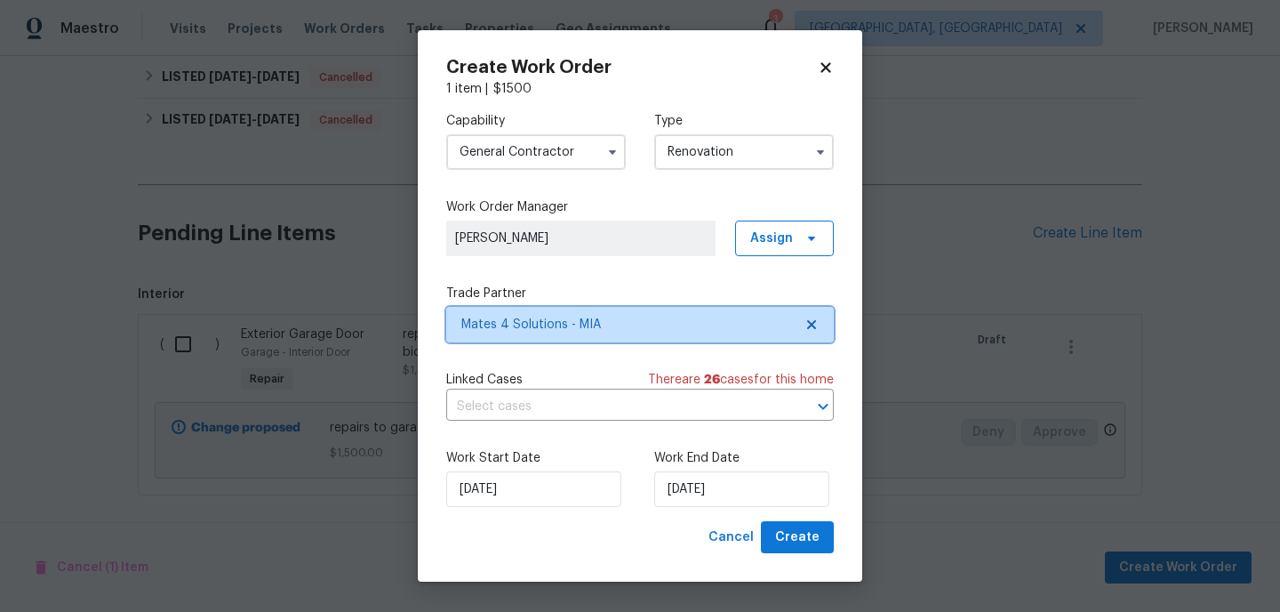
scroll to position [0, 0]
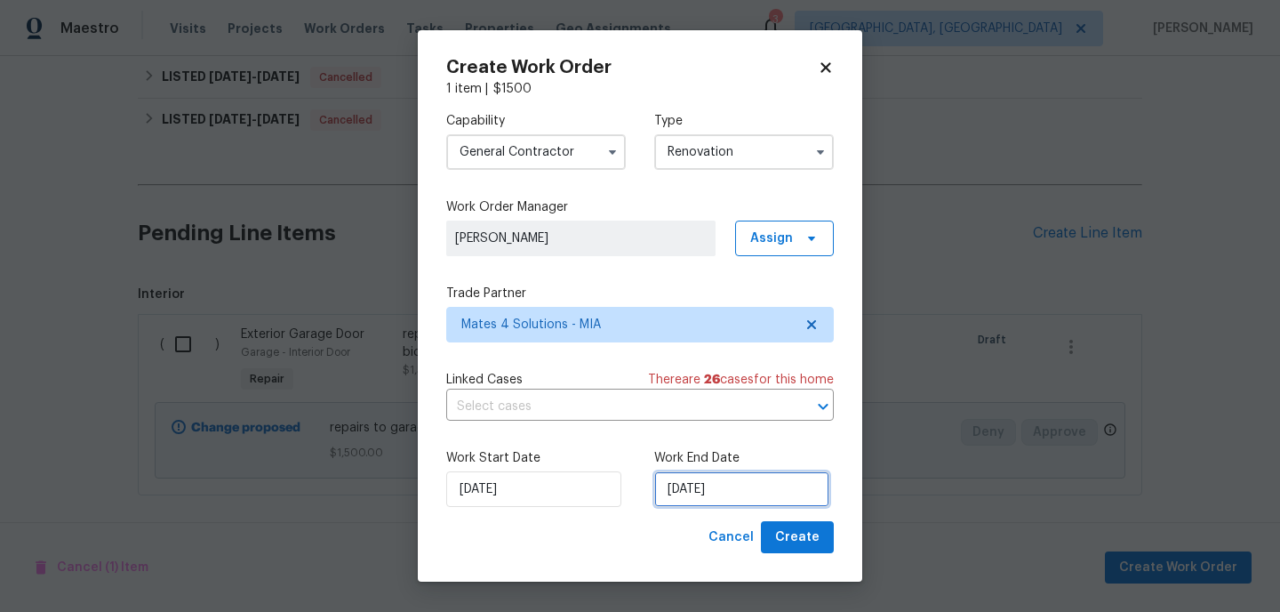
click at [756, 501] on input "[DATE]" at bounding box center [741, 489] width 175 height 36
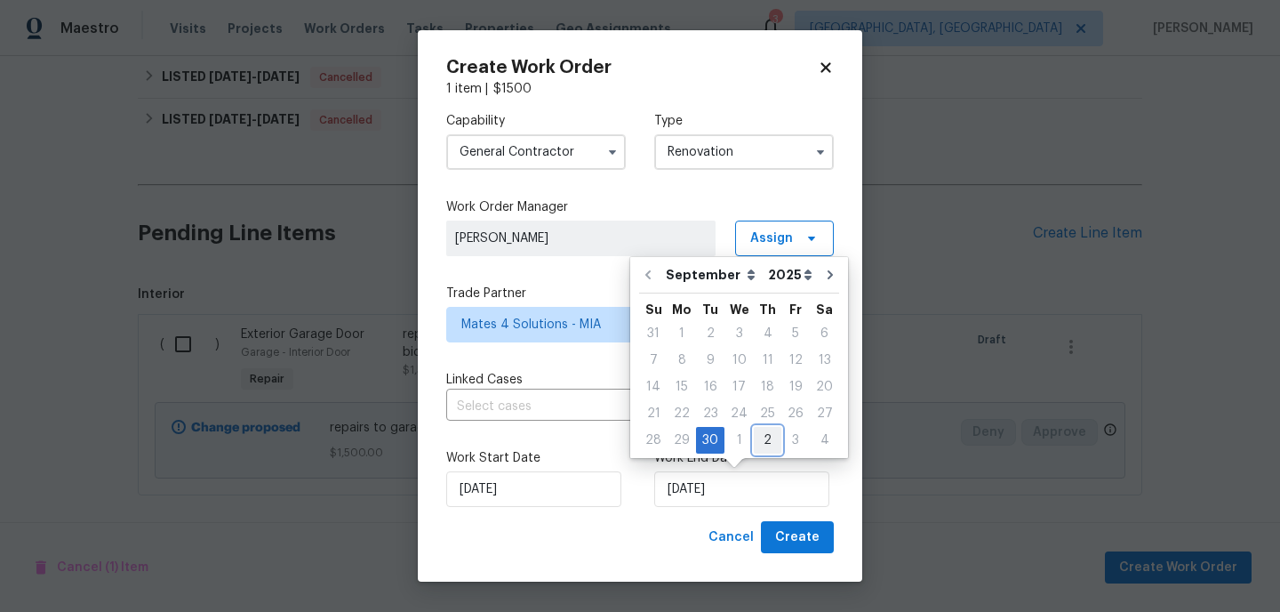
click at [759, 434] on div "2" at bounding box center [768, 440] width 28 height 25
type input "[DATE]"
select select "9"
click at [786, 515] on div "Work Start Date [DATE] Work End Date [DATE]" at bounding box center [640, 478] width 388 height 86
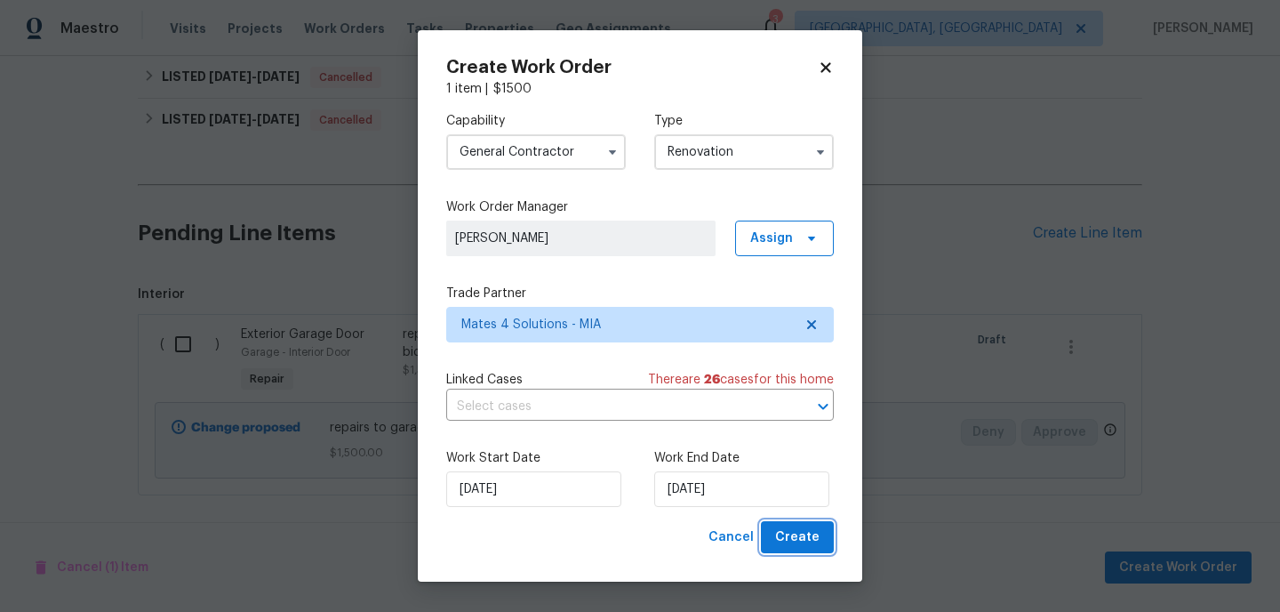
click at [789, 535] on span "Create" at bounding box center [797, 537] width 44 height 22
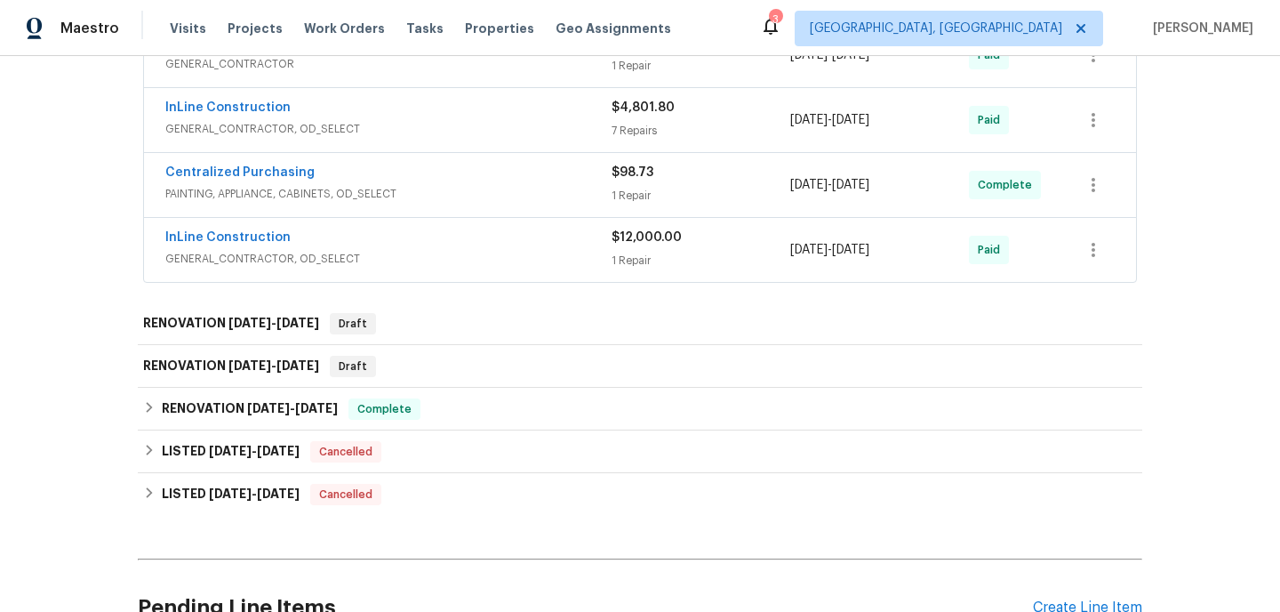
scroll to position [960, 0]
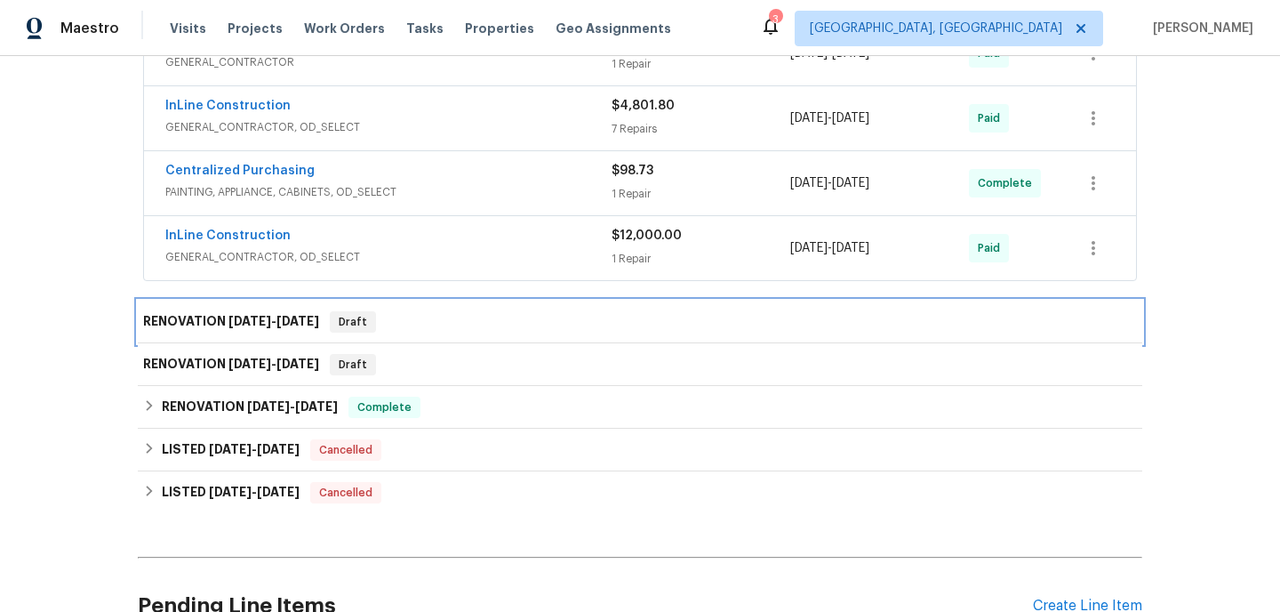
click at [271, 316] on span "[DATE]" at bounding box center [249, 321] width 43 height 12
click at [388, 330] on div "RENOVATION [DATE] - [DATE] Draft" at bounding box center [640, 321] width 994 height 21
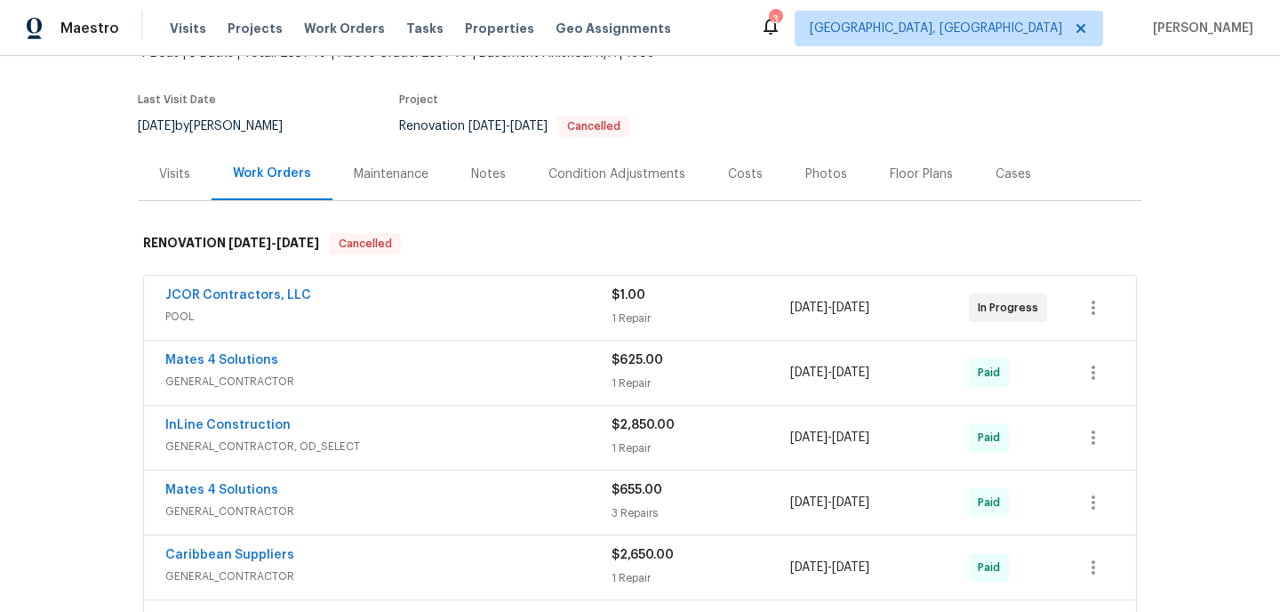
scroll to position [0, 0]
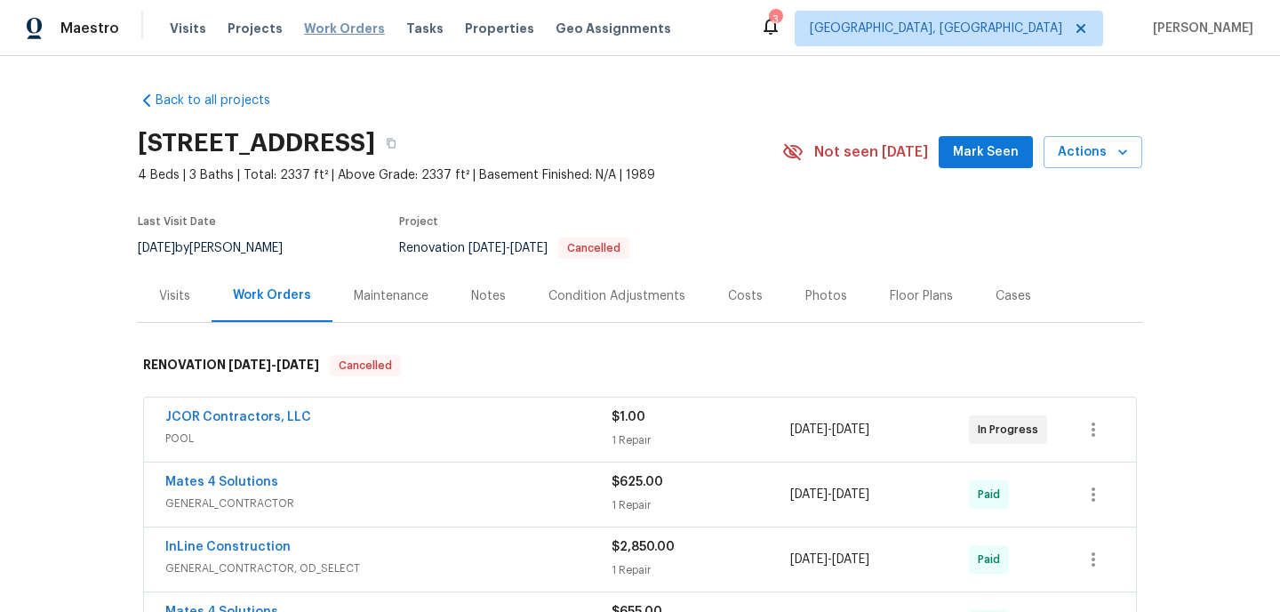
click at [330, 28] on span "Work Orders" at bounding box center [344, 29] width 81 height 18
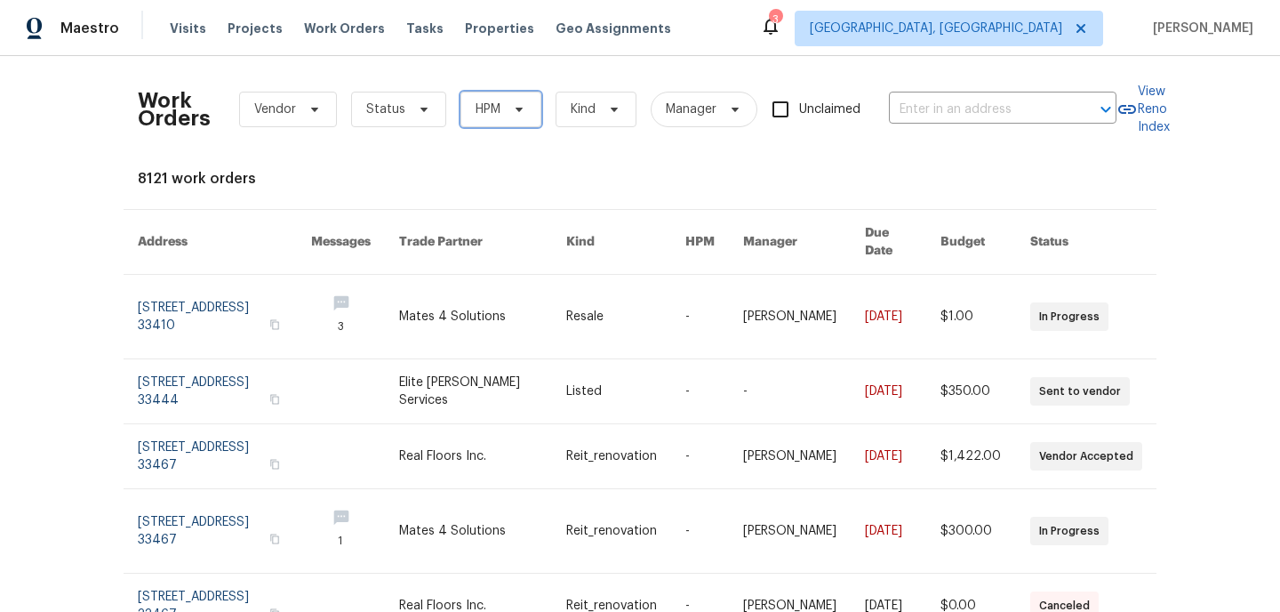
click at [501, 113] on span "HPM" at bounding box center [500, 110] width 81 height 36
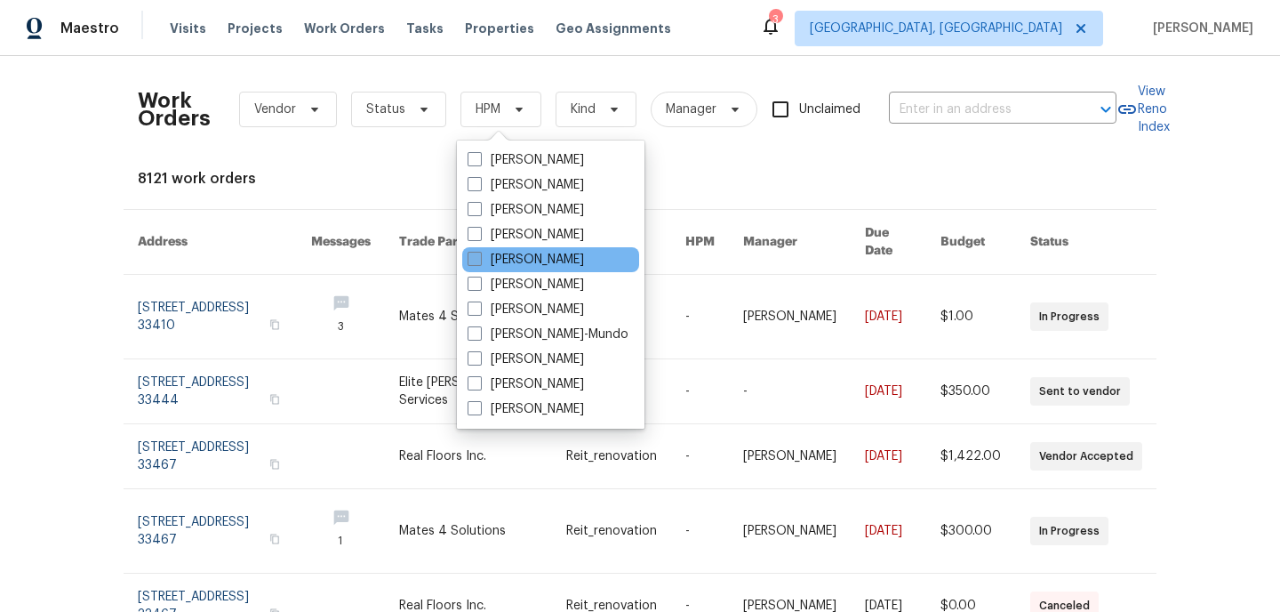
click at [474, 260] on span at bounding box center [475, 259] width 14 height 14
click at [474, 260] on input "[PERSON_NAME]" at bounding box center [474, 257] width 12 height 12
checkbox input "true"
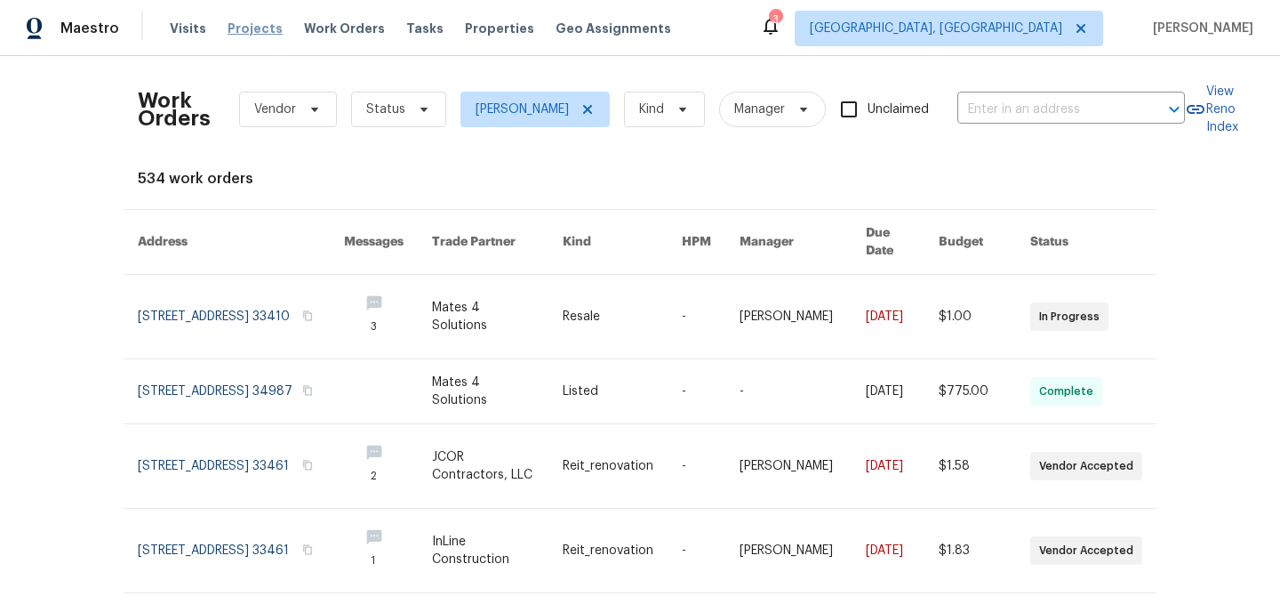
click at [252, 27] on span "Projects" at bounding box center [255, 29] width 55 height 18
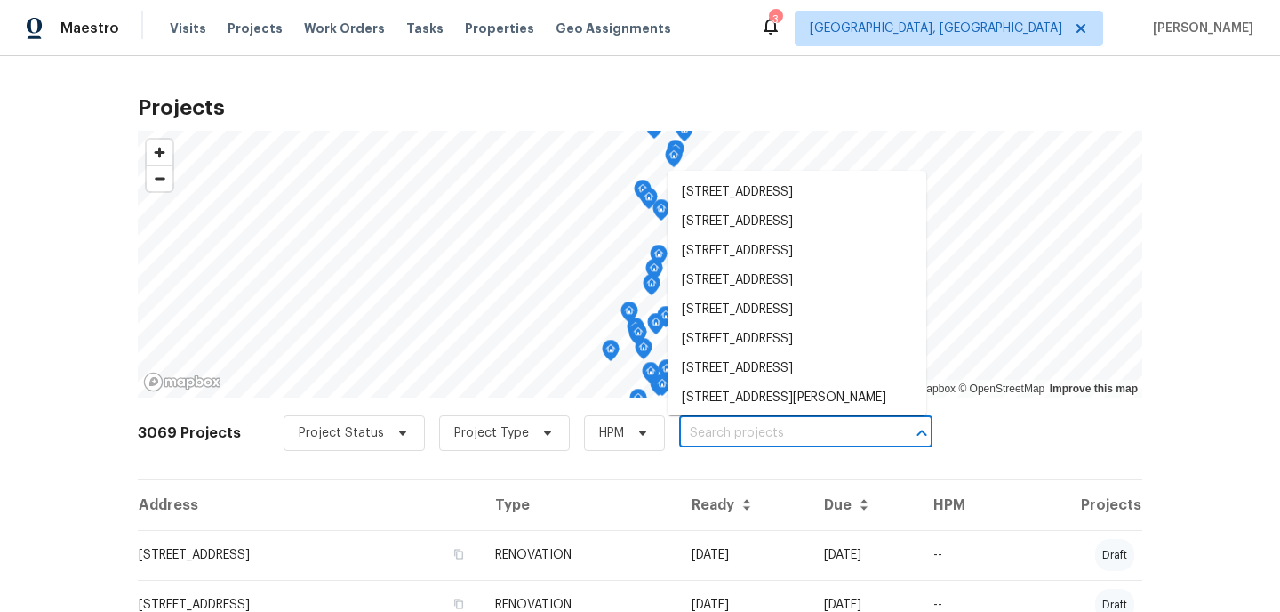
click at [695, 433] on input "text" at bounding box center [781, 434] width 204 height 28
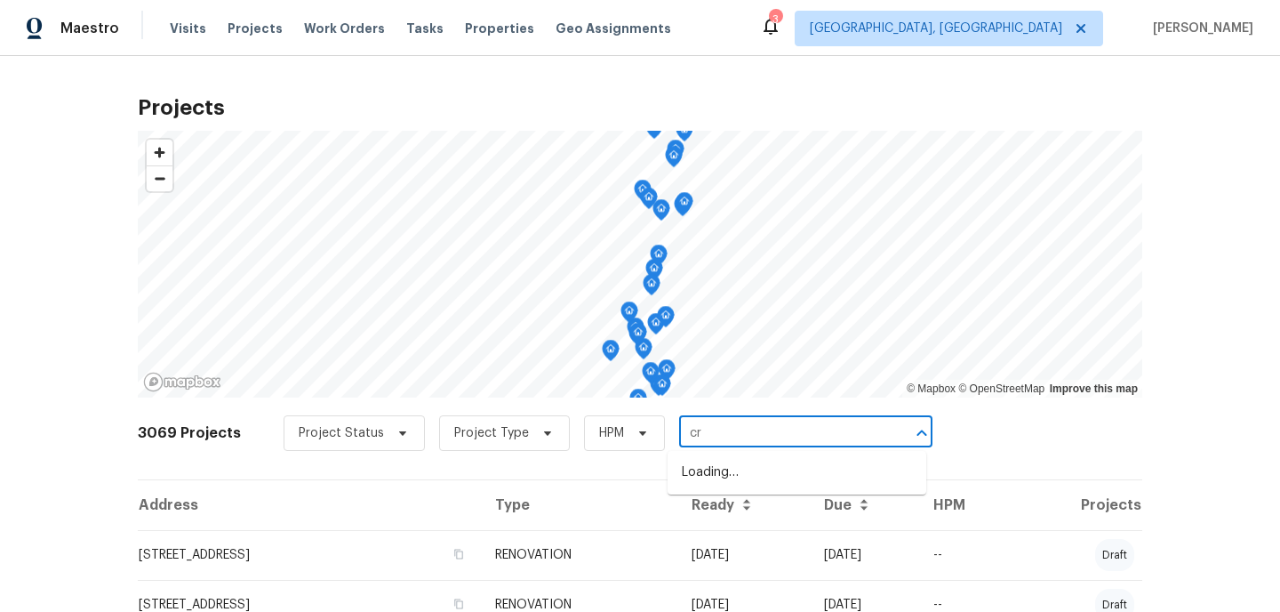
type input "c"
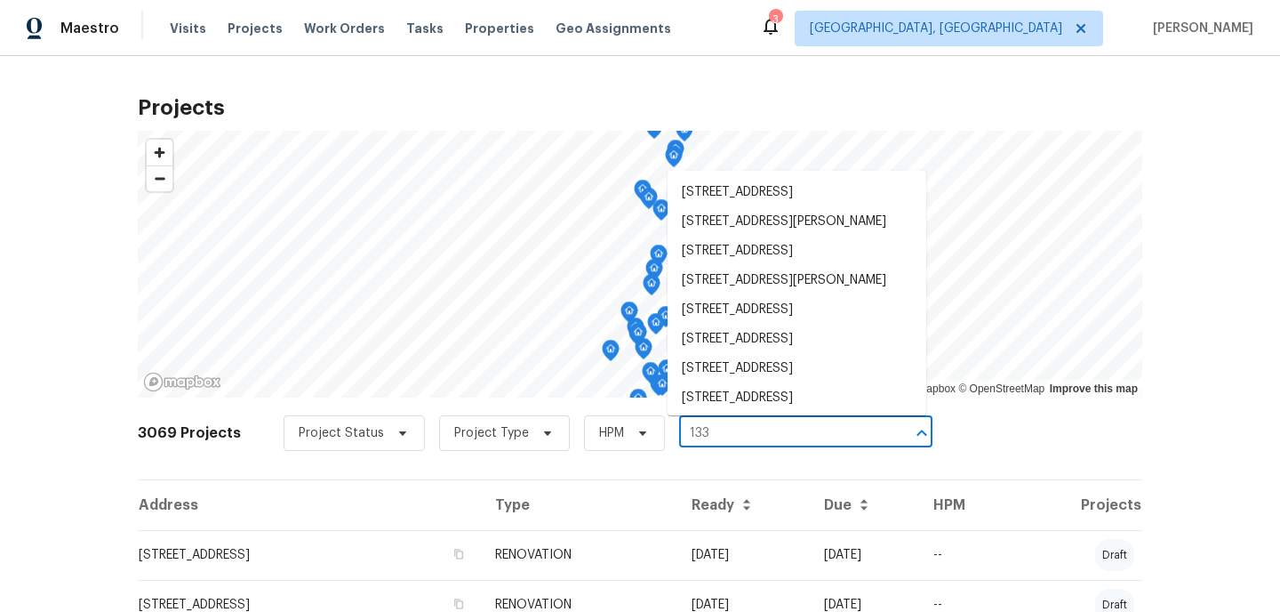
type input "1338"
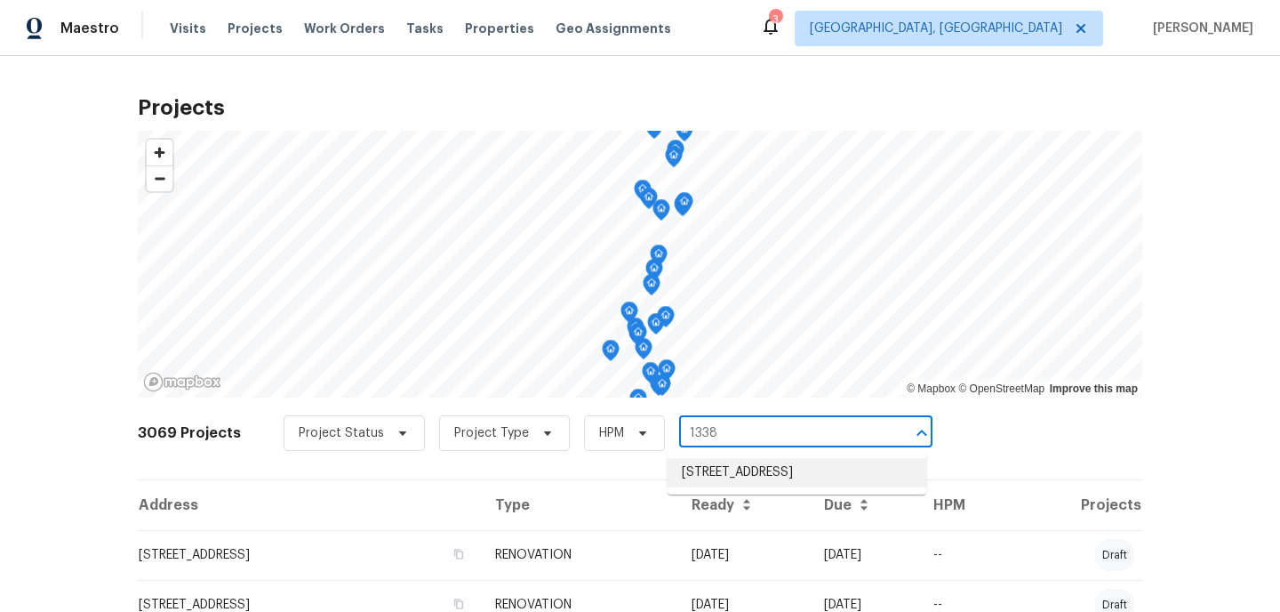
click at [696, 483] on li "[STREET_ADDRESS]" at bounding box center [797, 472] width 259 height 29
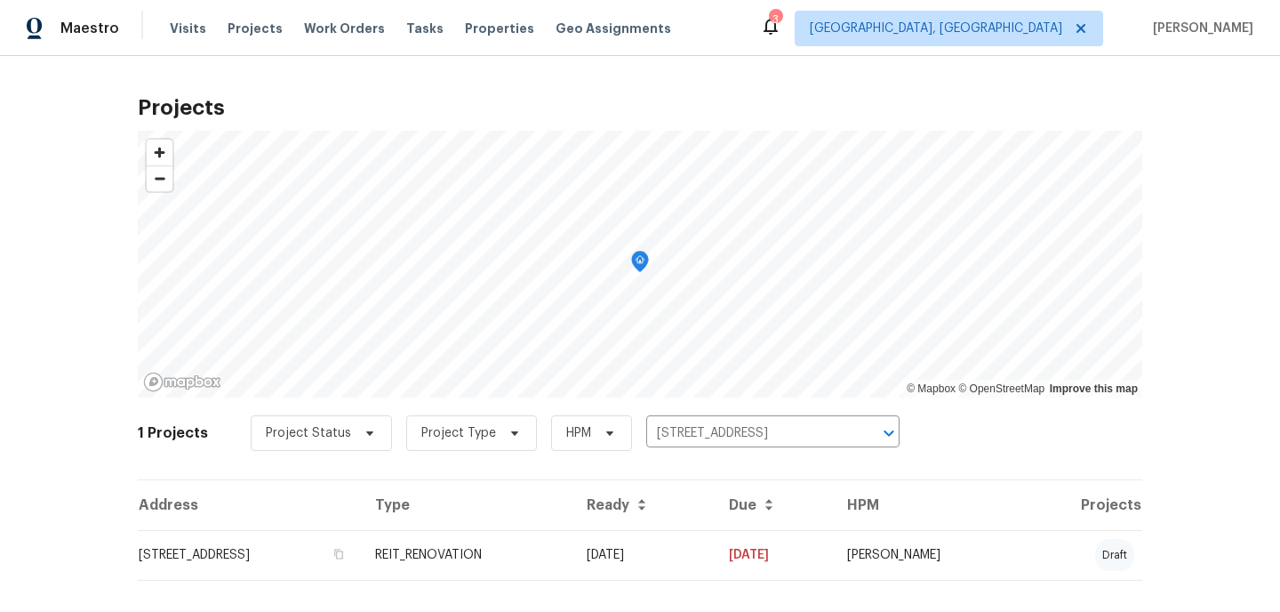
scroll to position [25, 0]
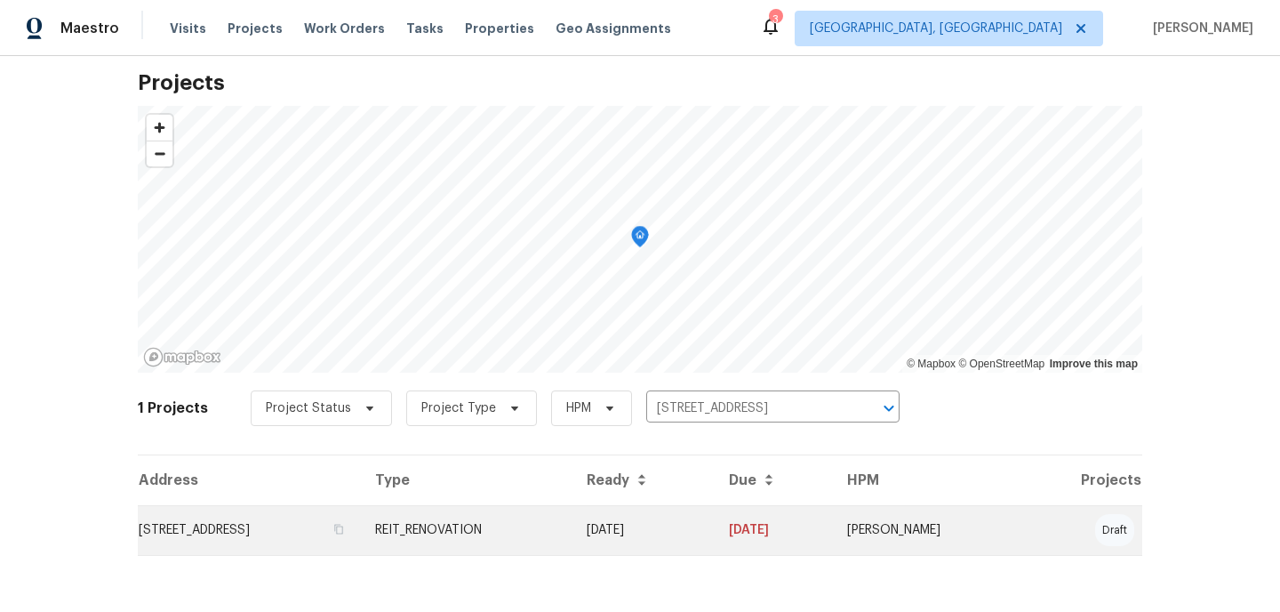
click at [353, 532] on td "[STREET_ADDRESS]" at bounding box center [249, 530] width 223 height 50
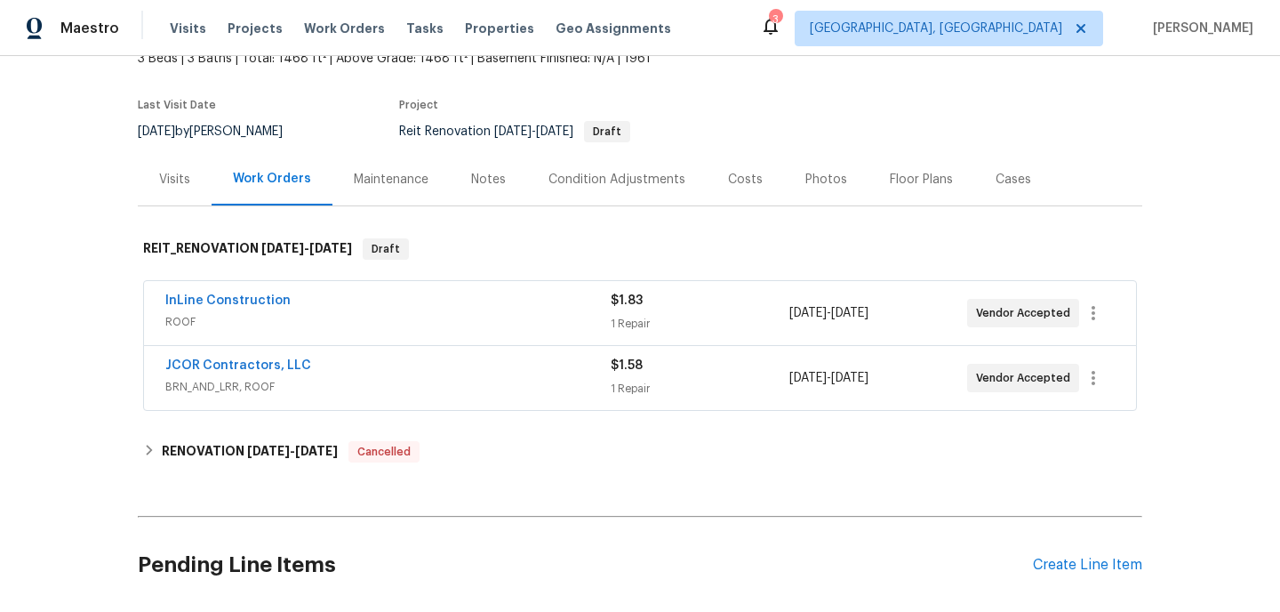
scroll to position [117, 0]
click at [218, 300] on link "InLine Construction" at bounding box center [227, 299] width 125 height 12
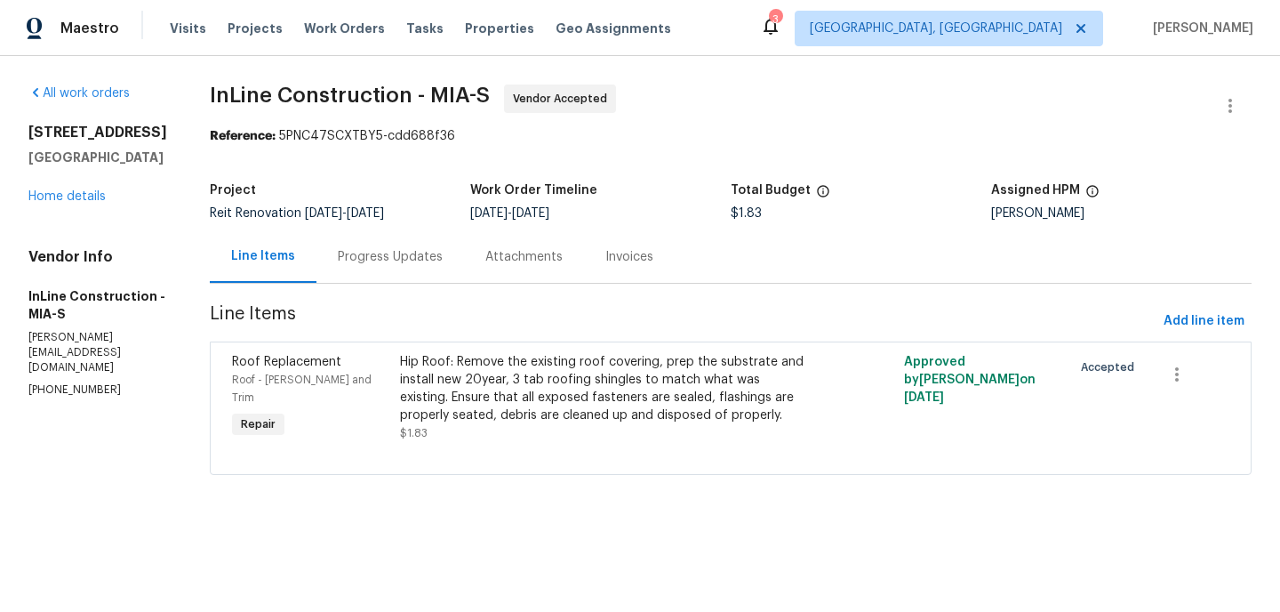
click at [526, 401] on div "Hip Roof: Remove the existing roof covering, prep the substrate and install new…" at bounding box center [605, 388] width 410 height 71
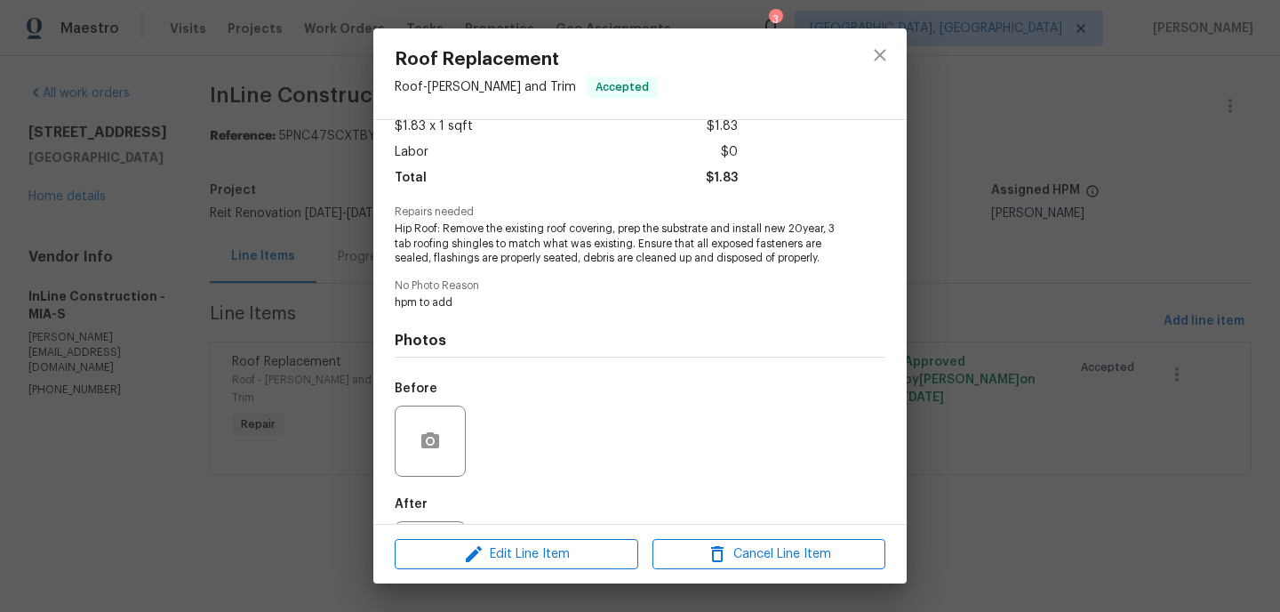
scroll to position [192, 0]
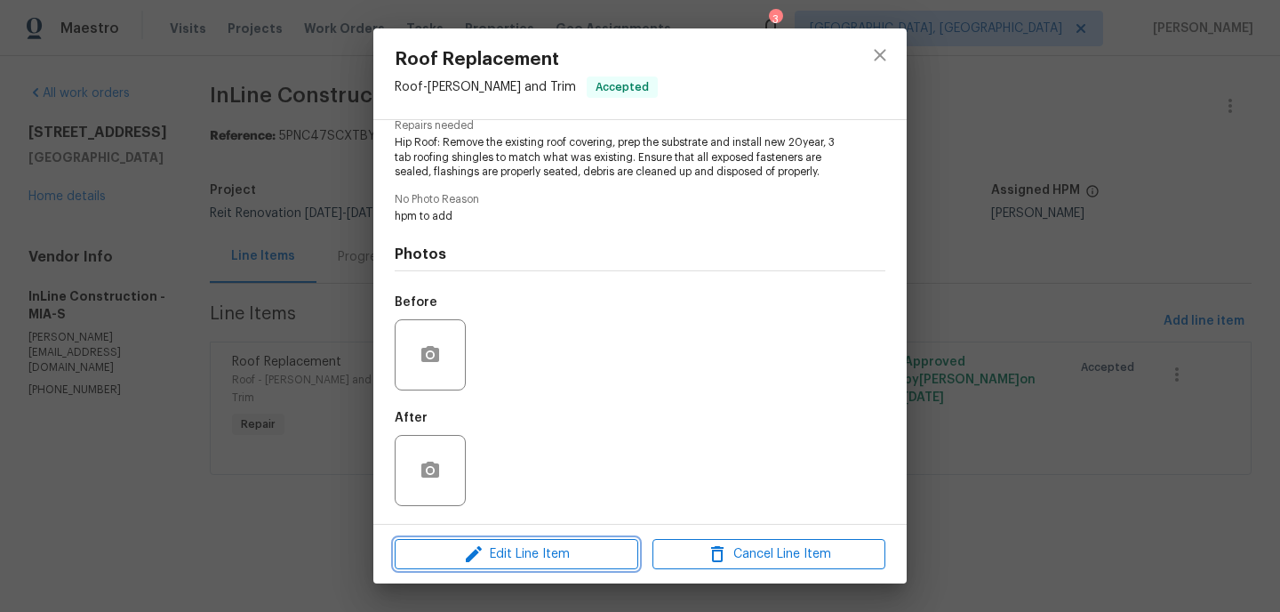
click at [513, 555] on span "Edit Line Item" at bounding box center [516, 554] width 233 height 22
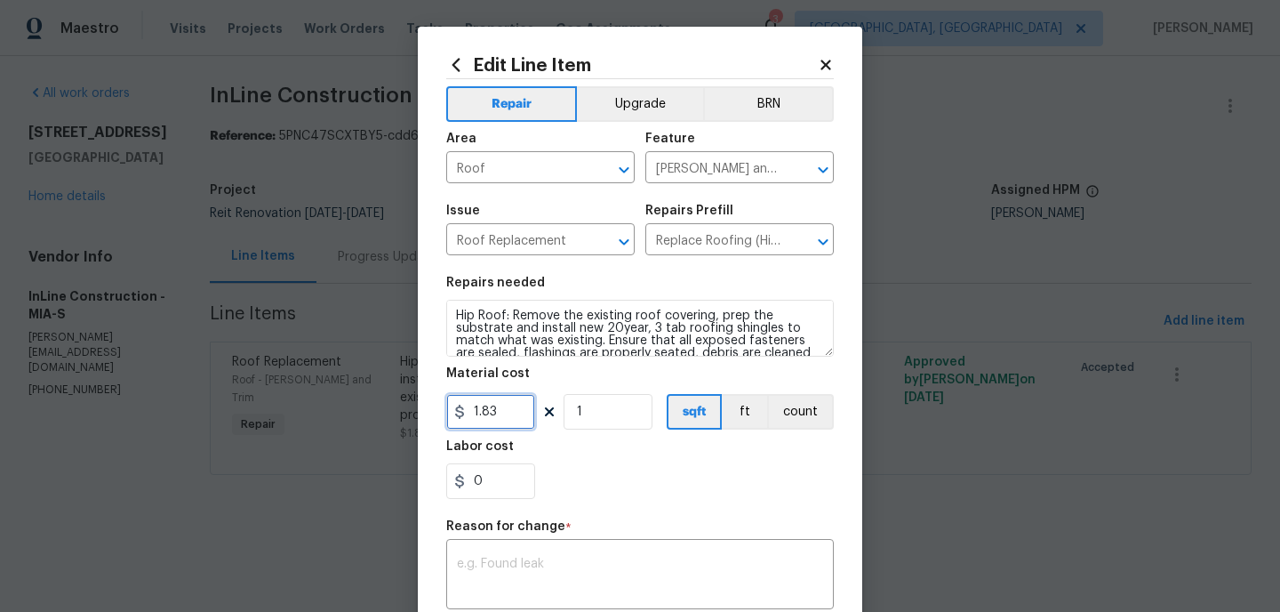
click at [516, 420] on input "1.83" at bounding box center [490, 412] width 89 height 36
type input "13340"
click at [514, 568] on textarea at bounding box center [640, 575] width 366 height 37
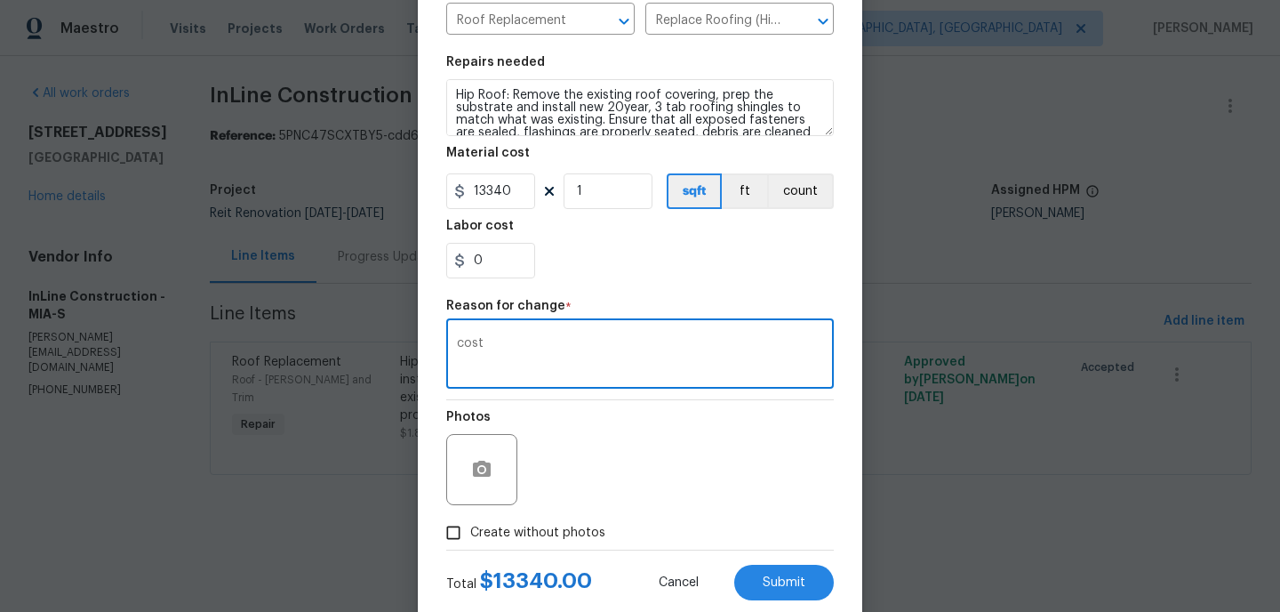
scroll to position [265, 0]
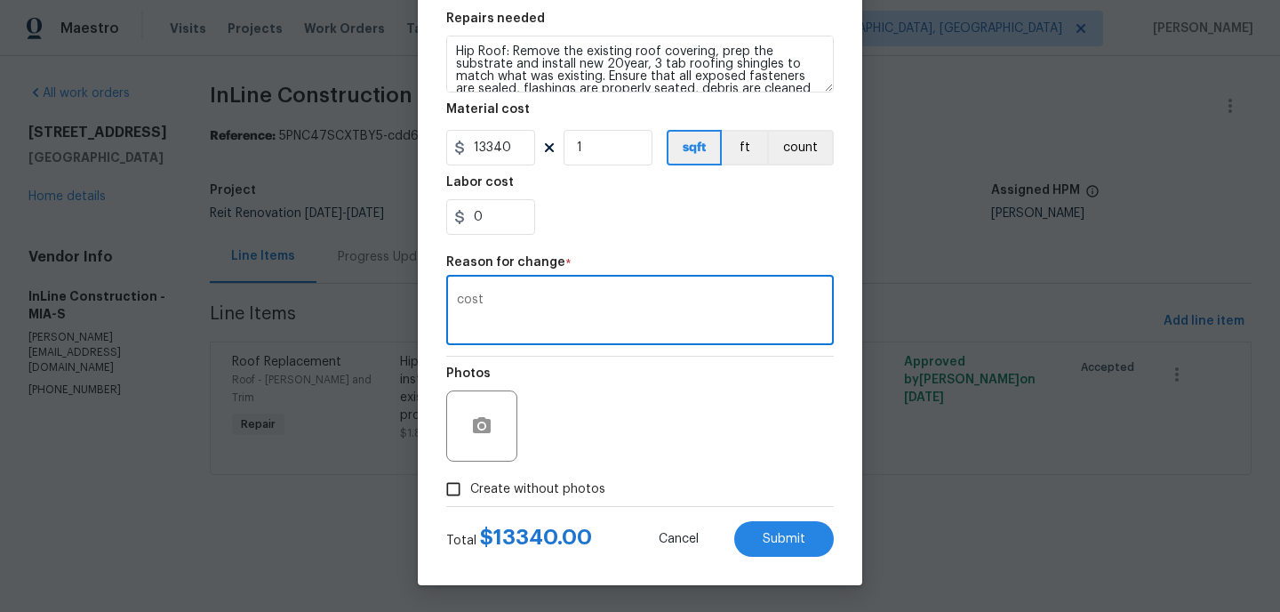
type textarea "cost"
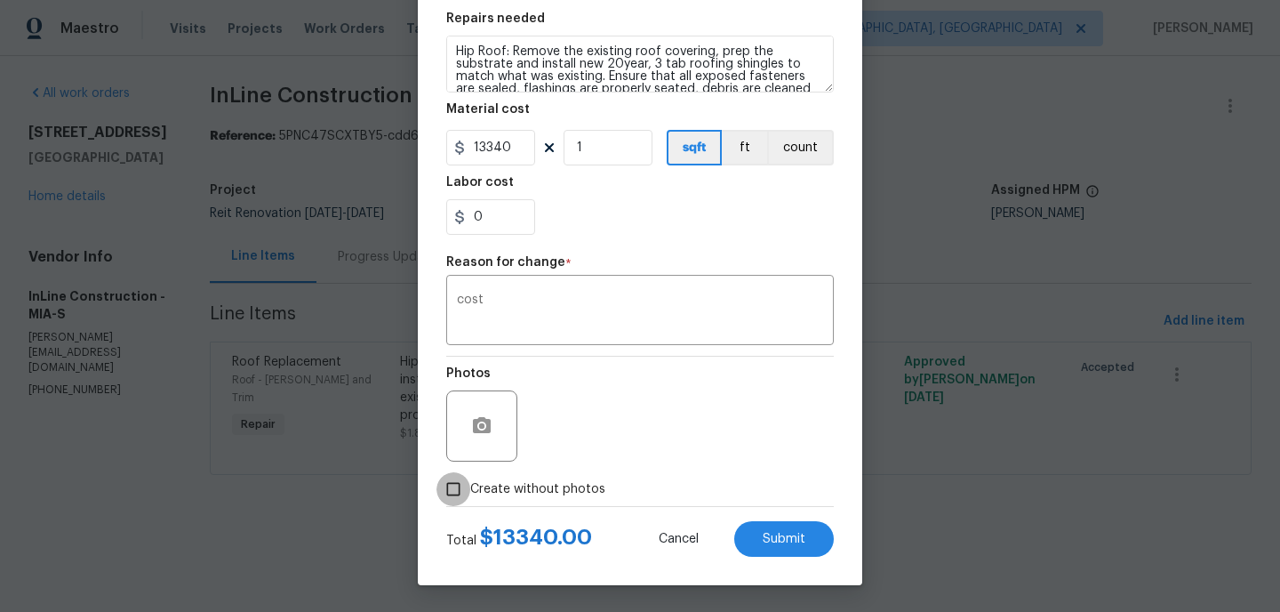
click at [456, 492] on input "Create without photos" at bounding box center [453, 489] width 34 height 34
checkbox input "true"
click at [771, 541] on span "Submit" at bounding box center [784, 538] width 43 height 13
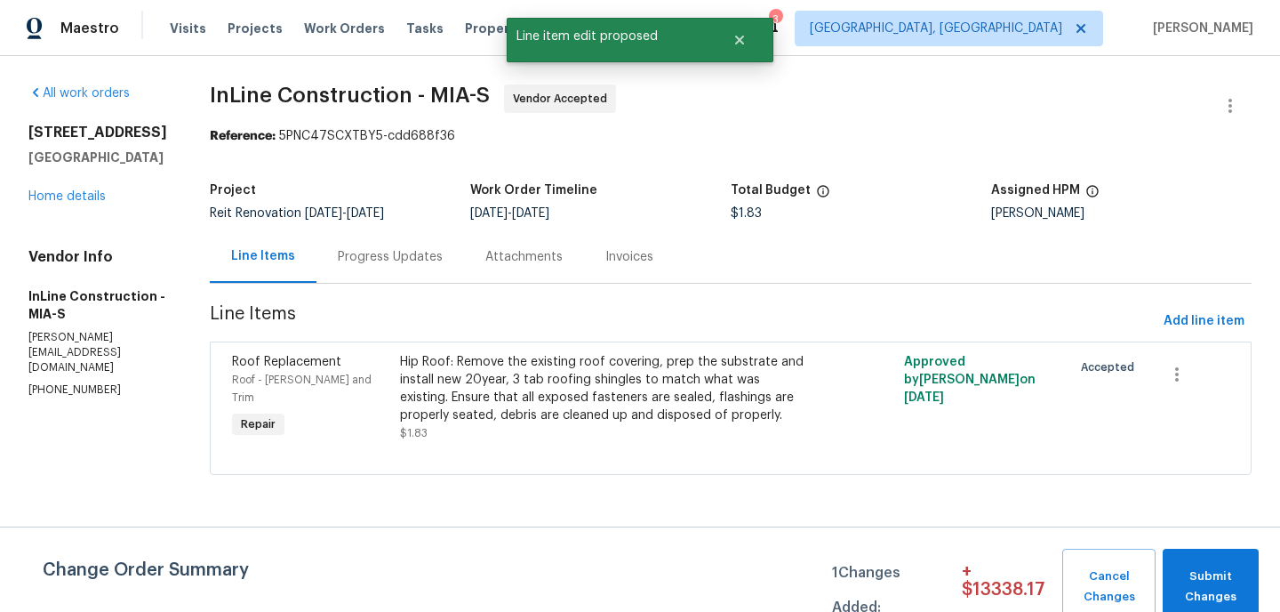
scroll to position [0, 0]
click at [1212, 582] on span "Submit Changes" at bounding box center [1211, 586] width 78 height 41
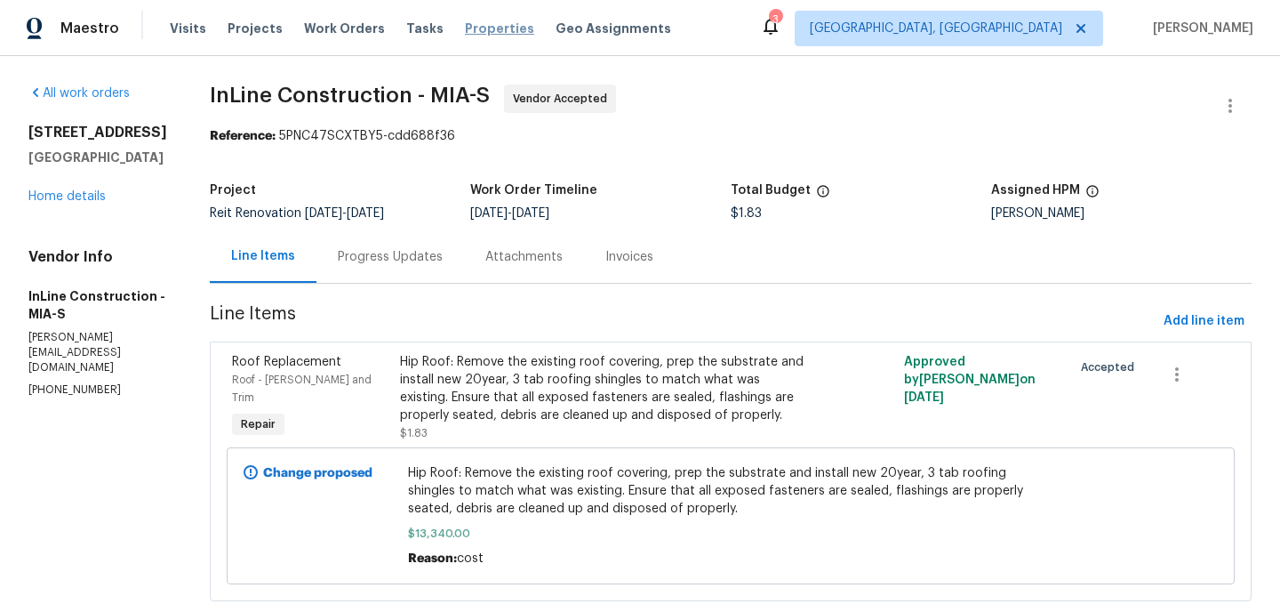
click at [487, 29] on span "Properties" at bounding box center [499, 29] width 69 height 18
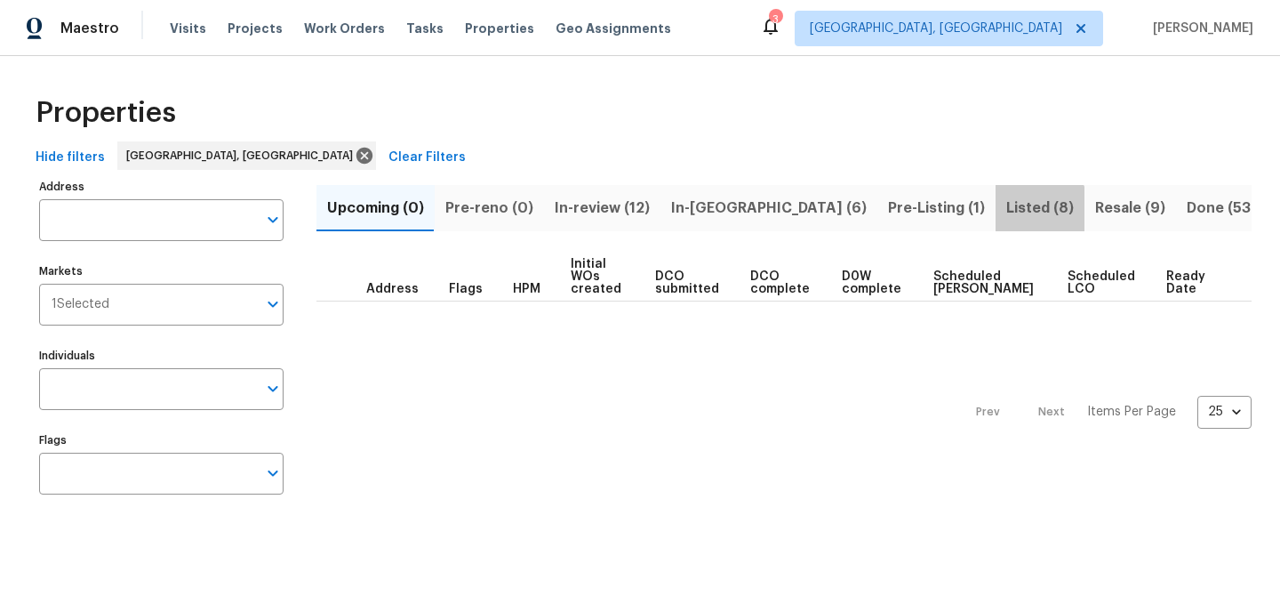
click at [1006, 213] on span "Listed (8)" at bounding box center [1040, 208] width 68 height 25
